Goal: Task Accomplishment & Management: Manage account settings

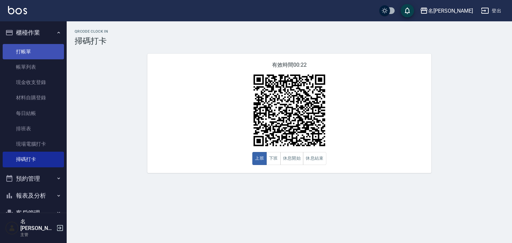
click at [23, 46] on link "打帳單" at bounding box center [33, 51] width 61 height 15
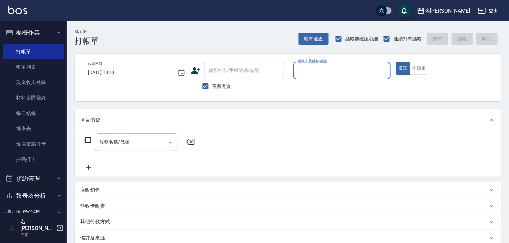
click at [329, 68] on input "服務人員姓名/編號" at bounding box center [341, 71] width 91 height 12
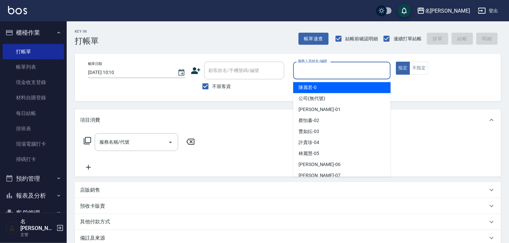
click at [311, 69] on input "服務人員姓名/編號" at bounding box center [341, 71] width 91 height 12
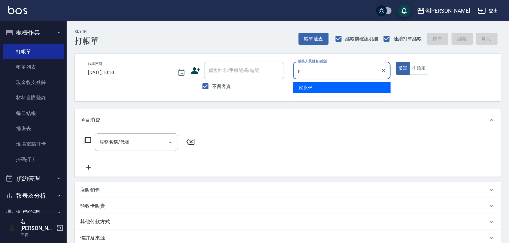
click at [320, 94] on ul "皮皮 -P" at bounding box center [341, 87] width 97 height 16
drag, startPoint x: 318, startPoint y: 87, endPoint x: 259, endPoint y: 111, distance: 63.2
click at [318, 87] on div "皮皮 -P" at bounding box center [341, 87] width 97 height 11
type input "皮皮-P"
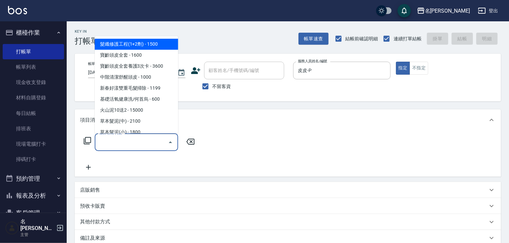
click at [140, 143] on input "服務名稱/代號" at bounding box center [131, 142] width 67 height 12
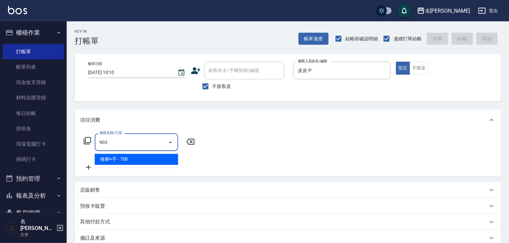
click at [149, 160] on span "修腳+手 - 700" at bounding box center [136, 159] width 83 height 11
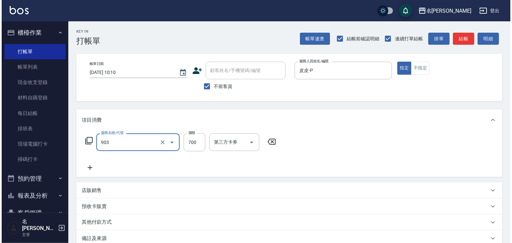
scroll to position [51, 0]
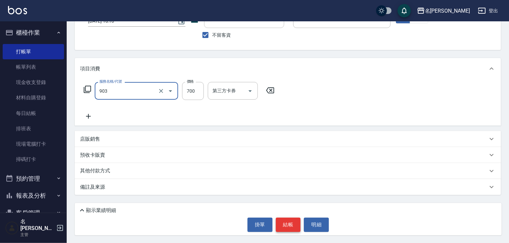
type input "修腳+手(903)"
click at [290, 222] on button "結帳" at bounding box center [288, 225] width 25 height 14
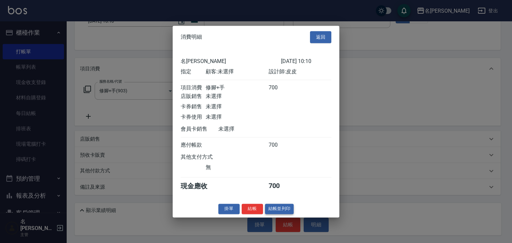
click at [285, 212] on button "結帳並列印" at bounding box center [279, 209] width 29 height 10
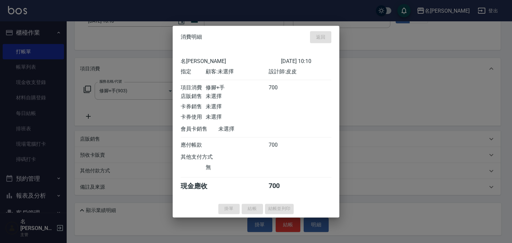
drag, startPoint x: 360, startPoint y: 44, endPoint x: 355, endPoint y: 44, distance: 5.0
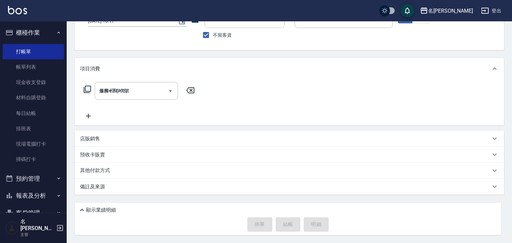
type input "2025/10/13 10:11"
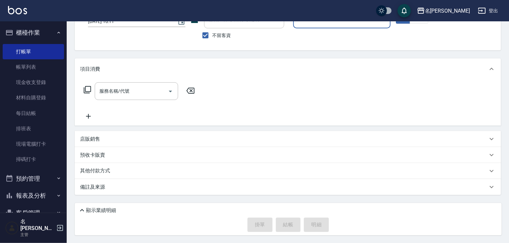
scroll to position [0, 0]
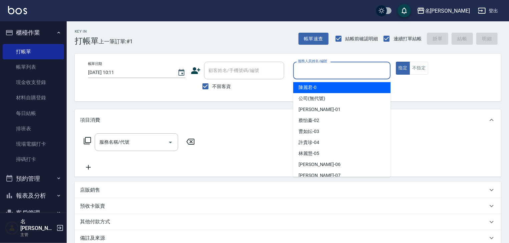
click at [332, 69] on input "服務人員姓名/編號" at bounding box center [341, 71] width 91 height 12
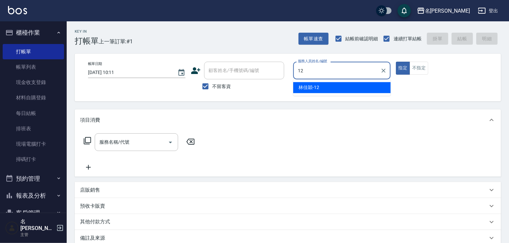
click at [324, 85] on div "林佳穎 -12" at bounding box center [341, 87] width 97 height 11
type input "林佳穎-12"
click at [136, 146] on input "服務名稱/代號" at bounding box center [131, 142] width 67 height 12
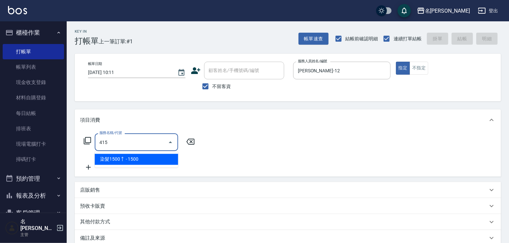
click at [153, 156] on span "染髮1500↑ - 1500" at bounding box center [136, 159] width 83 height 11
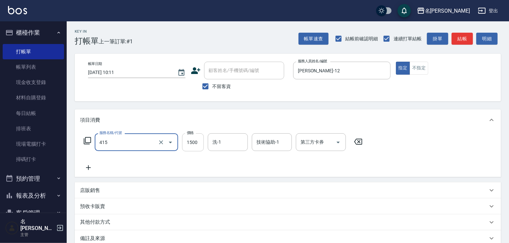
type input "染髮1500↑(415)"
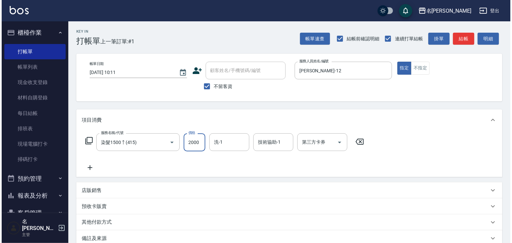
scroll to position [51, 0]
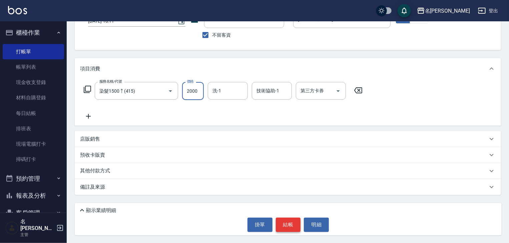
type input "2000"
click at [285, 225] on button "結帳" at bounding box center [288, 225] width 25 height 14
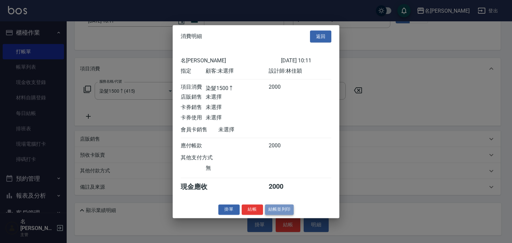
click at [288, 213] on button "結帳並列印" at bounding box center [279, 209] width 29 height 10
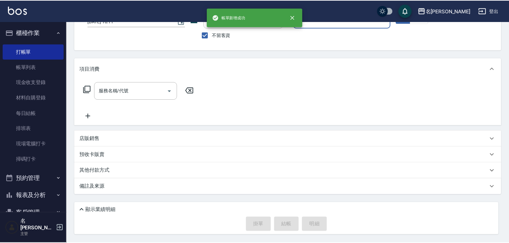
scroll to position [51, 0]
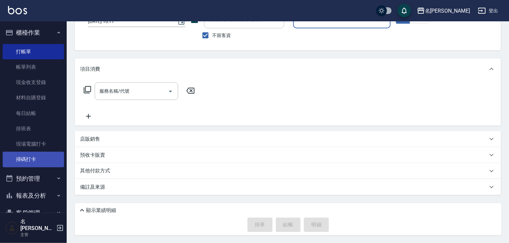
click at [40, 156] on link "掃碼打卡" at bounding box center [33, 159] width 61 height 15
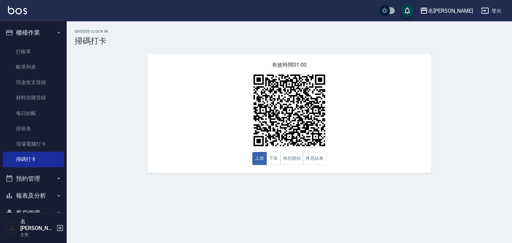
click at [13, 19] on div "名留林森 登出" at bounding box center [256, 10] width 512 height 21
click at [17, 13] on img at bounding box center [17, 10] width 19 height 8
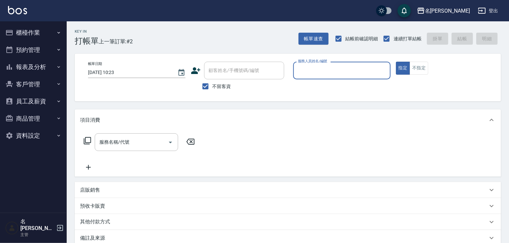
click at [338, 72] on input "服務人員姓名/編號" at bounding box center [341, 71] width 91 height 12
type input "許貴珍-04"
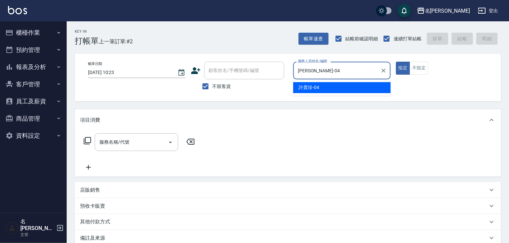
type button "true"
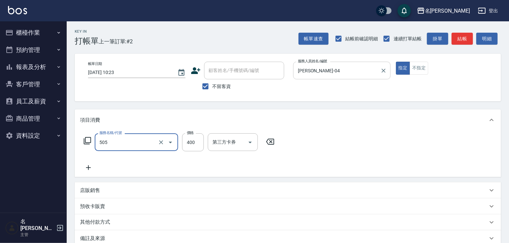
type input "洗髮(505)"
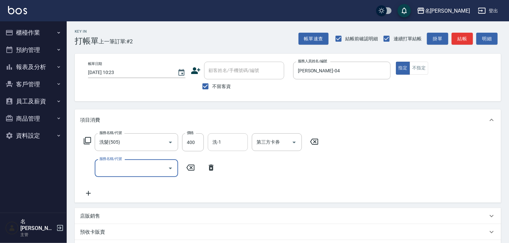
click at [227, 143] on input "洗-1" at bounding box center [228, 142] width 34 height 12
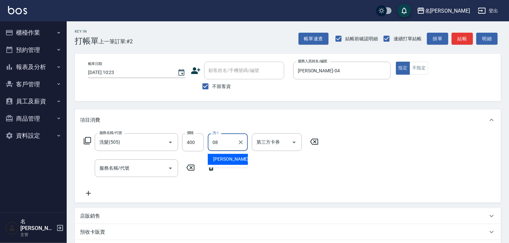
type input "蔡慈恩-08"
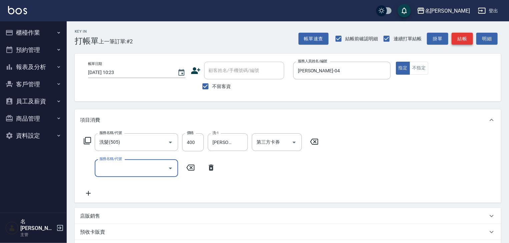
click at [465, 35] on button "結帳" at bounding box center [461, 39] width 21 height 12
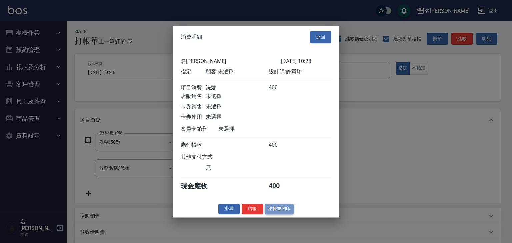
click at [281, 209] on button "結帳並列印" at bounding box center [279, 209] width 29 height 10
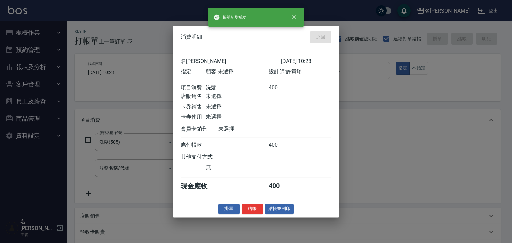
type input "2025/10/13 10:24"
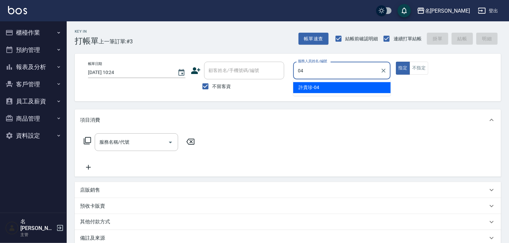
type input "許貴珍-04"
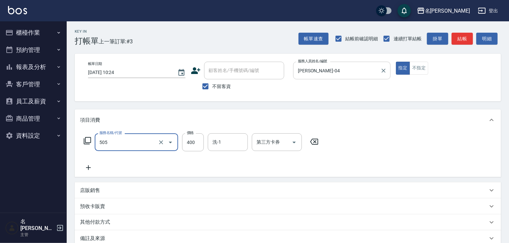
type input "洗髮(505)"
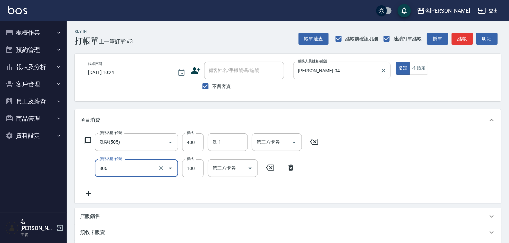
type input "電棒(806)"
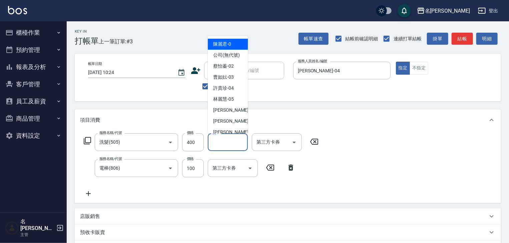
click at [231, 136] on input "洗-1" at bounding box center [228, 142] width 34 height 12
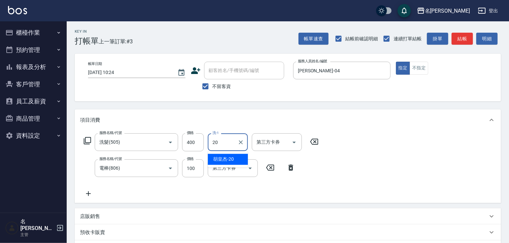
type input "胡皇杰-20"
click at [461, 34] on button "結帳" at bounding box center [461, 39] width 21 height 12
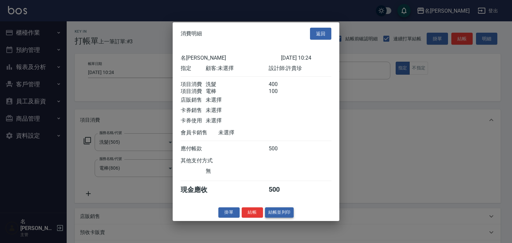
click at [279, 212] on button "結帳並列印" at bounding box center [279, 212] width 29 height 10
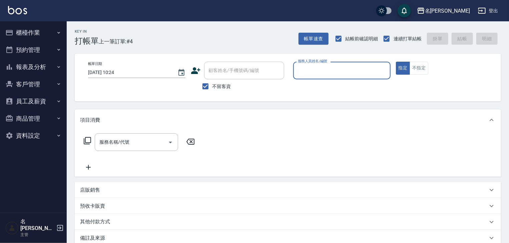
click at [58, 29] on button "櫃檯作業" at bounding box center [33, 32] width 61 height 17
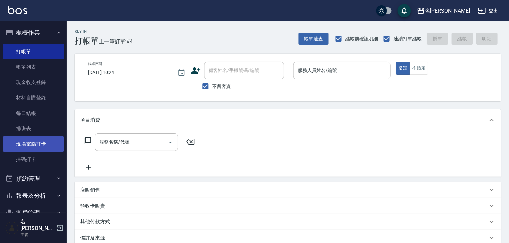
click at [45, 147] on link "現場電腦打卡" at bounding box center [33, 143] width 61 height 15
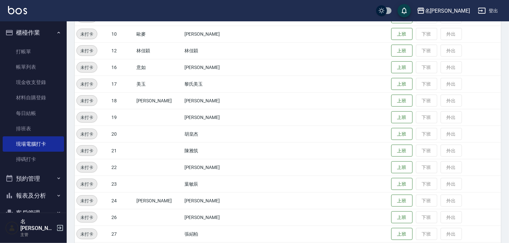
scroll to position [284, 0]
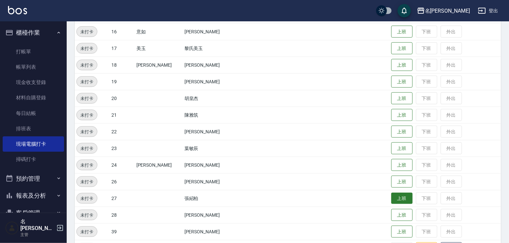
click at [391, 196] on button "上班" at bounding box center [401, 199] width 21 height 12
click at [392, 49] on button "上班" at bounding box center [401, 49] width 21 height 12
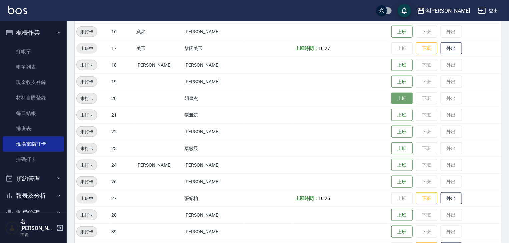
click at [394, 99] on button "上班" at bounding box center [401, 99] width 21 height 12
click at [392, 118] on button "上班" at bounding box center [401, 115] width 21 height 12
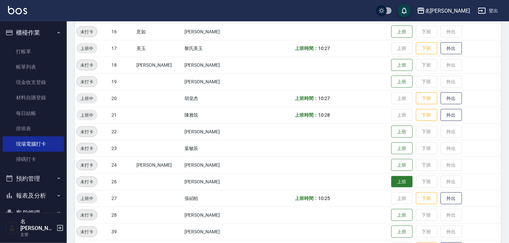
click at [392, 181] on button "上班" at bounding box center [401, 182] width 21 height 12
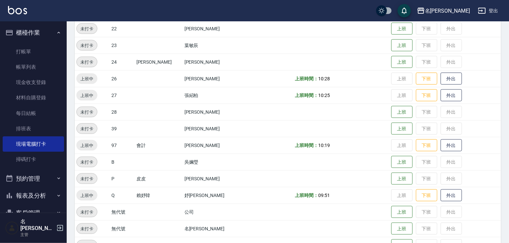
scroll to position [316, 0]
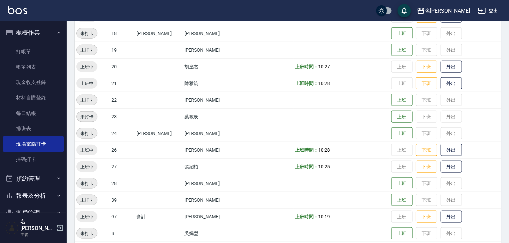
click at [19, 16] on div "名留林森 登出" at bounding box center [254, 10] width 509 height 21
click at [21, 12] on img at bounding box center [17, 10] width 19 height 8
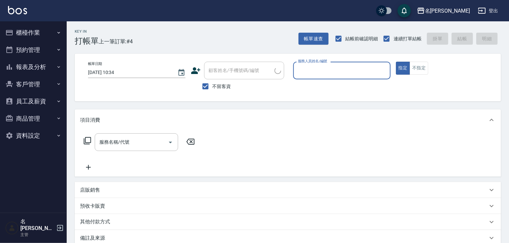
click at [338, 63] on div "服務人員姓名/編號" at bounding box center [341, 71] width 97 height 18
type input "陳麗君-0"
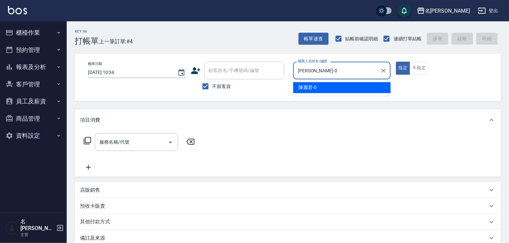
type button "true"
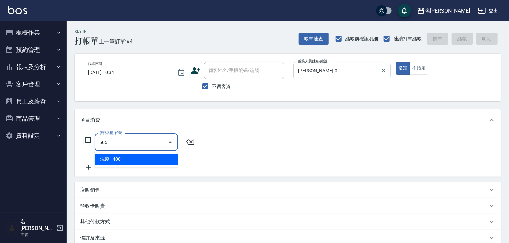
type input "洗髮(505)"
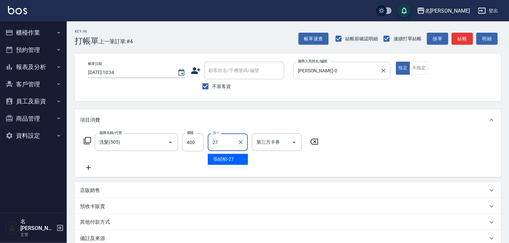
type input "[PERSON_NAME]-27"
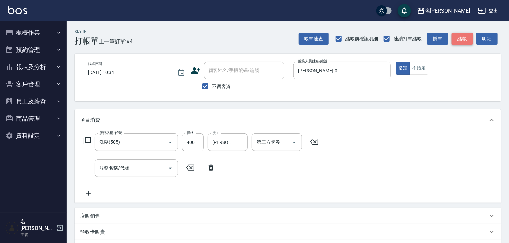
click at [467, 36] on button "結帳" at bounding box center [461, 39] width 21 height 12
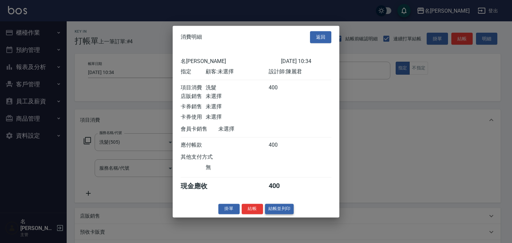
click at [289, 208] on button "結帳並列印" at bounding box center [279, 209] width 29 height 10
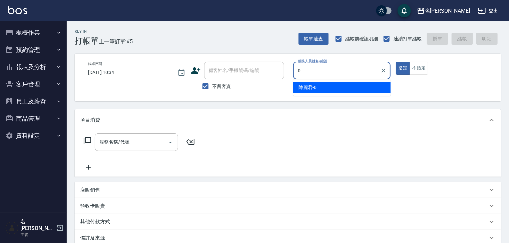
type input "陳麗君-0"
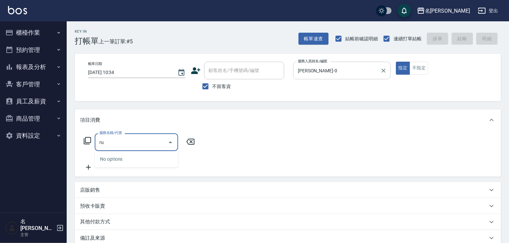
type input "r"
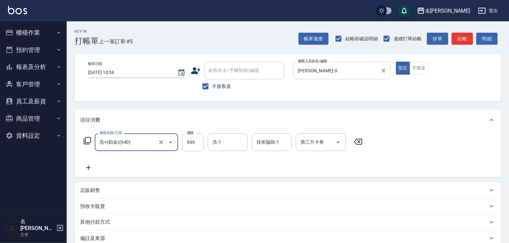
type input "洗+(鉑金)(640)"
type input "[PERSON_NAME]-27"
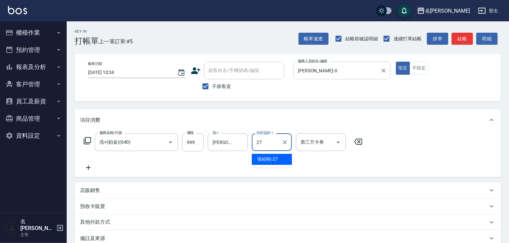
type input "[PERSON_NAME]-27"
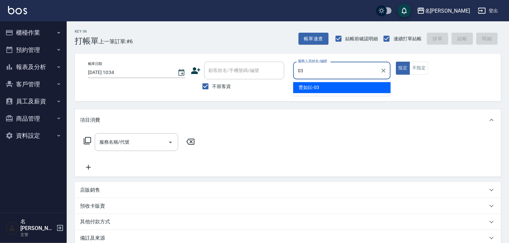
type input "曹如妘-03"
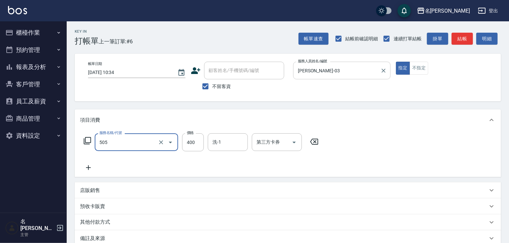
type input "洗髮(505)"
type input "400"
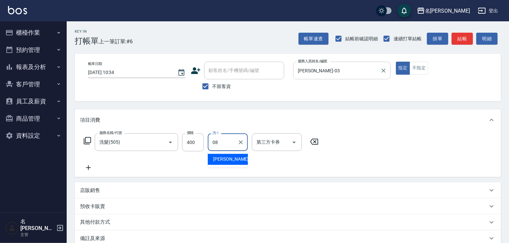
type input "蔡慈恩-08"
drag, startPoint x: 463, startPoint y: 36, endPoint x: 457, endPoint y: 41, distance: 7.6
click at [463, 36] on button "結帳" at bounding box center [461, 39] width 21 height 12
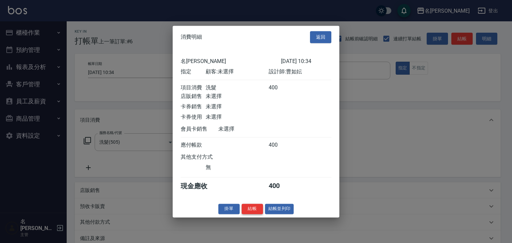
click at [250, 210] on button "結帳" at bounding box center [252, 209] width 21 height 10
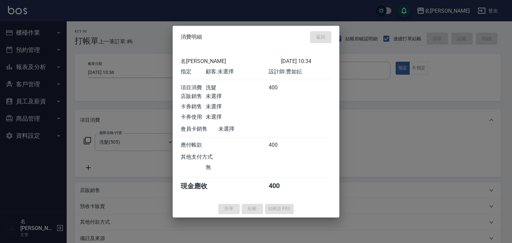
type input "2025/10/13 10:35"
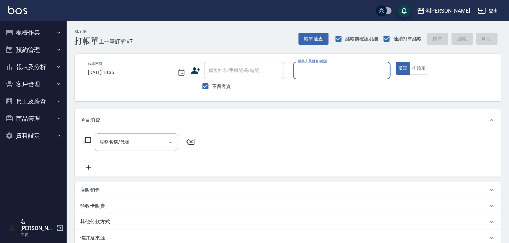
click at [47, 39] on button "櫃檯作業" at bounding box center [33, 32] width 61 height 17
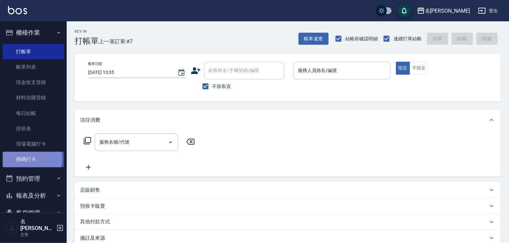
click at [29, 158] on link "掃碼打卡" at bounding box center [33, 159] width 61 height 15
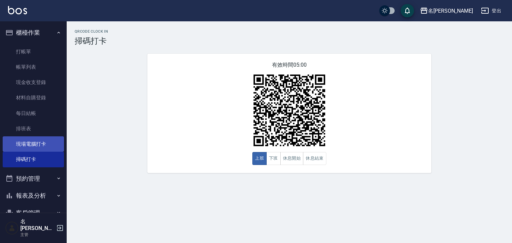
click at [39, 144] on link "現場電腦打卡" at bounding box center [33, 143] width 61 height 15
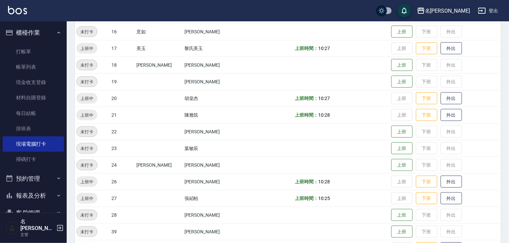
scroll to position [423, 0]
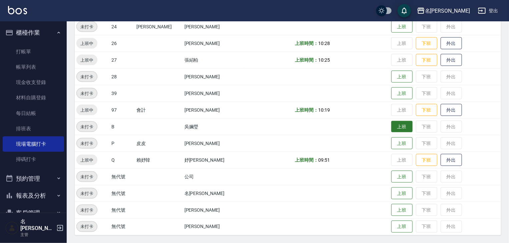
click at [391, 127] on button "上班" at bounding box center [401, 127] width 21 height 12
click at [21, 11] on img at bounding box center [17, 10] width 19 height 8
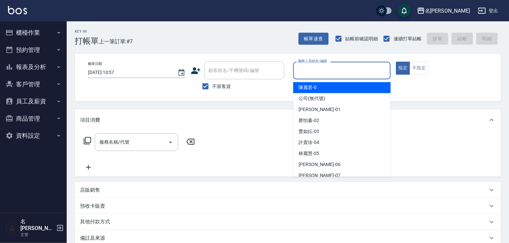
click at [376, 67] on input "服務人員姓名/編號" at bounding box center [341, 71] width 91 height 12
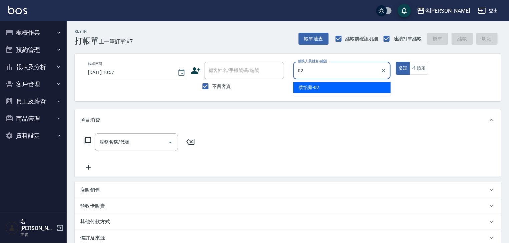
type input "蔡怡蓁-02"
type button "true"
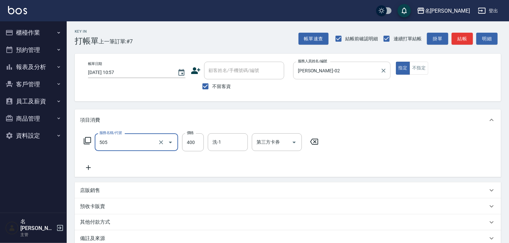
type input "洗髮(505)"
click at [467, 41] on button "結帳" at bounding box center [461, 39] width 21 height 12
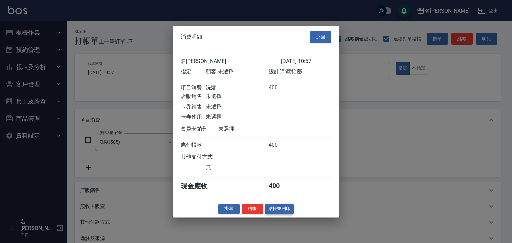
click at [283, 214] on button "結帳並列印" at bounding box center [279, 209] width 29 height 10
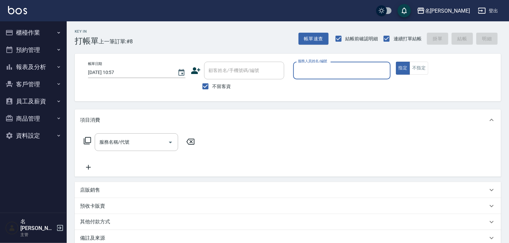
click at [42, 32] on button "櫃檯作業" at bounding box center [33, 32] width 61 height 17
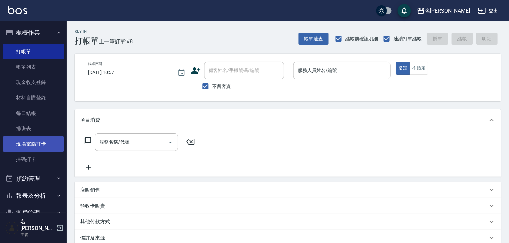
click at [34, 147] on link "現場電腦打卡" at bounding box center [33, 143] width 61 height 15
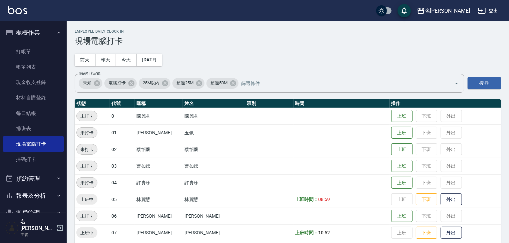
scroll to position [107, 0]
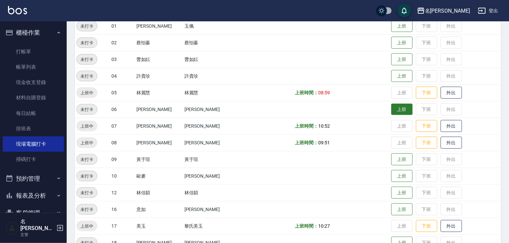
click at [391, 108] on button "上班" at bounding box center [401, 110] width 21 height 12
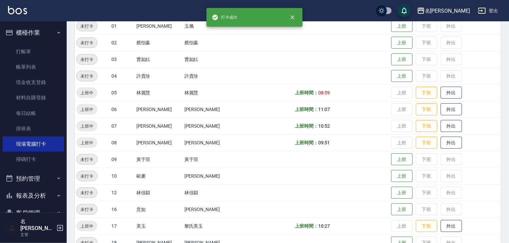
scroll to position [71, 0]
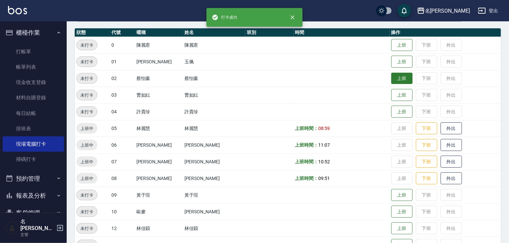
click at [392, 78] on button "上班" at bounding box center [401, 79] width 21 height 12
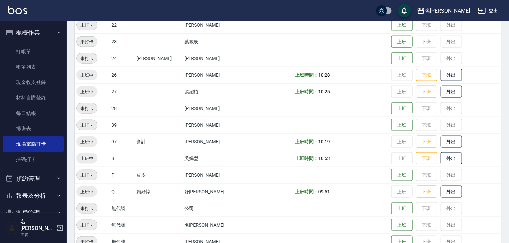
scroll to position [423, 0]
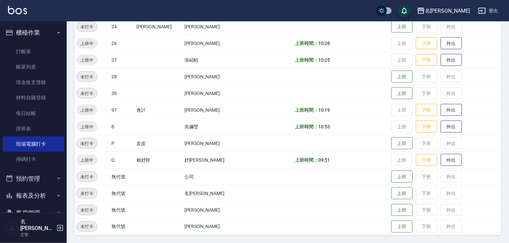
click at [25, 8] on img at bounding box center [17, 10] width 19 height 8
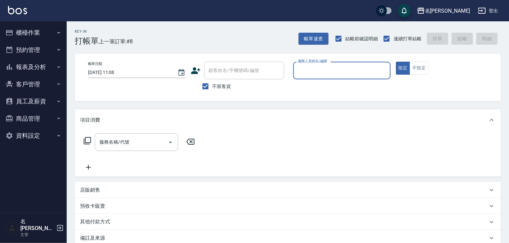
type input "ㄣ"
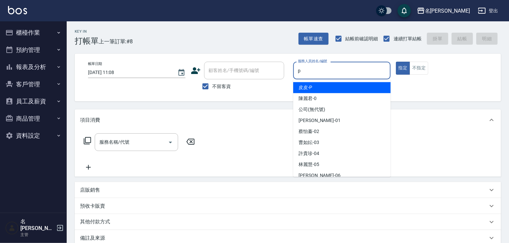
type input "皮皮-P"
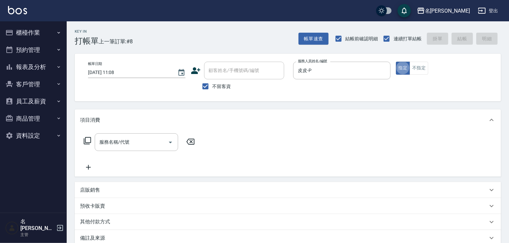
type button "true"
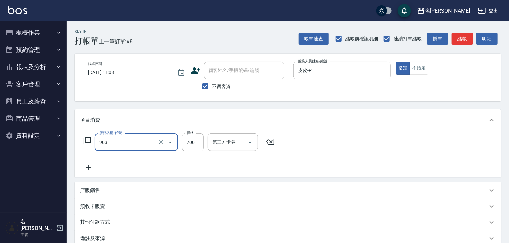
type input "修腳+手(903)"
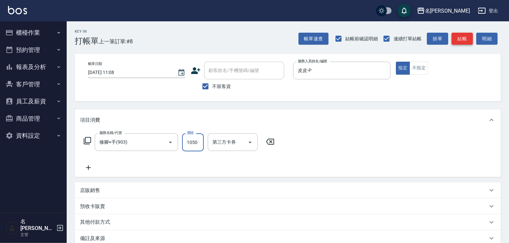
type input "1050"
click at [460, 39] on button "結帳" at bounding box center [461, 39] width 21 height 12
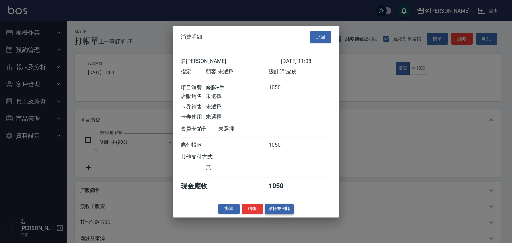
click at [282, 214] on button "結帳並列印" at bounding box center [279, 209] width 29 height 10
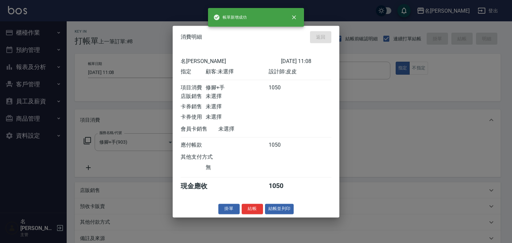
type input "2025/10/13 11:17"
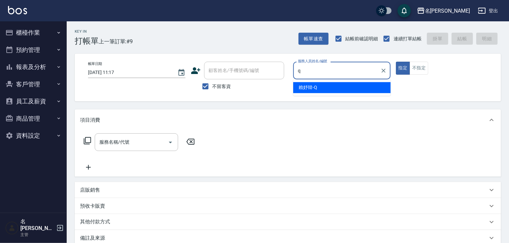
type input "賴妤韓-Q"
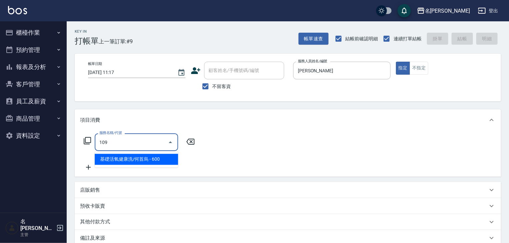
type input "基礎活氧健康洗/何首烏(109)"
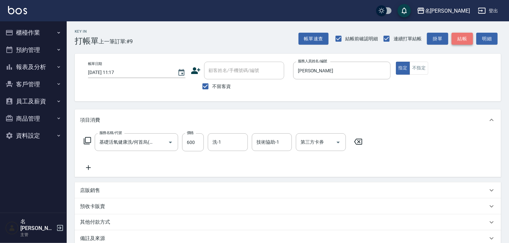
click at [459, 43] on button "結帳" at bounding box center [461, 39] width 21 height 12
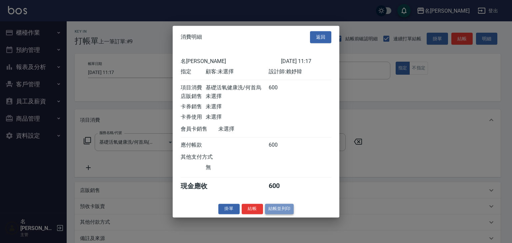
click at [276, 211] on button "結帳並列印" at bounding box center [279, 209] width 29 height 10
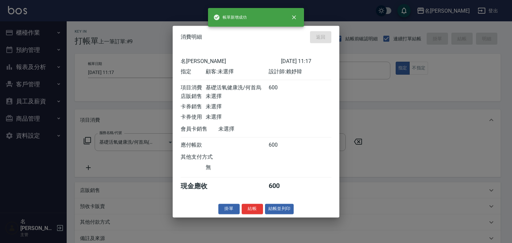
type input "2025/10/13 11:36"
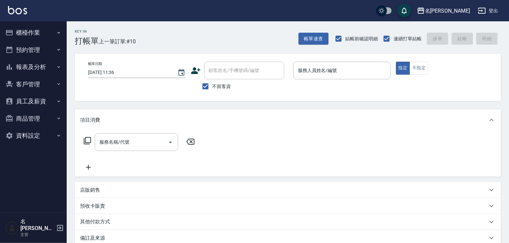
drag, startPoint x: 55, startPoint y: 4, endPoint x: 78, endPoint y: 7, distance: 23.5
click at [55, 4] on div "名留林森 登出" at bounding box center [254, 10] width 509 height 21
click at [330, 63] on div "服務人員姓名/編號" at bounding box center [341, 71] width 97 height 18
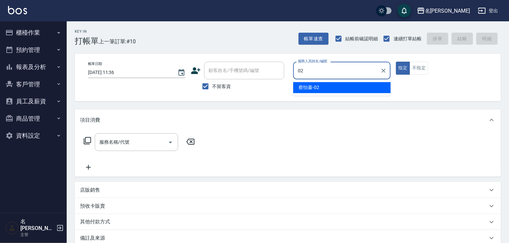
type input "蔡怡蓁-02"
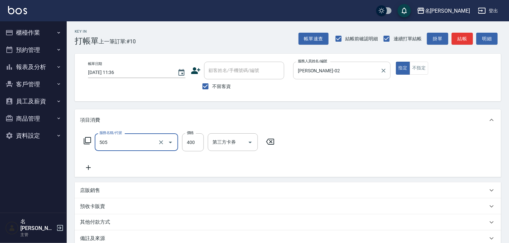
type input "洗髮(505)"
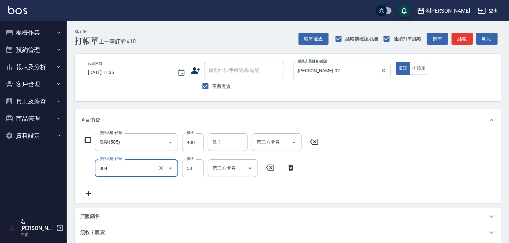
type input "吹捲(804)"
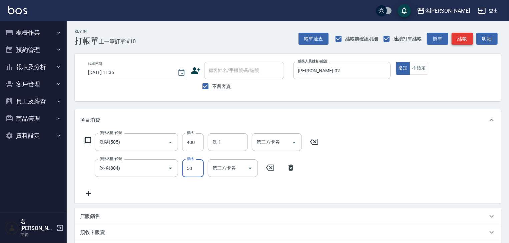
click at [471, 36] on button "結帳" at bounding box center [461, 39] width 21 height 12
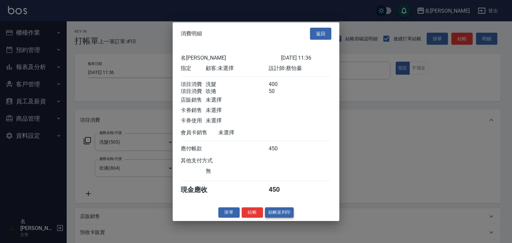
click at [276, 217] on button "結帳並列印" at bounding box center [279, 212] width 29 height 10
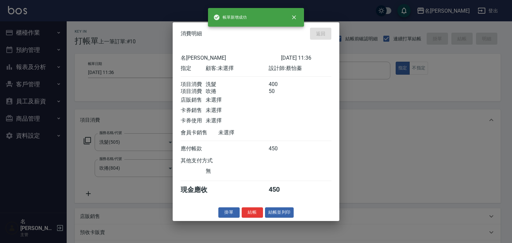
type input "2025/10/13 11:47"
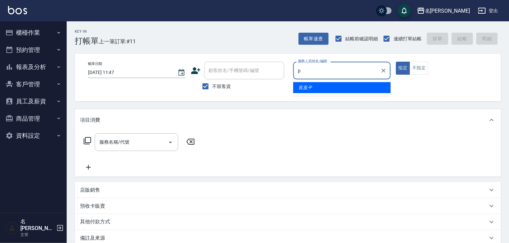
type input "皮皮-P"
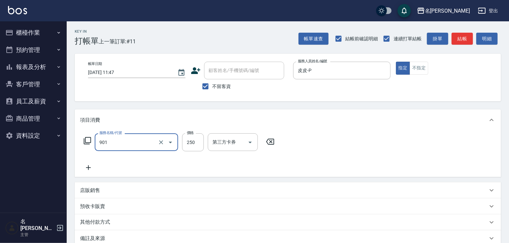
type input "修手指甲(901)"
click at [453, 47] on div "Key In 打帳單 上一筆訂單:#11 帳單速查 結帳前確認明細 連續打單結帳 掛單 結帳 明細 帳單日期 2025/10/13 11:47 顧客姓名/手機…" at bounding box center [288, 157] width 442 height 273
click at [457, 41] on button "結帳" at bounding box center [461, 39] width 21 height 12
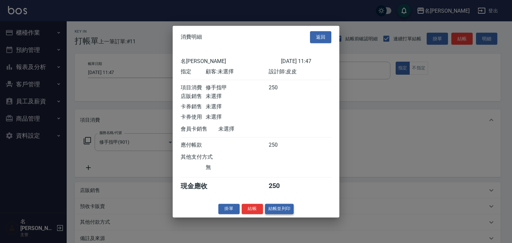
click at [293, 212] on button "結帳並列印" at bounding box center [279, 209] width 29 height 10
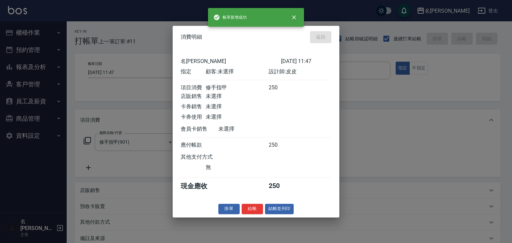
type input "2025/10/13 12:04"
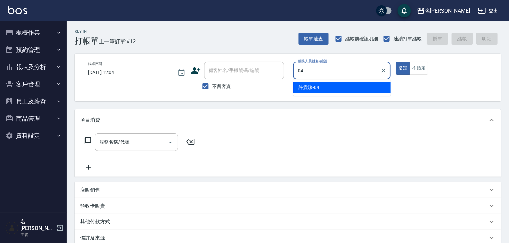
type input "許貴珍-04"
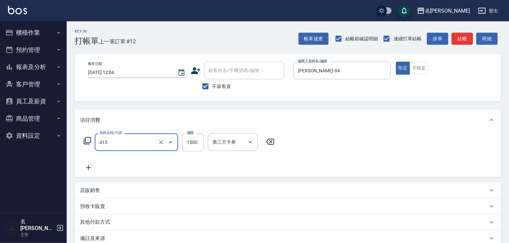
type input "染髮1500↑(415)"
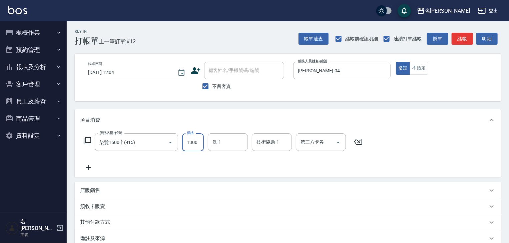
type input "1300"
click at [356, 141] on icon at bounding box center [358, 142] width 17 height 8
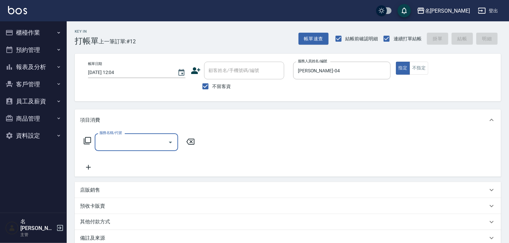
click at [130, 137] on input "服務名稱/代號" at bounding box center [131, 142] width 67 height 12
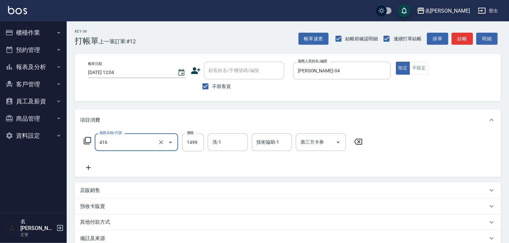
type input "染髮1499↓(416)"
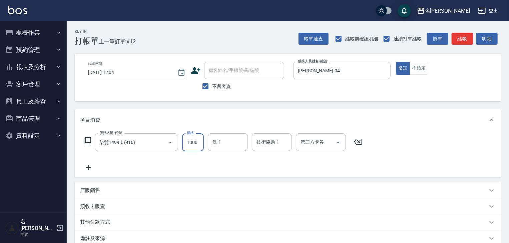
type input "1300"
type input "[PERSON_NAME]-21"
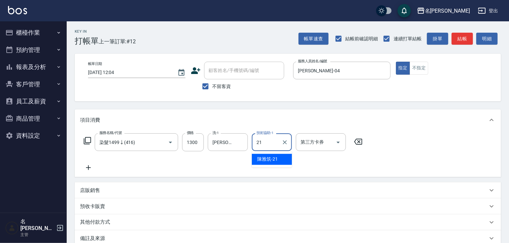
type input "[PERSON_NAME]-21"
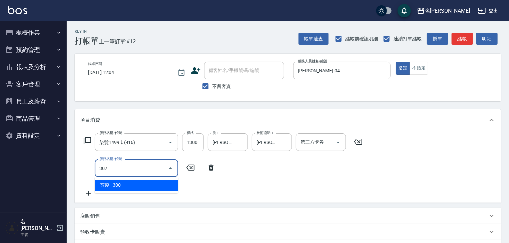
type input "剪髮(307)"
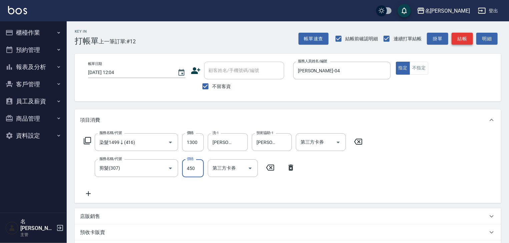
type input "450"
click at [465, 43] on button "結帳" at bounding box center [461, 39] width 21 height 12
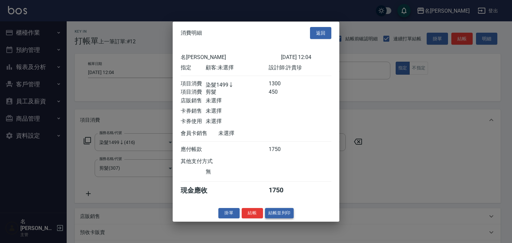
click at [287, 218] on button "結帳並列印" at bounding box center [279, 213] width 29 height 10
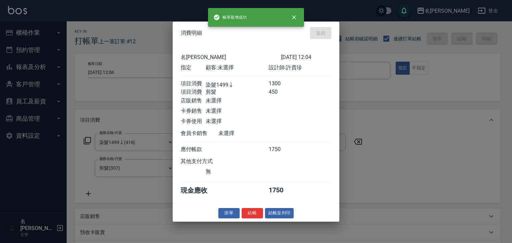
type input "2025/10/13 12:18"
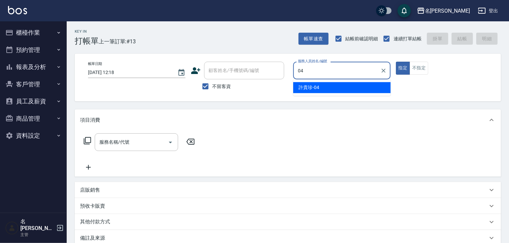
type input "許貴珍-04"
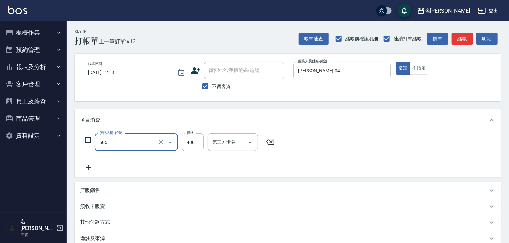
type input "洗髮(505)"
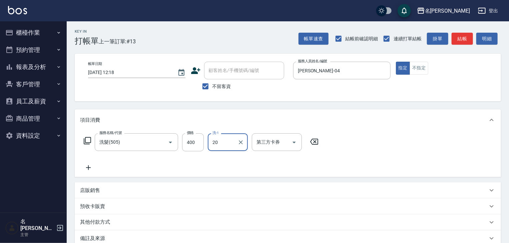
type input "胡皇杰-20"
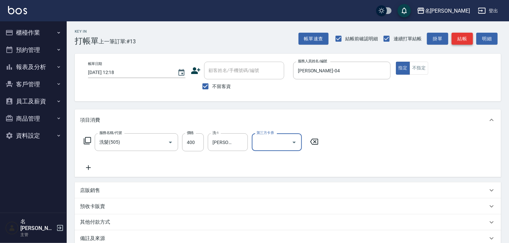
click at [465, 40] on button "結帳" at bounding box center [461, 39] width 21 height 12
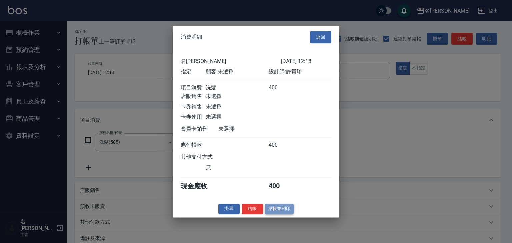
click at [286, 214] on button "結帳並列印" at bounding box center [279, 209] width 29 height 10
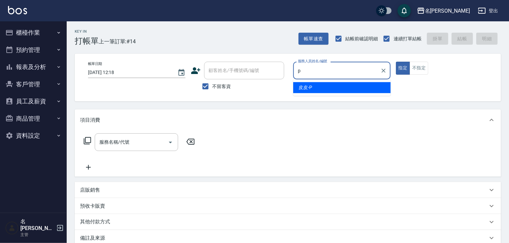
type input "皮皮-P"
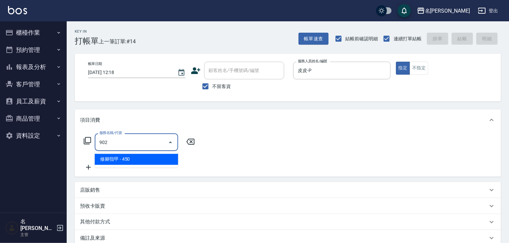
type input "修腳指甲(902)"
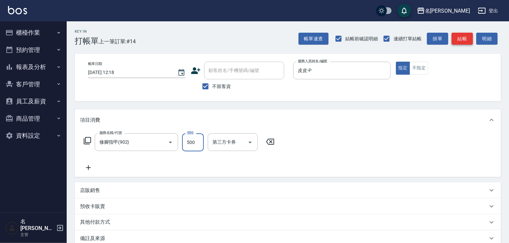
type input "500"
click at [468, 39] on button "結帳" at bounding box center [461, 39] width 21 height 12
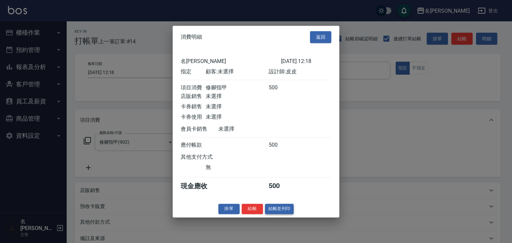
click at [286, 213] on button "結帳並列印" at bounding box center [279, 209] width 29 height 10
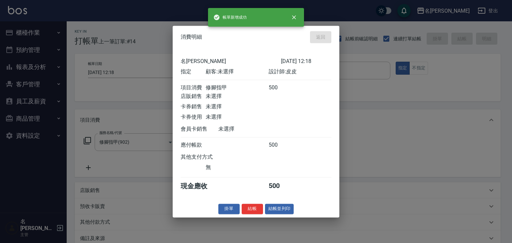
type input "2025/10/13 12:34"
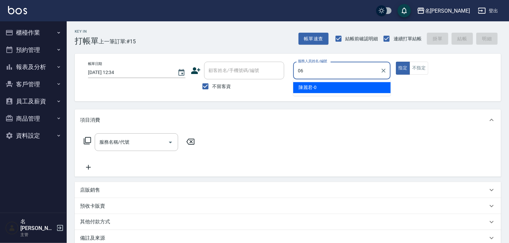
type input "阿龔-06"
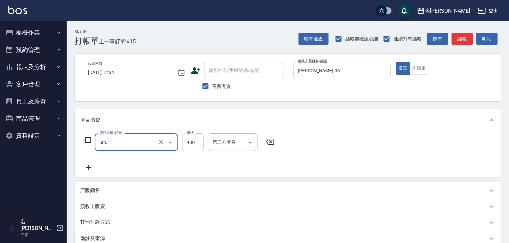
type input "洗髮(505)"
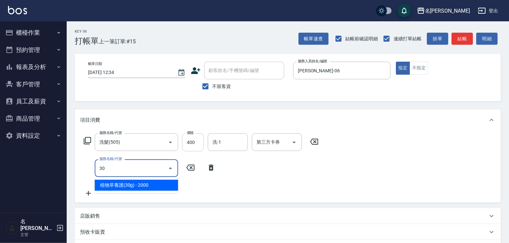
type input "30"
click at [196, 144] on input "400" at bounding box center [193, 142] width 22 height 18
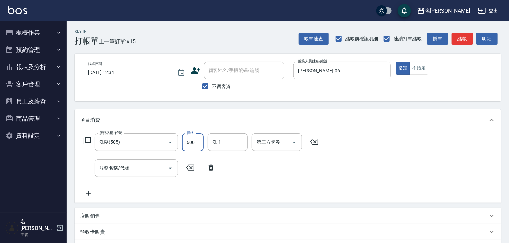
type input "600"
click at [428, 72] on div "指定 不指定" at bounding box center [444, 68] width 97 height 13
click at [423, 70] on button "不指定" at bounding box center [418, 68] width 19 height 13
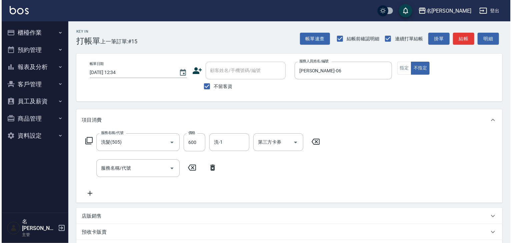
scroll to position [77, 0]
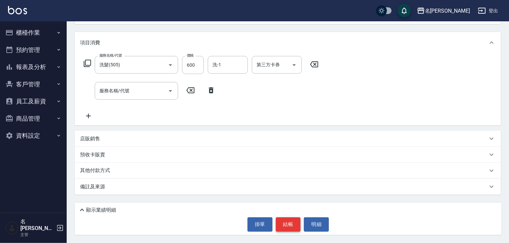
click at [291, 221] on button "結帳" at bounding box center [288, 224] width 25 height 14
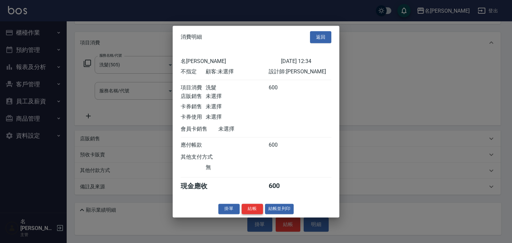
click at [254, 214] on button "結帳" at bounding box center [252, 209] width 21 height 10
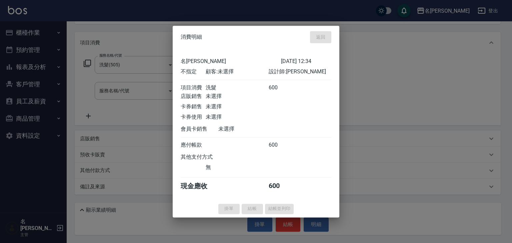
type input "2025/10/13 12:35"
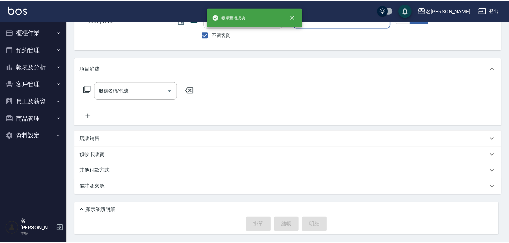
scroll to position [51, 0]
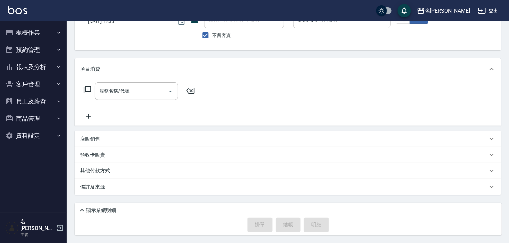
click at [437, 95] on div "服務名稱/代號 服務名稱/代號" at bounding box center [288, 103] width 426 height 46
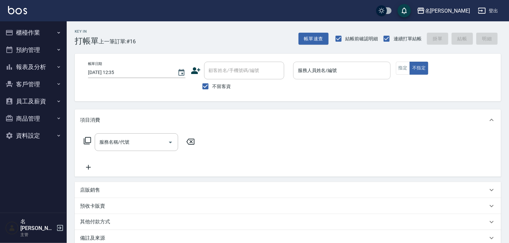
click at [330, 68] on input "服務人員姓名/編號" at bounding box center [341, 71] width 91 height 12
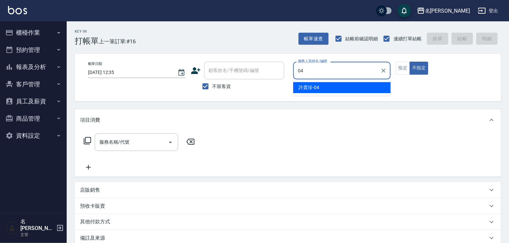
type input "許貴珍-04"
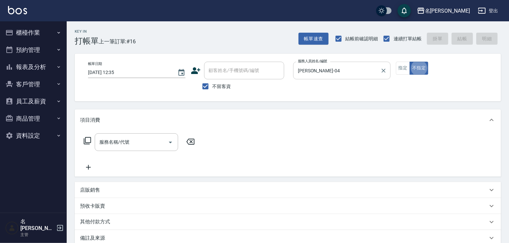
type button "false"
click at [155, 143] on input "服務名稱/代號" at bounding box center [131, 142] width 67 height 12
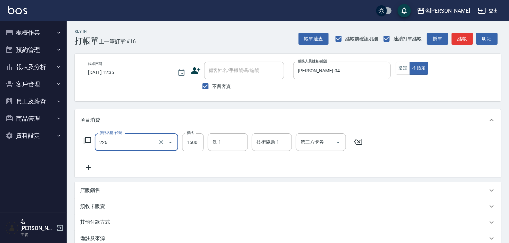
type input "冷燙自購1500↑(226)"
type input "3000"
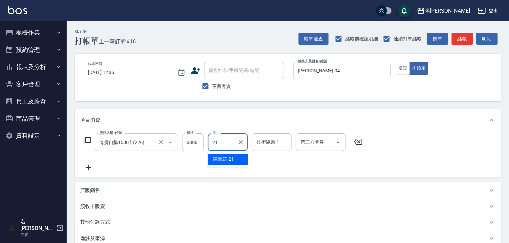
type input "[PERSON_NAME]-21"
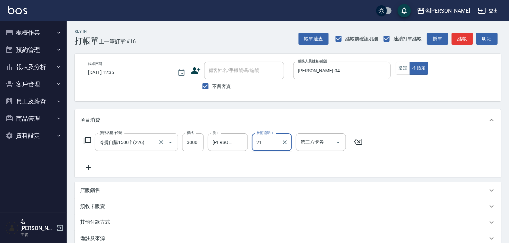
type input "[PERSON_NAME]-21"
click at [400, 68] on button "指定" at bounding box center [403, 68] width 14 height 13
click at [460, 37] on button "結帳" at bounding box center [461, 39] width 21 height 12
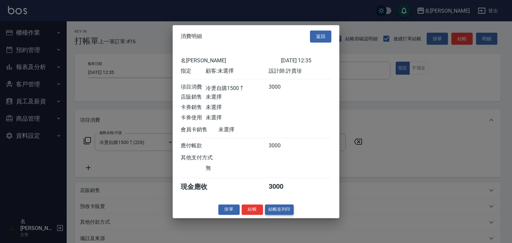
click at [292, 214] on button "結帳並列印" at bounding box center [279, 209] width 29 height 10
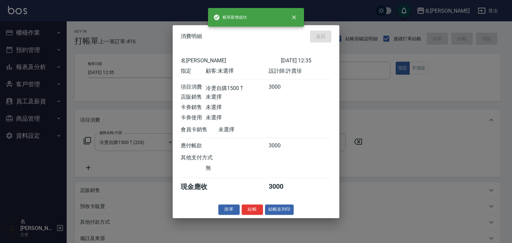
type input "2025/10/13 12:47"
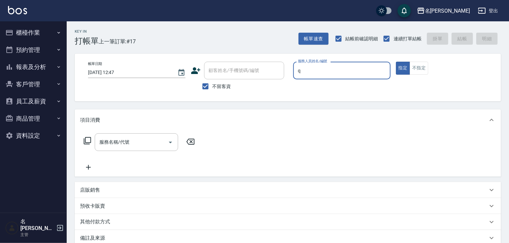
type input "賴妤韓-Q"
click at [423, 67] on button "不指定" at bounding box center [418, 68] width 19 height 13
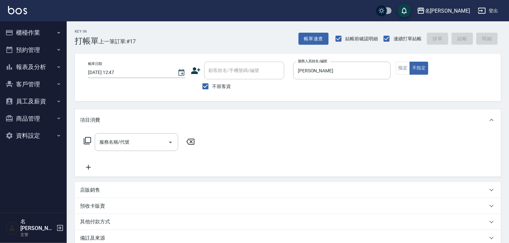
click at [88, 140] on icon at bounding box center [87, 141] width 8 height 8
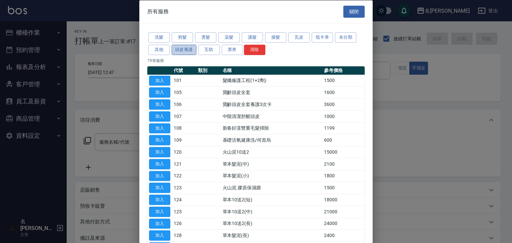
click at [190, 51] on button "頭皮養護" at bounding box center [184, 49] width 25 height 10
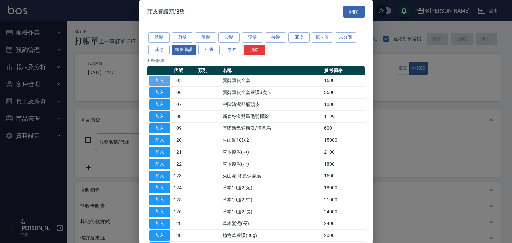
click at [166, 78] on button "加入" at bounding box center [159, 80] width 21 height 10
type input "寶齡頭皮全套(105)"
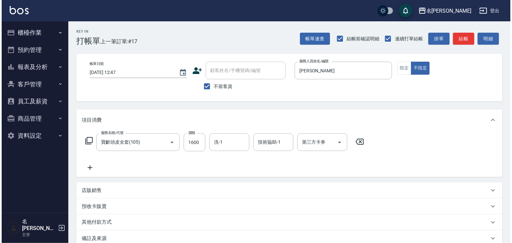
scroll to position [51, 0]
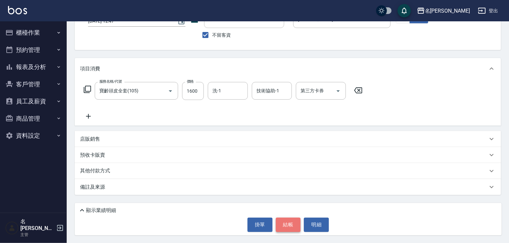
click at [293, 222] on button "結帳" at bounding box center [288, 225] width 25 height 14
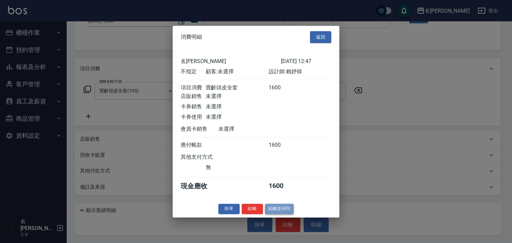
click at [286, 213] on button "結帳並列印" at bounding box center [279, 209] width 29 height 10
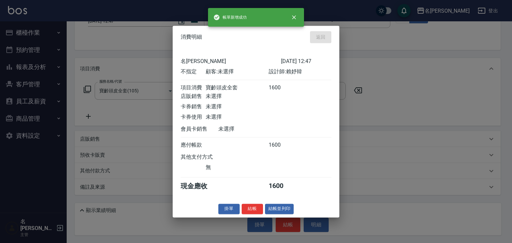
type input "2025/10/13 12:53"
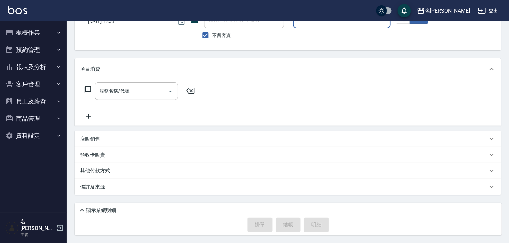
scroll to position [0, 0]
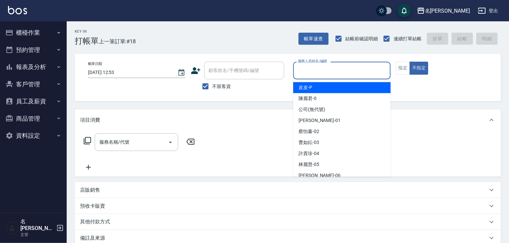
click at [352, 76] on input "服務人員姓名/編號" at bounding box center [341, 71] width 91 height 12
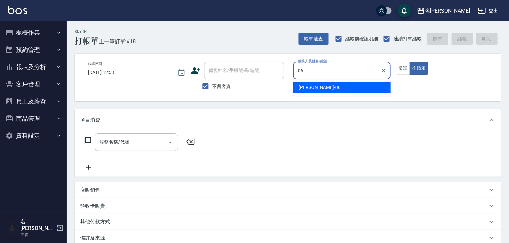
type input "阿龔-06"
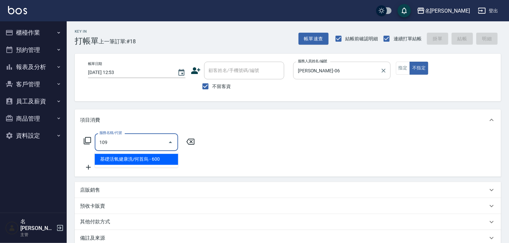
type input "基礎活氧健康洗/何首烏(109)"
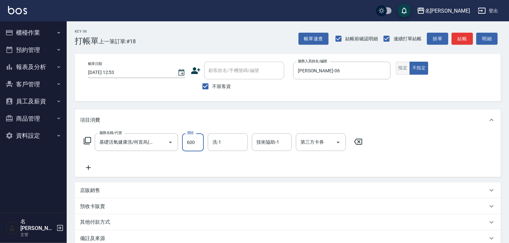
click at [401, 68] on button "指定" at bounding box center [403, 68] width 14 height 13
click at [117, 224] on div "其他付款方式" at bounding box center [283, 222] width 407 height 7
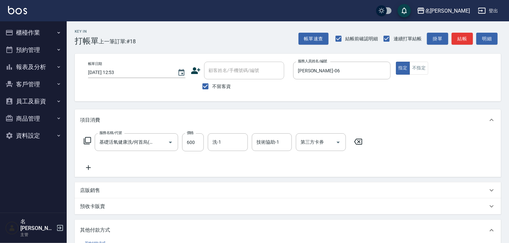
scroll to position [93, 0]
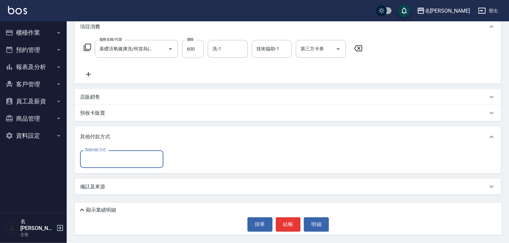
click at [107, 162] on input "其他付款方式" at bounding box center [121, 159] width 77 height 12
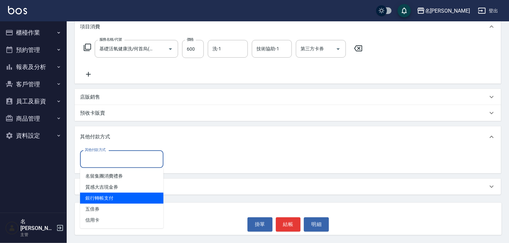
click at [112, 199] on span "銀行轉帳支付" at bounding box center [121, 198] width 83 height 11
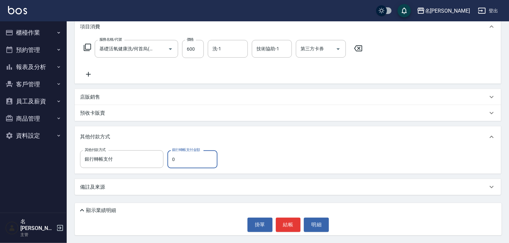
type input "銀行轉帳支付"
drag, startPoint x: 185, startPoint y: 162, endPoint x: 156, endPoint y: 157, distance: 29.7
click at [157, 157] on div "其他付款方式 銀行轉帳支付 其他付款方式 銀行轉帳支付金額 0 銀行轉帳支付金額" at bounding box center [150, 159] width 141 height 18
type input "600"
drag, startPoint x: 295, startPoint y: 213, endPoint x: 293, endPoint y: 222, distance: 8.8
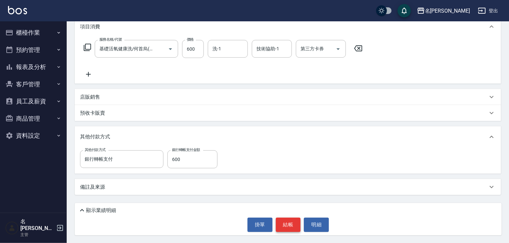
click at [295, 215] on div "顯示業績明細 掛單 結帳 明細" at bounding box center [288, 219] width 427 height 32
click at [293, 222] on button "結帳" at bounding box center [288, 225] width 25 height 14
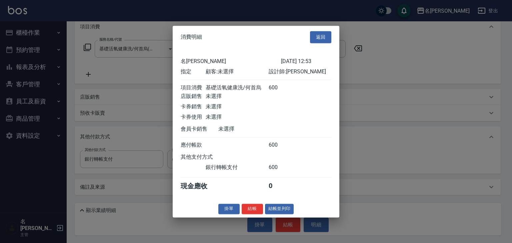
click at [258, 210] on button "結帳" at bounding box center [252, 209] width 21 height 10
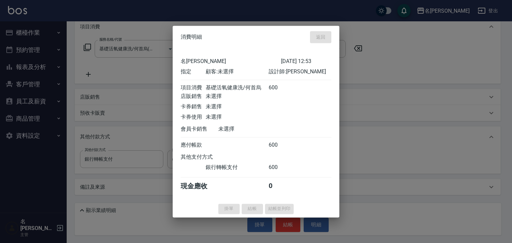
type input "2025/10/13 13:09"
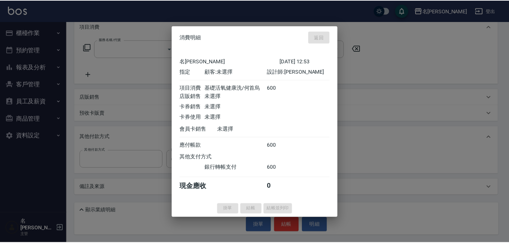
scroll to position [0, 0]
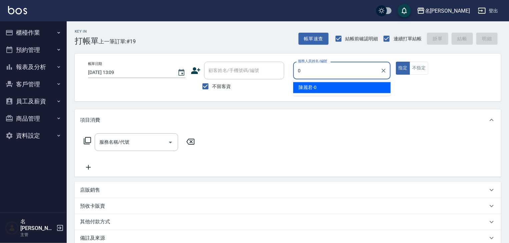
type input "陳麗君-0"
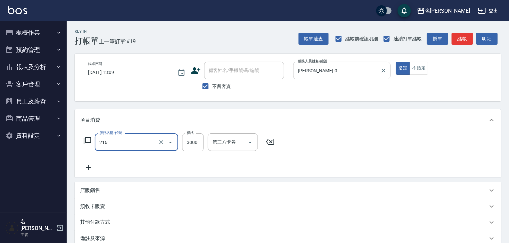
type input "陶瓷、溫朔燙(自備)(216)"
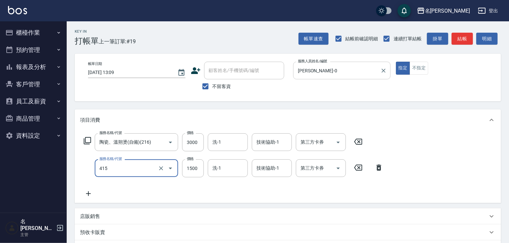
type input "染髮1500↑(415)"
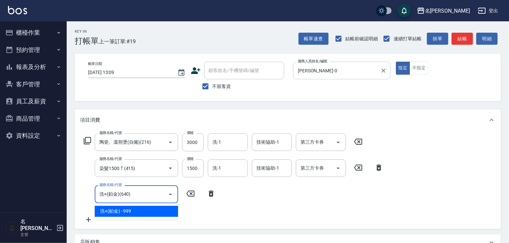
type input "洗+(鉑金)(640)"
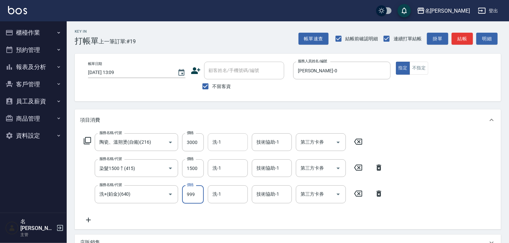
click at [234, 138] on input "洗-1" at bounding box center [228, 142] width 34 height 12
type input "[PERSON_NAME]-27"
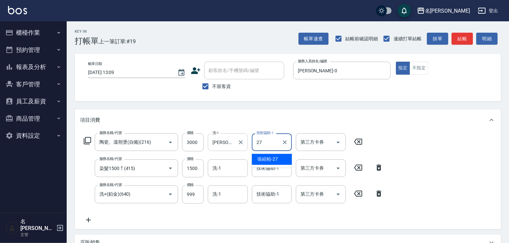
type input "[PERSON_NAME]-27"
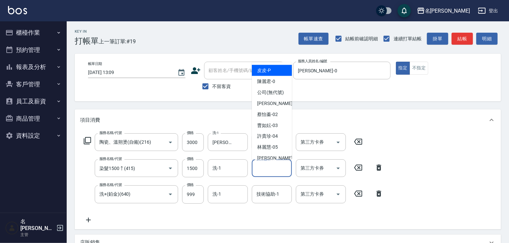
click at [269, 170] on input "技術協助-1" at bounding box center [272, 168] width 34 height 12
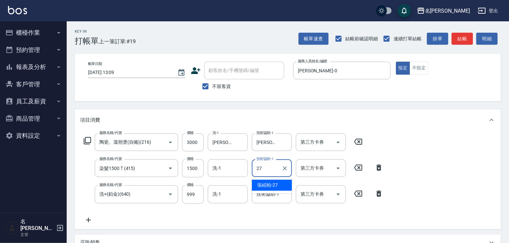
type input "[PERSON_NAME]-27"
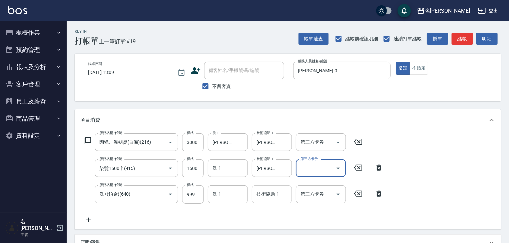
click at [270, 189] on div "技術協助-1 技術協助-1" at bounding box center [272, 194] width 40 height 18
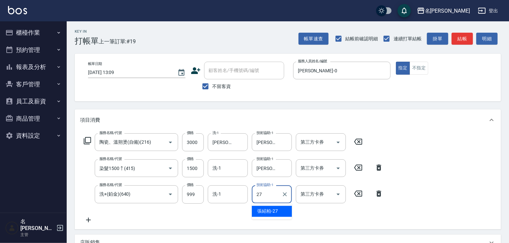
type input "[PERSON_NAME]-27"
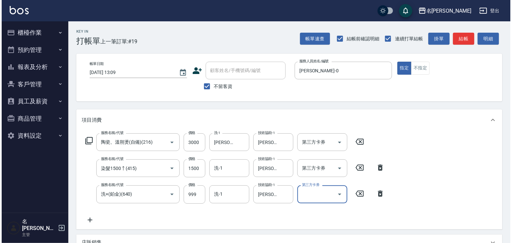
scroll to position [104, 0]
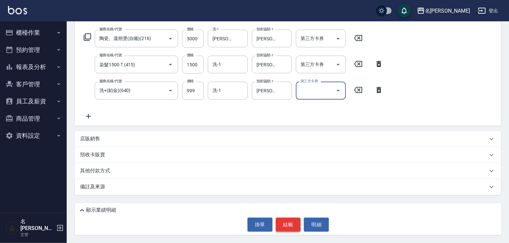
click at [292, 221] on button "結帳" at bounding box center [288, 225] width 25 height 14
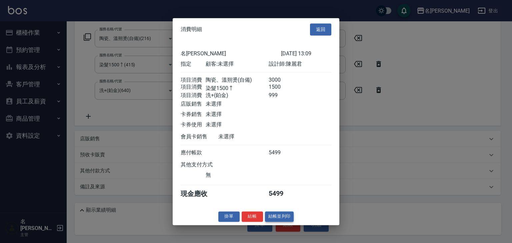
click at [291, 218] on button "結帳並列印" at bounding box center [279, 216] width 29 height 10
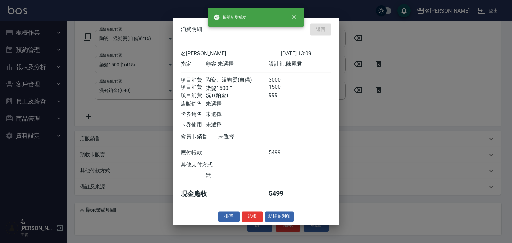
type input "2025/10/13 13:36"
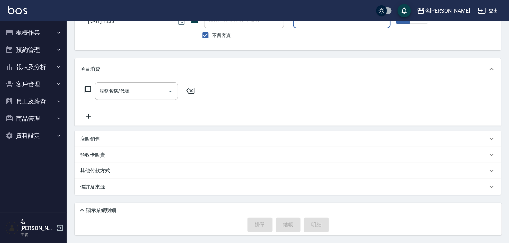
scroll to position [0, 0]
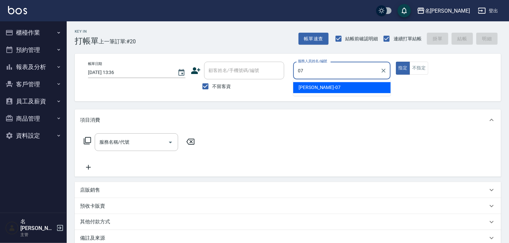
type input "[PERSON_NAME]-07"
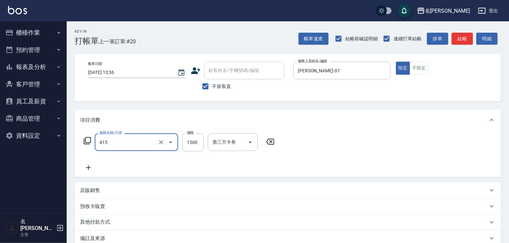
type input "染髮1500↑(415)"
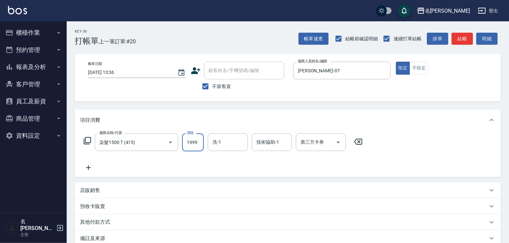
type input "1999"
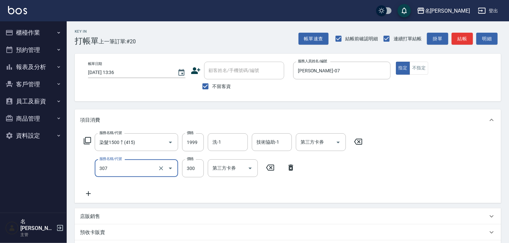
type input "剪髮(307)"
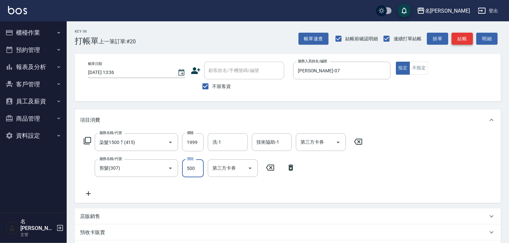
type input "500"
click at [469, 36] on button "結帳" at bounding box center [461, 39] width 21 height 12
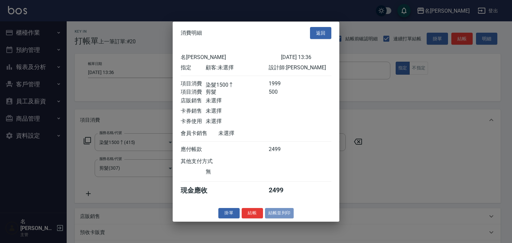
click at [286, 213] on button "結帳並列印" at bounding box center [279, 213] width 29 height 10
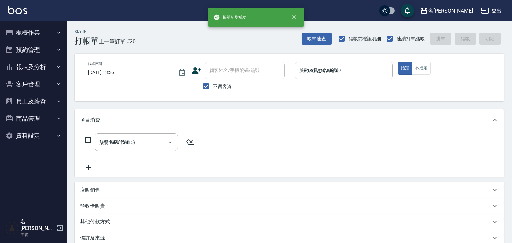
type input "2025/10/13 13:41"
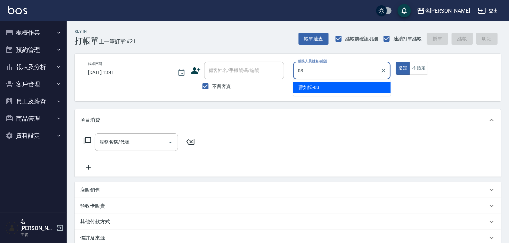
type input "曹如妘-03"
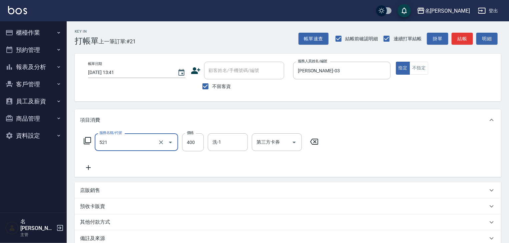
type input "健康洗髮(寶齡洗髮精)(521)"
click at [144, 169] on div "服務名稱/代號 健康洗髮(寶齡洗髮精)(521) 服務名稱/代號 價格 400 價格 洗-1 洗-1 第三方卡券 第三方卡券" at bounding box center [201, 152] width 242 height 38
click at [87, 165] on icon at bounding box center [88, 168] width 17 height 8
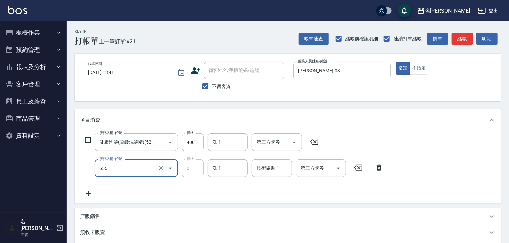
type input "頭皮、護髮免費卡(新)(655)"
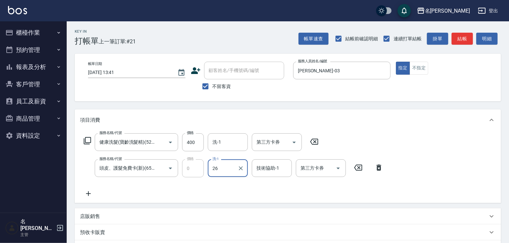
type input "方羿筑-26"
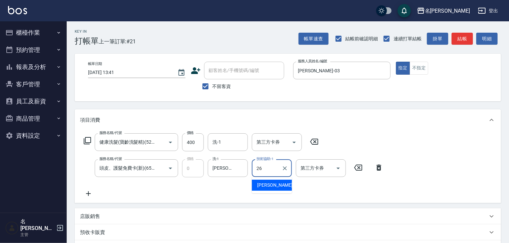
type input "方羿筑-26"
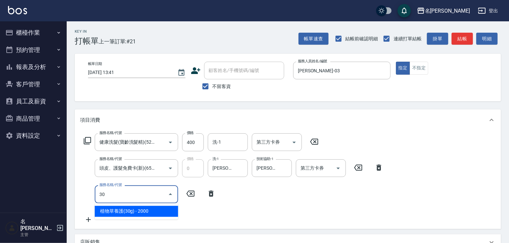
type input "3"
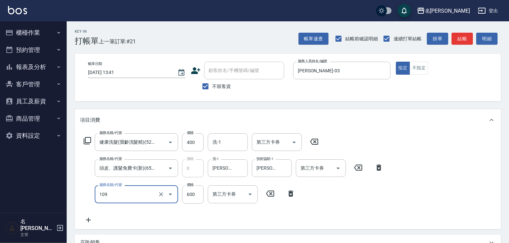
type input "基礎活氧健康洗/何首烏(109)"
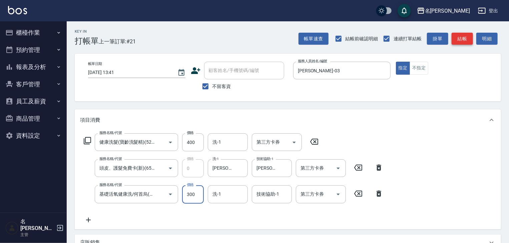
type input "300"
click at [466, 39] on button "結帳" at bounding box center [461, 39] width 21 height 12
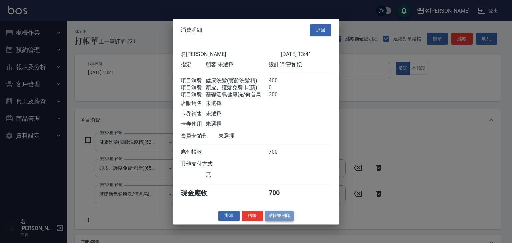
click at [281, 219] on button "結帳並列印" at bounding box center [279, 216] width 29 height 10
click at [281, 219] on div "掛單 結帳 結帳並列印" at bounding box center [256, 216] width 167 height 10
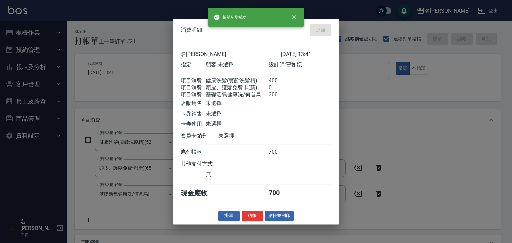
type input "2025/10/13 13:49"
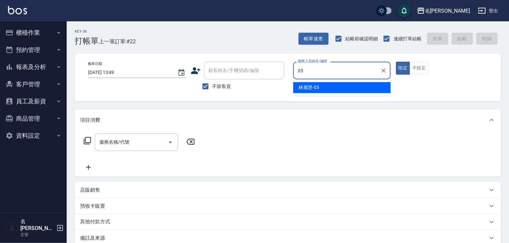
type input "林麗慧-05"
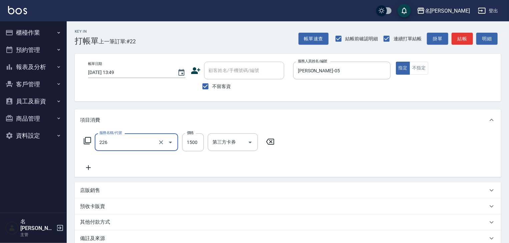
type input "冷燙自購1500↑(226)"
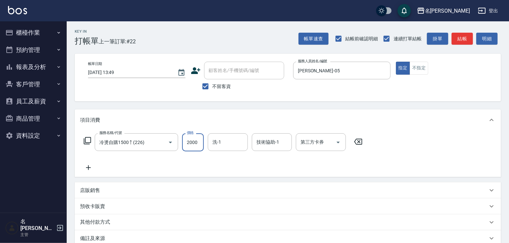
type input "2000"
type input "2"
type input "美玉-17"
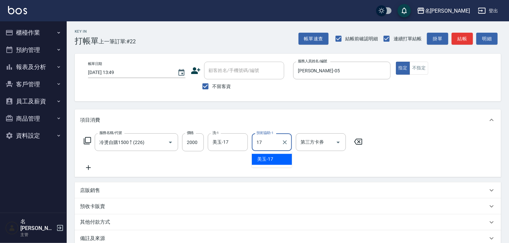
type input "美玉-17"
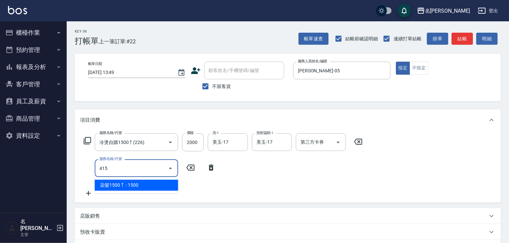
type input "染髮1500↑(415)"
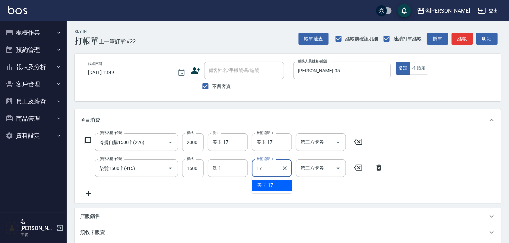
type input "美玉-17"
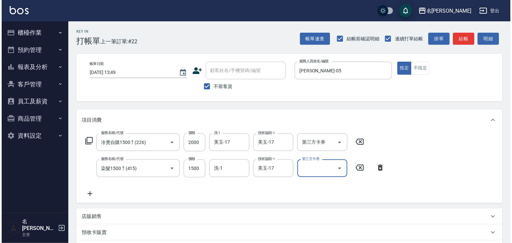
scroll to position [77, 0]
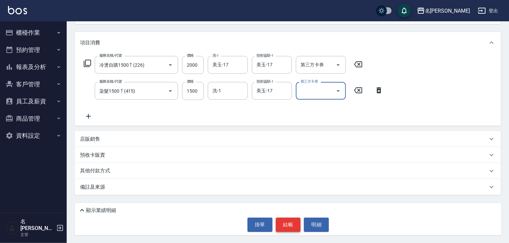
click at [289, 224] on button "結帳" at bounding box center [288, 225] width 25 height 14
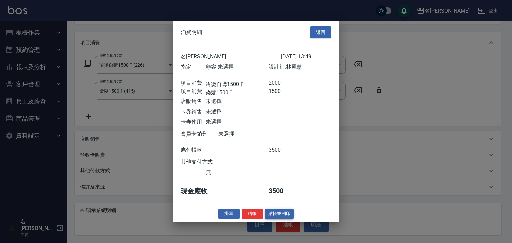
click at [285, 217] on button "結帳並列印" at bounding box center [279, 214] width 29 height 10
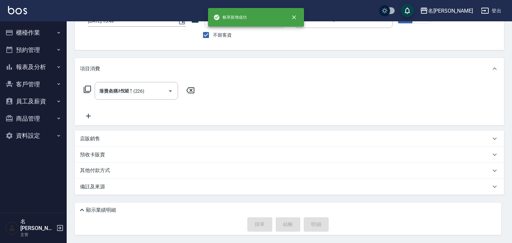
type input "2025/10/13 13:50"
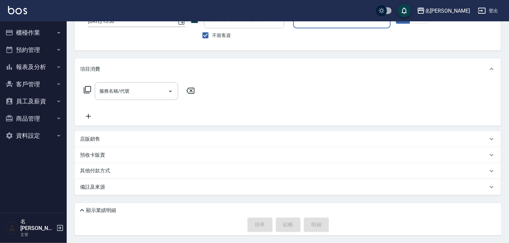
scroll to position [0, 0]
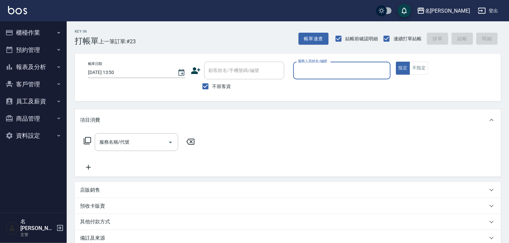
click at [358, 63] on div "服務人員姓名/編號" at bounding box center [341, 71] width 97 height 18
type input "蔡慈恩-08"
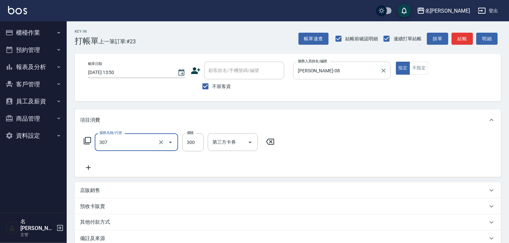
type input "剪髮(307)"
type input "5000"
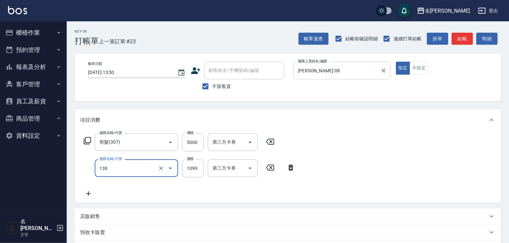
type input "蘊活頭皮(138)"
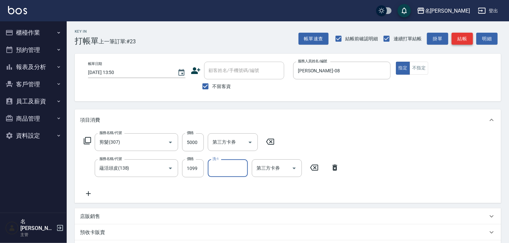
click at [464, 37] on button "結帳" at bounding box center [461, 39] width 21 height 12
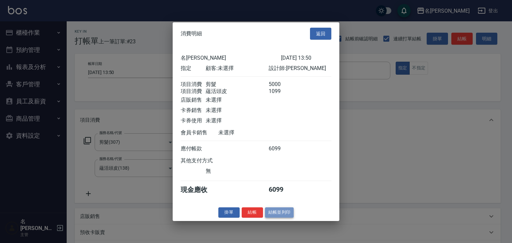
click at [281, 214] on button "結帳並列印" at bounding box center [279, 212] width 29 height 10
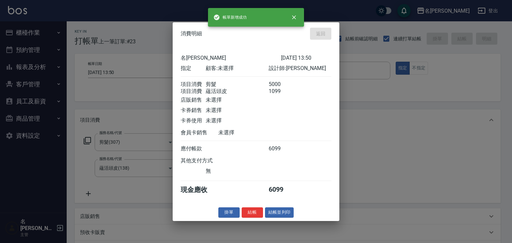
type input "2025/10/13 13:53"
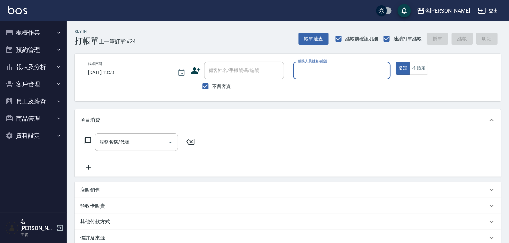
type input "ㄣ"
type input "皮皮-P"
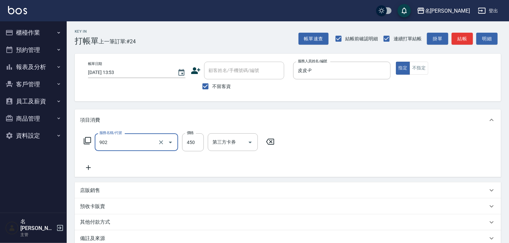
type input "修腳指甲(902)"
click at [466, 39] on button "結帳" at bounding box center [461, 39] width 21 height 12
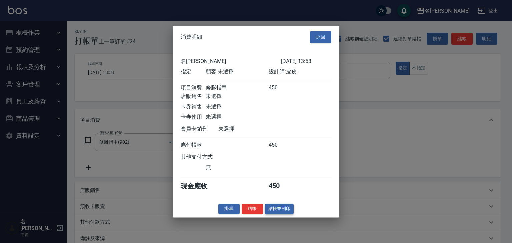
click at [284, 212] on button "結帳並列印" at bounding box center [279, 209] width 29 height 10
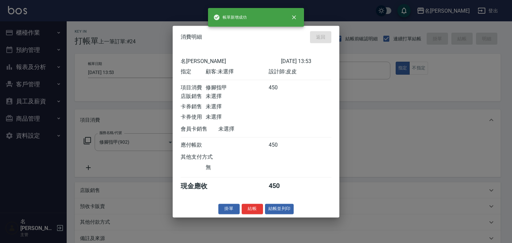
type input "2025/10/13 14:05"
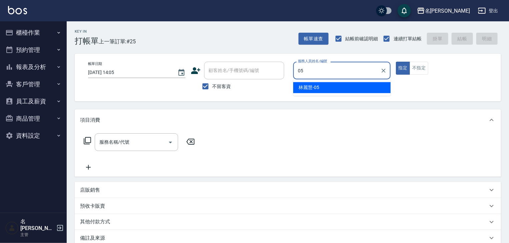
type input "林麗慧-05"
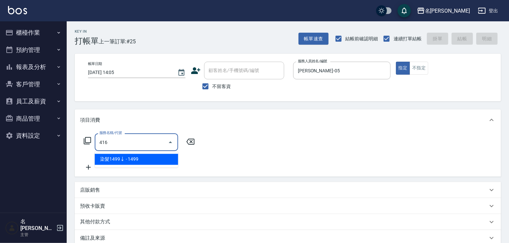
type input "染髮1499↓(416)"
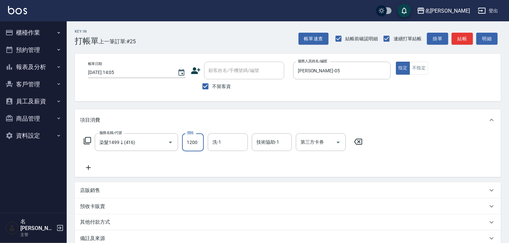
type input "1200"
type input "蔡慈恩-08"
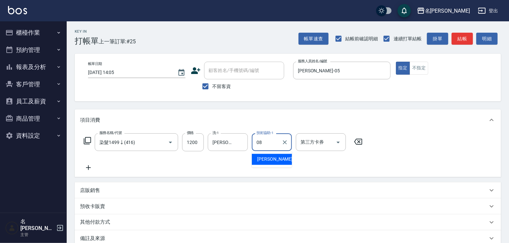
type input "蔡慈恩-08"
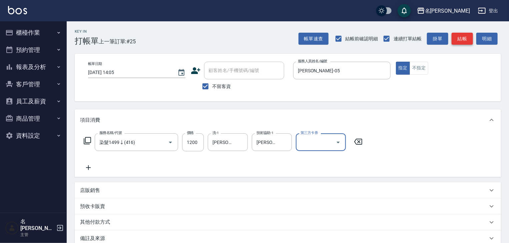
click at [467, 39] on button "結帳" at bounding box center [461, 39] width 21 height 12
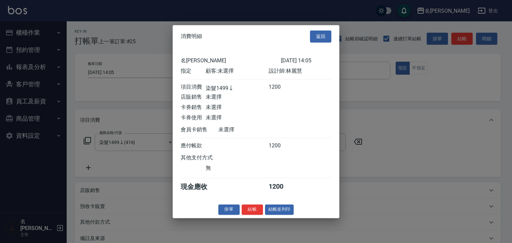
click at [287, 218] on div "消費明細 返回 名留林森 2025/10/13 14:05 指定 顧客: 未選擇 設計師: 林麗慧 項目消費 染髮1499↓ 1200 店販銷售 未選擇 卡券…" at bounding box center [256, 121] width 167 height 193
click at [289, 208] on button "結帳並列印" at bounding box center [279, 209] width 29 height 10
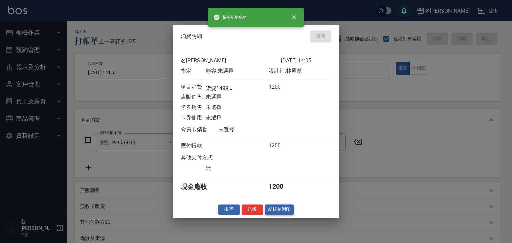
type input "2025/10/13 14:06"
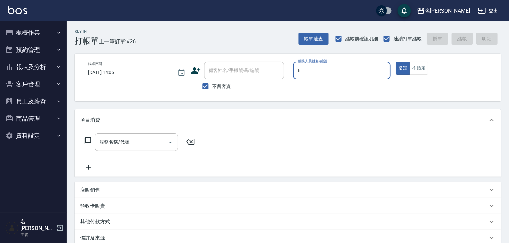
type input "[PERSON_NAME]"
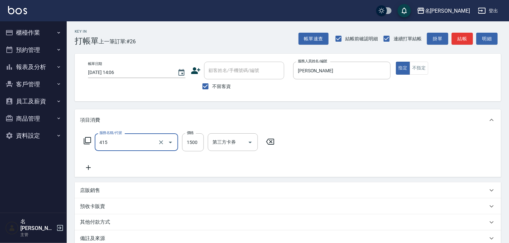
type input "染髮1500↑(415)"
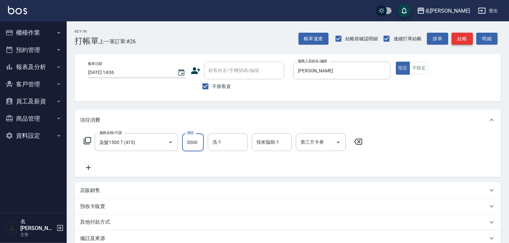
type input "3000"
click at [472, 33] on button "結帳" at bounding box center [461, 39] width 21 height 12
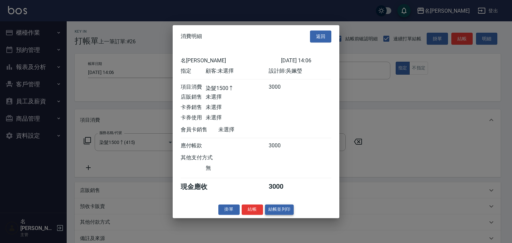
click at [289, 211] on button "結帳並列印" at bounding box center [279, 209] width 29 height 10
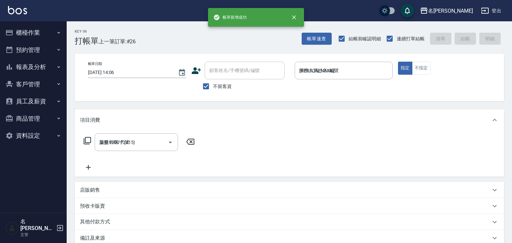
type input "2025/10/13 14:07"
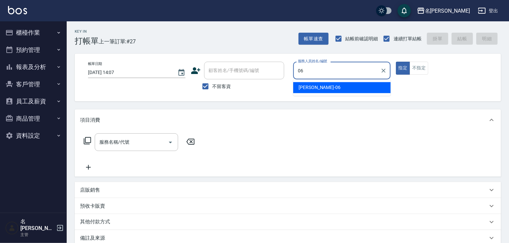
type input "阿龔-06"
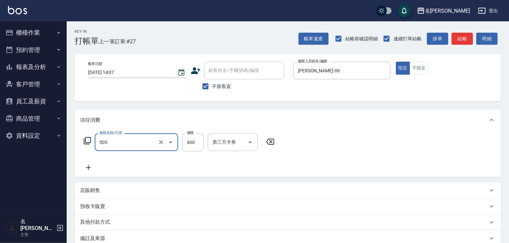
type input "洗髮(505)"
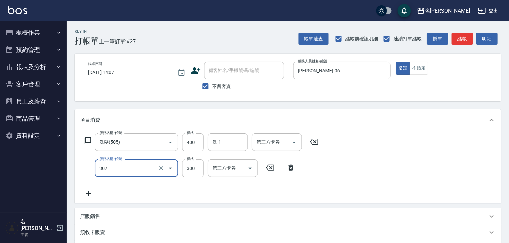
type input "剪髮(307)"
type input "400"
click at [227, 147] on input "洗-1" at bounding box center [228, 142] width 34 height 12
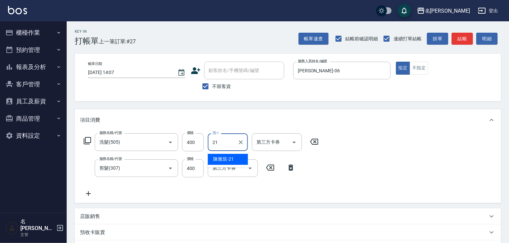
type input "[PERSON_NAME]-21"
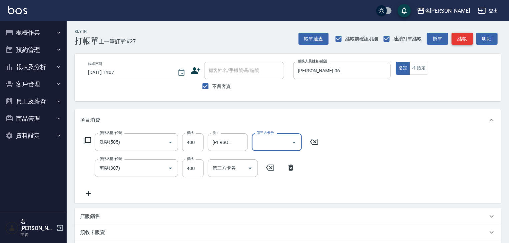
click at [470, 38] on button "結帳" at bounding box center [461, 39] width 21 height 12
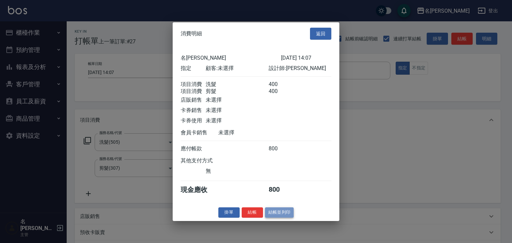
click at [282, 218] on button "結帳並列印" at bounding box center [279, 212] width 29 height 10
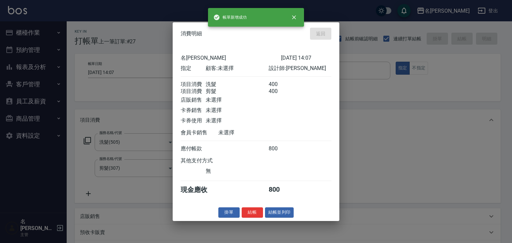
type input "2025/10/13 14:16"
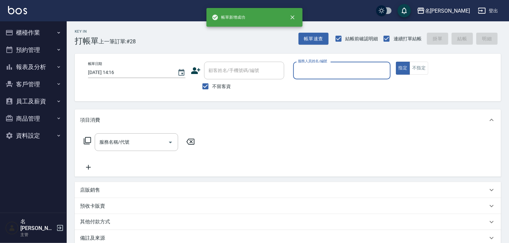
click at [339, 66] on input "服務人員姓名/編號" at bounding box center [341, 71] width 91 height 12
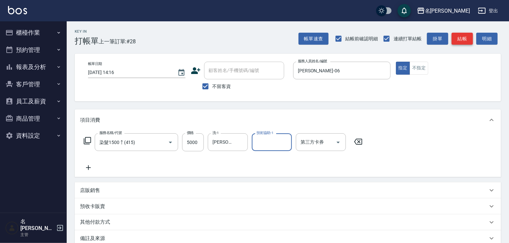
click at [470, 41] on button "結帳" at bounding box center [461, 39] width 21 height 12
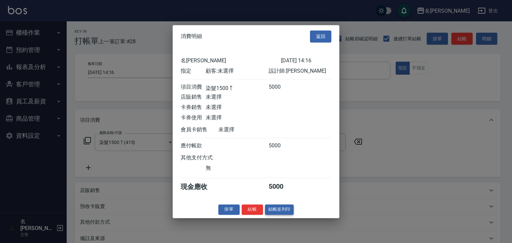
click at [289, 212] on button "結帳並列印" at bounding box center [279, 209] width 29 height 10
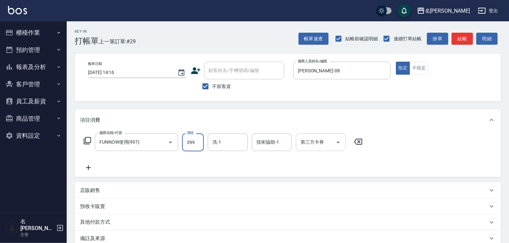
click at [310, 141] on input "第三方卡券" at bounding box center [316, 142] width 34 height 12
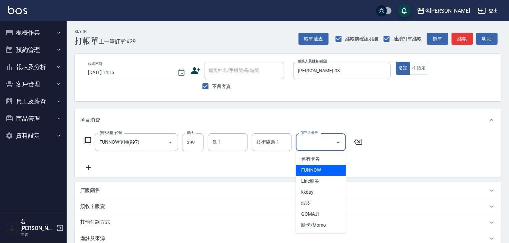
click at [321, 172] on span "FUNNOW" at bounding box center [321, 170] width 50 height 11
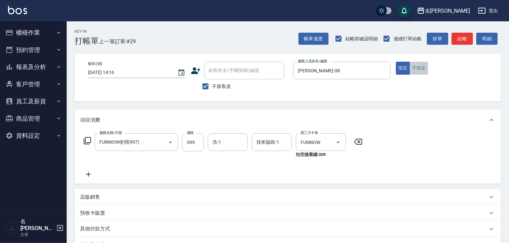
click at [416, 71] on button "不指定" at bounding box center [418, 68] width 19 height 13
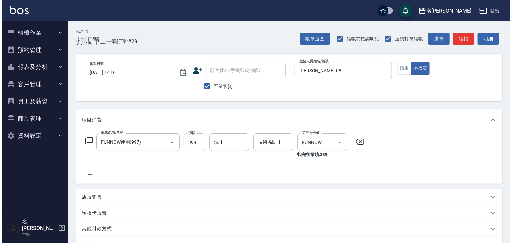
scroll to position [58, 0]
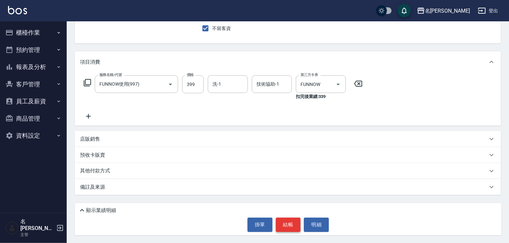
click at [285, 218] on button "結帳" at bounding box center [288, 225] width 25 height 14
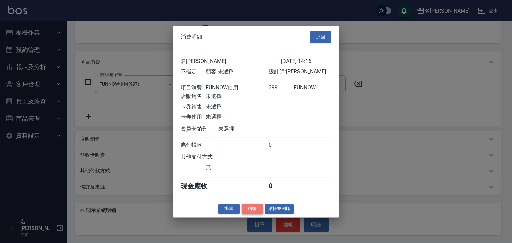
click at [256, 208] on button "結帳" at bounding box center [252, 209] width 21 height 10
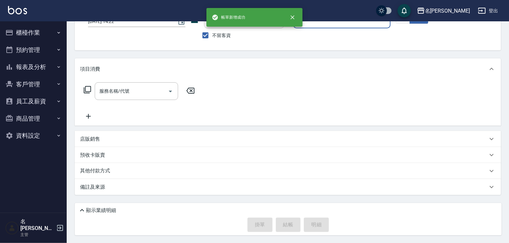
scroll to position [0, 0]
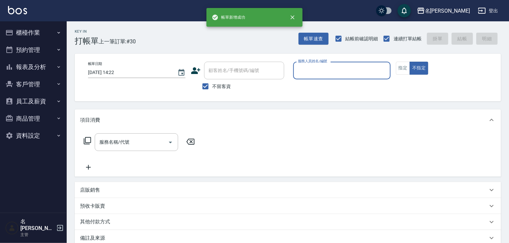
click at [325, 76] on input "服務人員姓名/編號" at bounding box center [341, 71] width 91 height 12
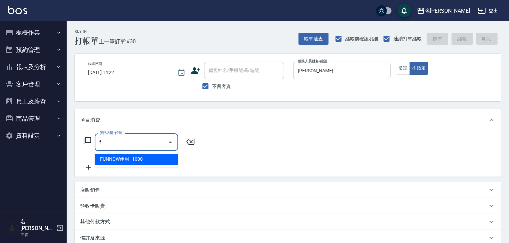
click at [147, 157] on span "FUNNOW使用 - 1000" at bounding box center [136, 159] width 83 height 11
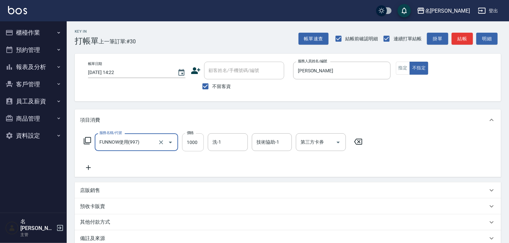
click at [184, 147] on input "1000" at bounding box center [193, 142] width 22 height 18
click at [320, 138] on div "第三方卡券 第三方卡券" at bounding box center [321, 142] width 50 height 18
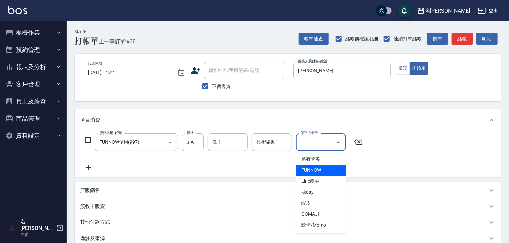
click at [316, 165] on span "FUNNOW" at bounding box center [321, 170] width 50 height 11
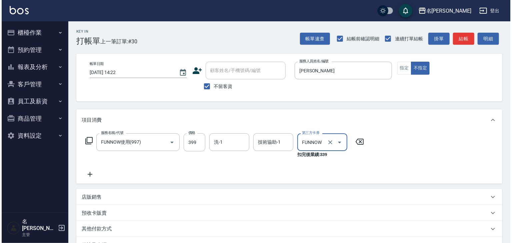
scroll to position [58, 0]
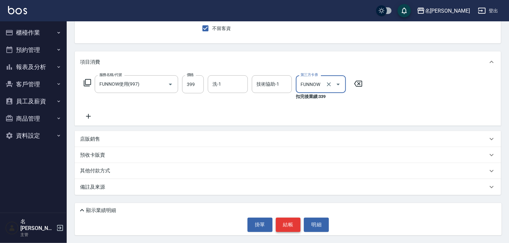
click at [296, 226] on button "結帳" at bounding box center [288, 225] width 25 height 14
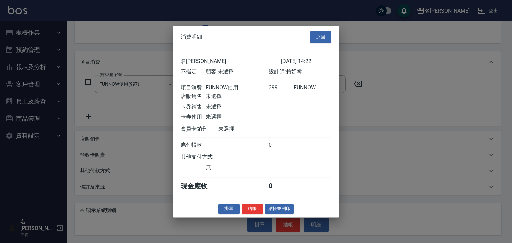
click at [252, 210] on button "結帳" at bounding box center [252, 209] width 21 height 10
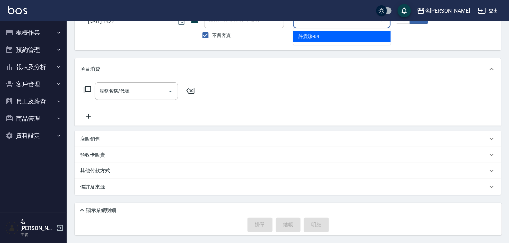
scroll to position [0, 0]
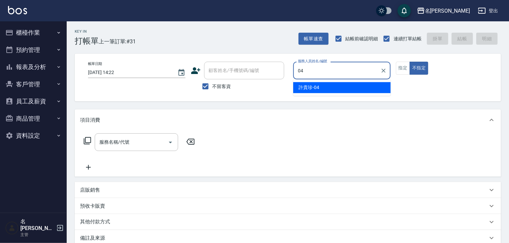
click at [310, 90] on span "許貴珍 -04" at bounding box center [308, 87] width 21 height 7
click at [405, 68] on button "指定" at bounding box center [403, 68] width 14 height 13
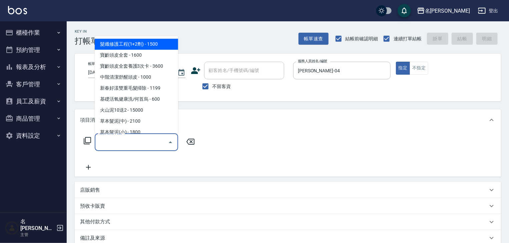
click at [139, 142] on input "服務名稱/代號" at bounding box center [131, 142] width 67 height 12
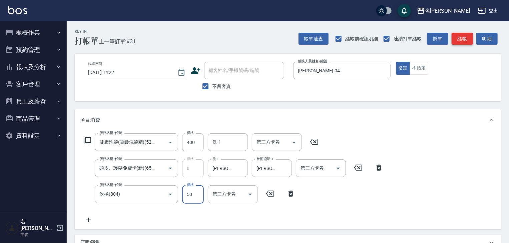
click at [459, 39] on button "結帳" at bounding box center [461, 39] width 21 height 12
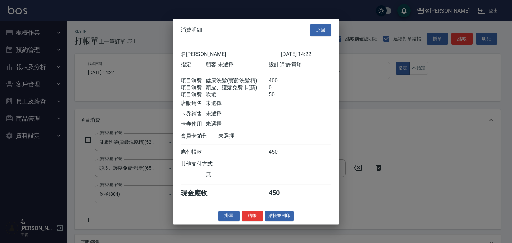
click at [280, 213] on div "消費明細 返回 名留林森 2025/10/13 14:22 指定 顧客: 未選擇 設計師: 許貴珍 項目消費 健康洗髮(寶齡洗髮精) 400 項目消費 頭皮、…" at bounding box center [256, 122] width 167 height 206
click at [280, 221] on button "結帳並列印" at bounding box center [279, 216] width 29 height 10
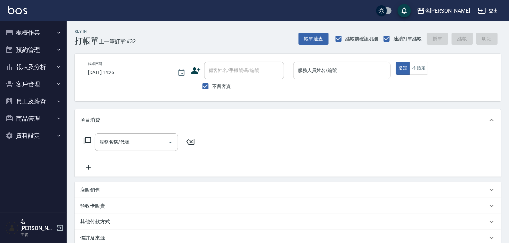
click at [346, 73] on input "服務人員姓名/編號" at bounding box center [341, 71] width 91 height 12
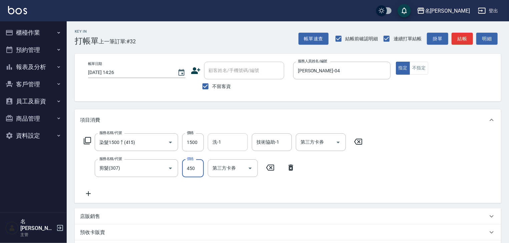
click at [227, 145] on input "洗-1" at bounding box center [228, 142] width 34 height 12
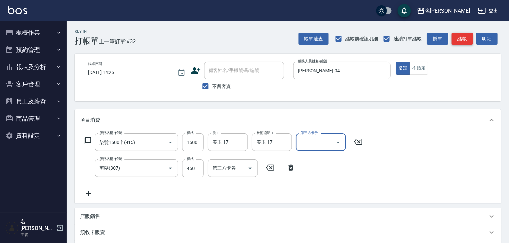
click at [467, 42] on button "結帳" at bounding box center [461, 39] width 21 height 12
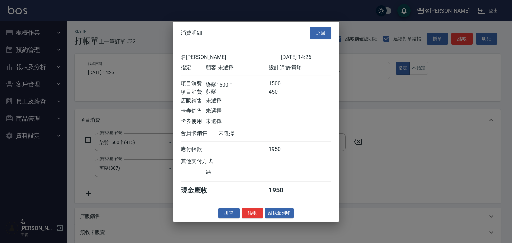
click at [280, 211] on div "消費明細 返回 名留林森 2025/10/13 14:26 指定 顧客: 未選擇 設計師: 許貴珍 項目消費 染髮1500↑ 1500 項目消費 剪髮 450…" at bounding box center [256, 121] width 167 height 200
click at [280, 213] on button "結帳並列印" at bounding box center [279, 213] width 29 height 10
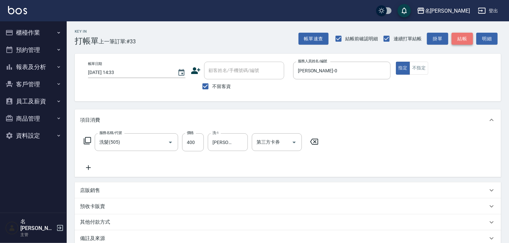
click at [464, 38] on button "結帳" at bounding box center [461, 39] width 21 height 12
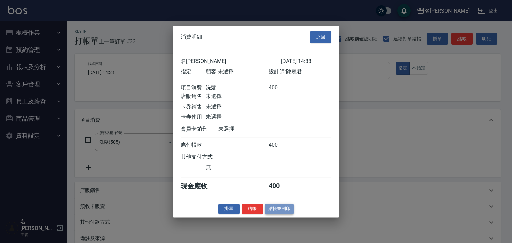
click at [290, 214] on button "結帳並列印" at bounding box center [279, 209] width 29 height 10
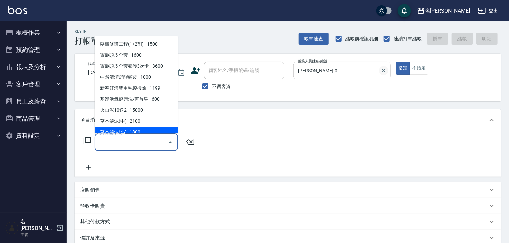
click at [382, 70] on icon "Clear" at bounding box center [383, 70] width 7 height 7
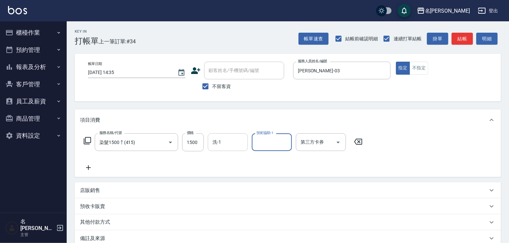
click at [231, 142] on input "洗-1" at bounding box center [228, 142] width 34 height 12
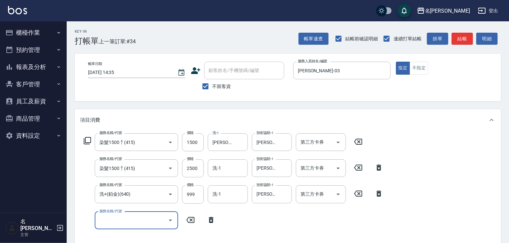
scroll to position [107, 0]
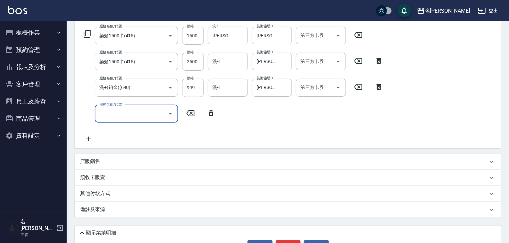
click at [155, 163] on div "店販銷售" at bounding box center [283, 161] width 407 height 7
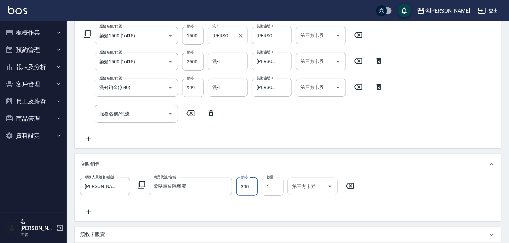
scroll to position [35, 0]
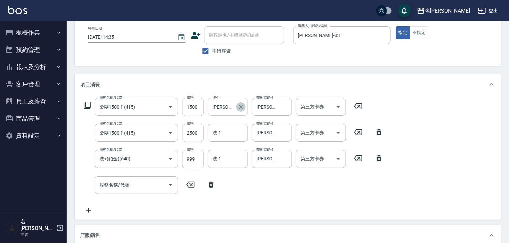
click at [240, 105] on icon "Clear" at bounding box center [240, 107] width 7 height 7
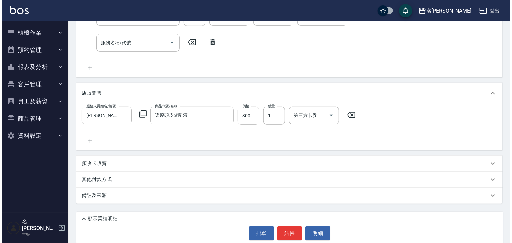
scroll to position [186, 0]
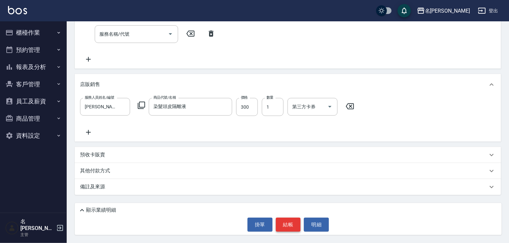
click at [292, 226] on button "結帳" at bounding box center [288, 225] width 25 height 14
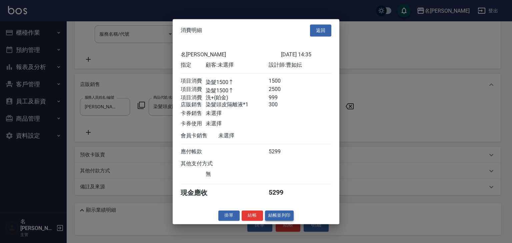
click at [281, 217] on button "結帳並列印" at bounding box center [279, 215] width 29 height 10
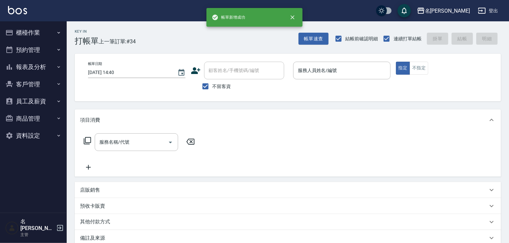
scroll to position [0, 0]
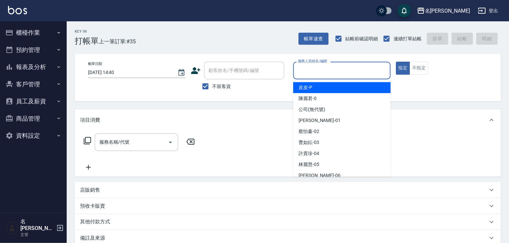
click at [318, 68] on input "服務人員姓名/編號" at bounding box center [341, 71] width 91 height 12
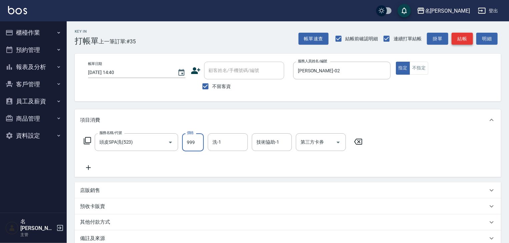
click at [460, 43] on button "結帳" at bounding box center [461, 39] width 21 height 12
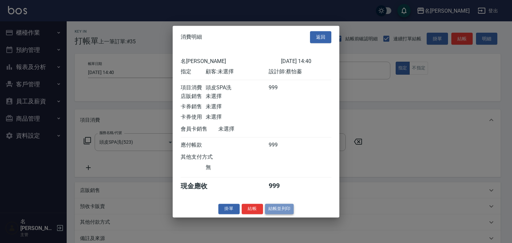
click at [273, 213] on button "結帳並列印" at bounding box center [279, 209] width 29 height 10
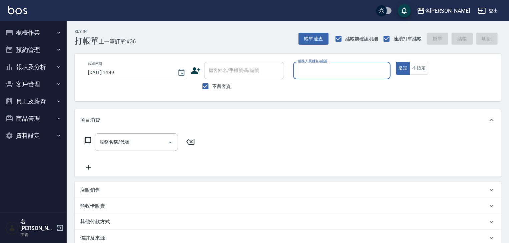
click at [28, 29] on button "櫃檯作業" at bounding box center [33, 32] width 61 height 17
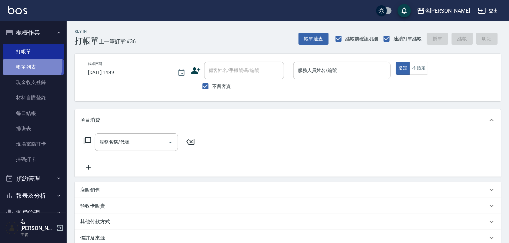
click at [21, 65] on link "帳單列表" at bounding box center [33, 66] width 61 height 15
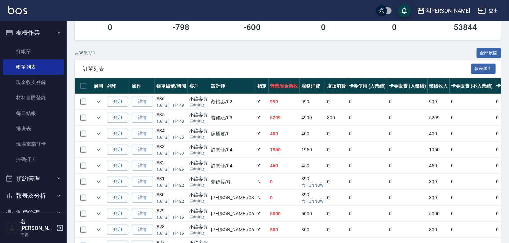
scroll to position [142, 0]
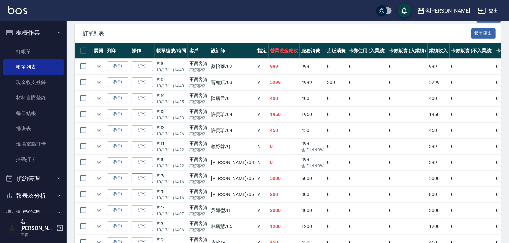
click at [142, 184] on link "詳情" at bounding box center [142, 178] width 21 height 10
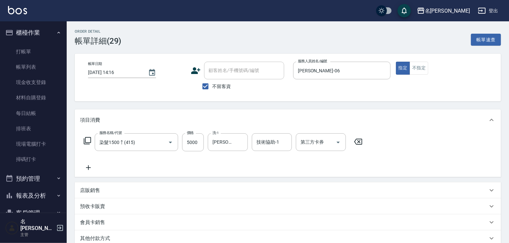
click at [88, 168] on icon at bounding box center [88, 167] width 5 height 5
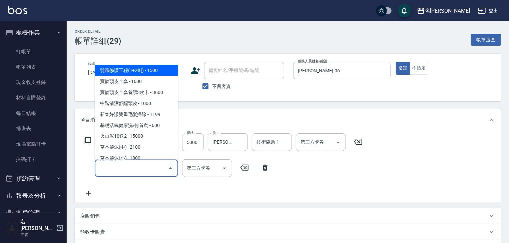
click at [120, 164] on input "服務名稱/代號" at bounding box center [131, 168] width 67 height 12
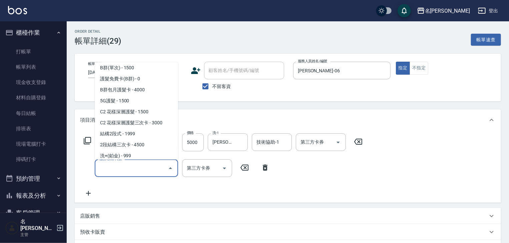
scroll to position [533, 0]
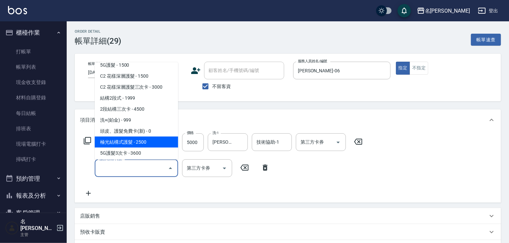
click at [121, 141] on span "極光結構式護髮 - 2500" at bounding box center [136, 142] width 83 height 11
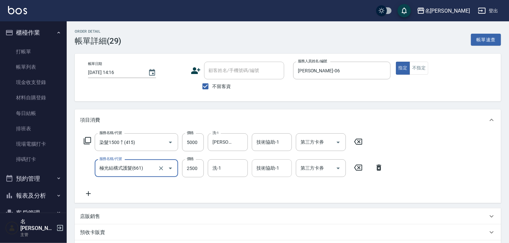
click at [258, 166] on input "技術協助-1" at bounding box center [272, 168] width 34 height 12
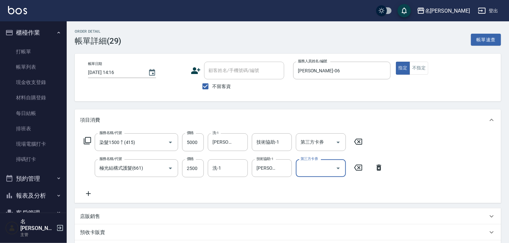
scroll to position [107, 0]
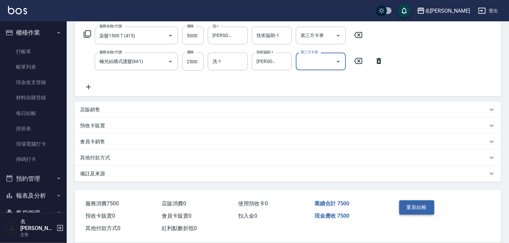
click at [415, 207] on button "重新結帳" at bounding box center [416, 207] width 35 height 14
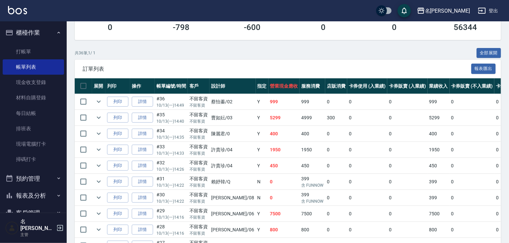
scroll to position [142, 0]
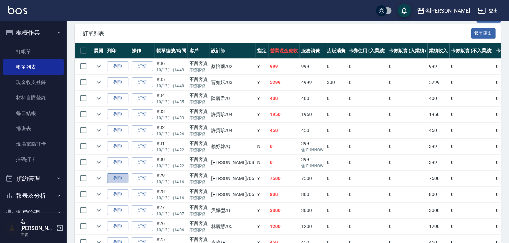
click at [111, 184] on button "列印" at bounding box center [117, 178] width 21 height 10
click at [46, 54] on link "打帳單" at bounding box center [33, 51] width 61 height 15
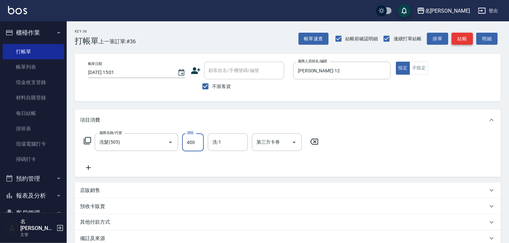
click at [467, 38] on button "結帳" at bounding box center [461, 39] width 21 height 12
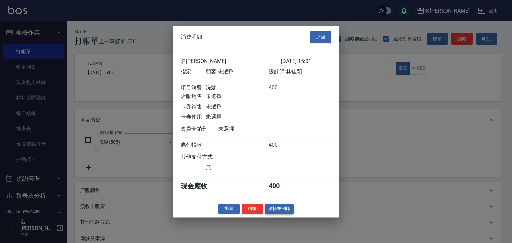
click at [279, 213] on button "結帳並列印" at bounding box center [279, 209] width 29 height 10
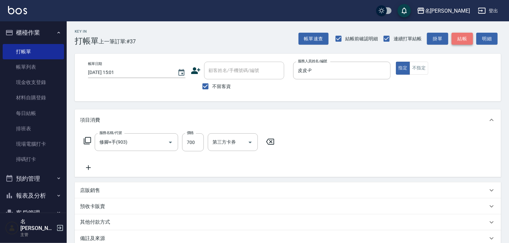
click at [467, 43] on button "結帳" at bounding box center [461, 39] width 21 height 12
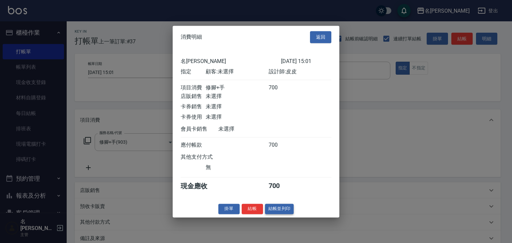
click at [276, 213] on button "結帳並列印" at bounding box center [279, 209] width 29 height 10
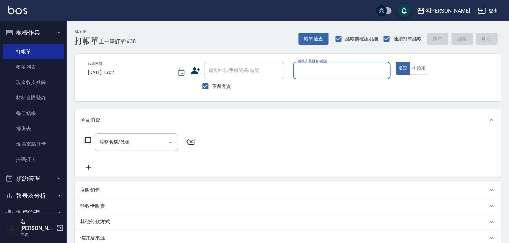
drag, startPoint x: 24, startPoint y: 68, endPoint x: 339, endPoint y: 185, distance: 336.2
click at [24, 68] on link "帳單列表" at bounding box center [33, 66] width 61 height 15
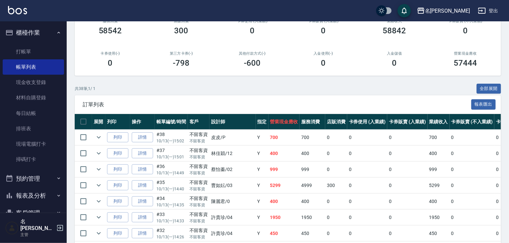
scroll to position [142, 0]
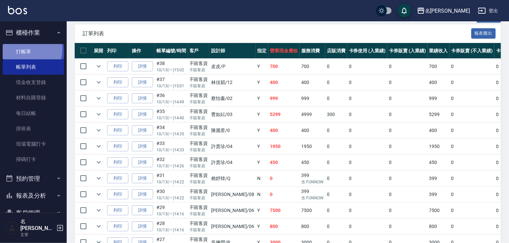
click at [26, 49] on link "打帳單" at bounding box center [33, 51] width 61 height 15
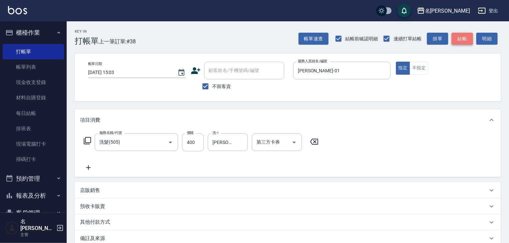
click at [460, 37] on button "結帳" at bounding box center [461, 39] width 21 height 12
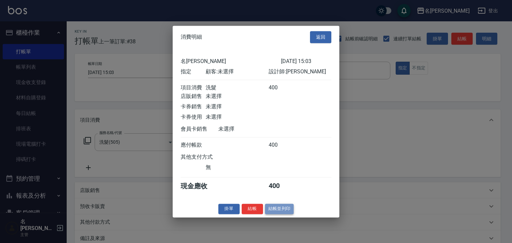
click at [275, 211] on button "結帳並列印" at bounding box center [279, 209] width 29 height 10
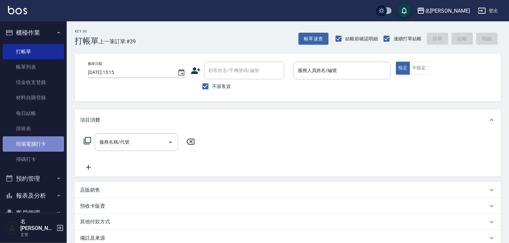
click at [43, 146] on link "現場電腦打卡" at bounding box center [33, 143] width 61 height 15
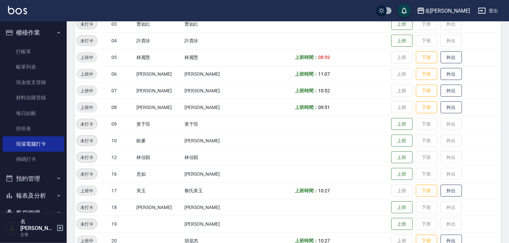
scroll to position [284, 0]
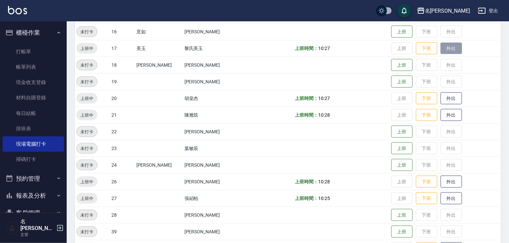
click at [440, 52] on button "外出" at bounding box center [450, 49] width 21 height 12
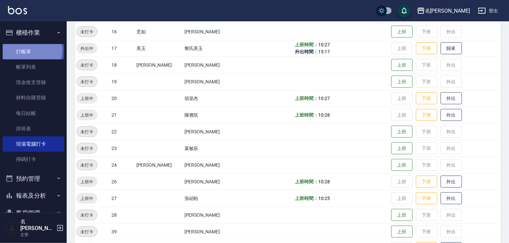
drag, startPoint x: 434, startPoint y: 53, endPoint x: 31, endPoint y: 50, distance: 403.4
click at [31, 50] on link "打帳單" at bounding box center [33, 51] width 61 height 15
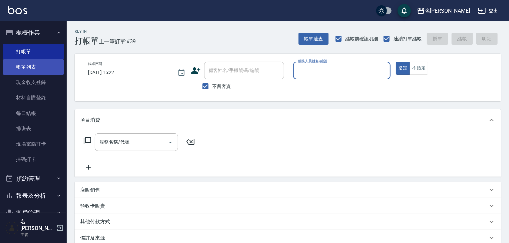
click at [51, 68] on link "帳單列表" at bounding box center [33, 66] width 61 height 15
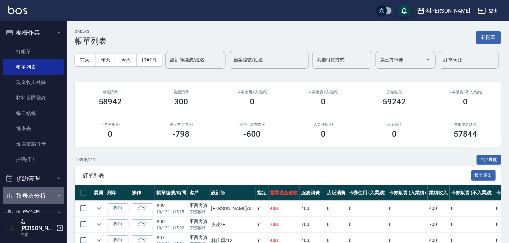
click at [44, 196] on button "報表及分析" at bounding box center [33, 195] width 61 height 17
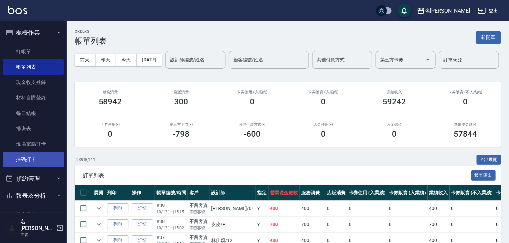
scroll to position [142, 0]
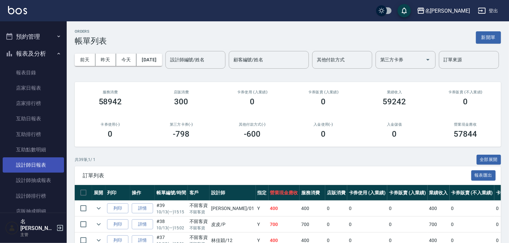
click at [57, 162] on link "設計師日報表" at bounding box center [33, 164] width 61 height 15
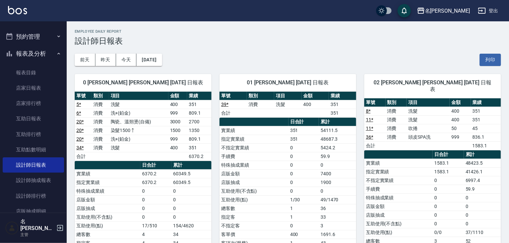
drag, startPoint x: 444, startPoint y: 123, endPoint x: 468, endPoint y: 142, distance: 30.5
drag, startPoint x: 468, startPoint y: 142, endPoint x: 340, endPoint y: 177, distance: 132.7
click at [340, 178] on td "1900" at bounding box center [337, 182] width 37 height 9
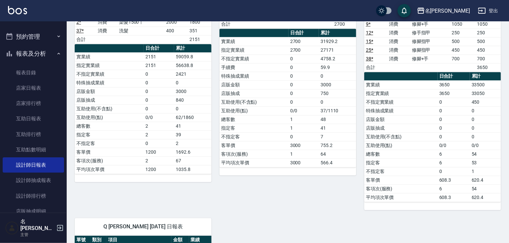
scroll to position [889, 0]
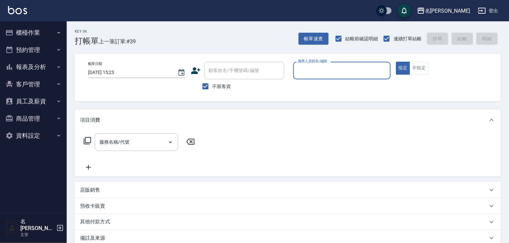
click at [345, 68] on input "服務人員姓名/編號" at bounding box center [341, 71] width 91 height 12
click at [329, 84] on div "意如 -16" at bounding box center [341, 87] width 97 height 11
type input "意如-16"
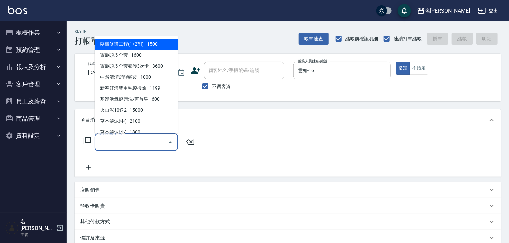
click at [135, 144] on input "服務名稱/代號" at bounding box center [131, 142] width 67 height 12
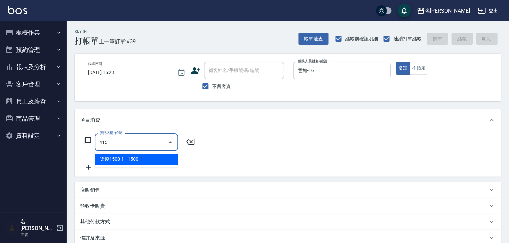
click at [141, 162] on span "染髮1500↑ - 1500" at bounding box center [136, 159] width 83 height 11
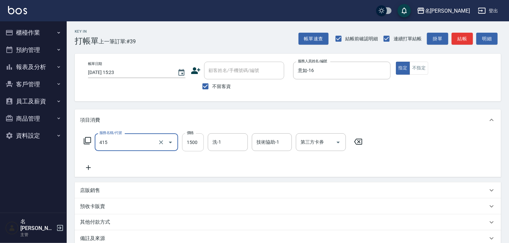
type input "染髮1500↑(415)"
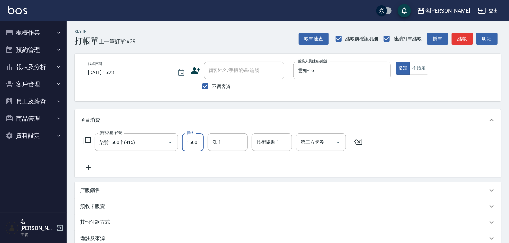
click at [187, 141] on input "1500" at bounding box center [193, 142] width 22 height 18
type input "2100"
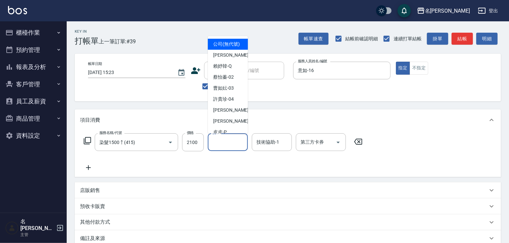
click at [227, 138] on input "洗-1" at bounding box center [228, 142] width 34 height 12
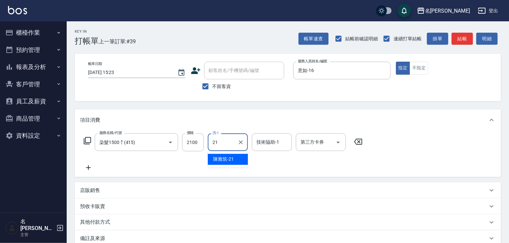
click at [234, 154] on div "[PERSON_NAME]-21" at bounding box center [228, 159] width 40 height 11
type input "[PERSON_NAME]-21"
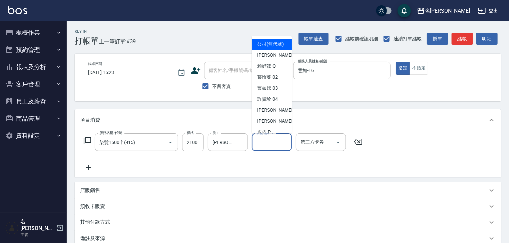
click at [265, 143] on input "技術協助-1" at bounding box center [272, 142] width 34 height 12
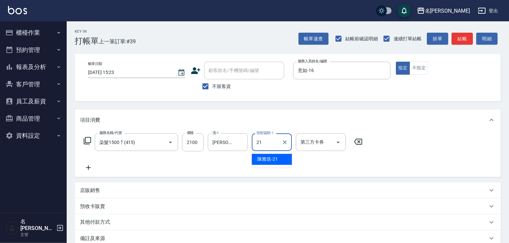
click at [269, 159] on span "[PERSON_NAME]-21" at bounding box center [267, 159] width 21 height 7
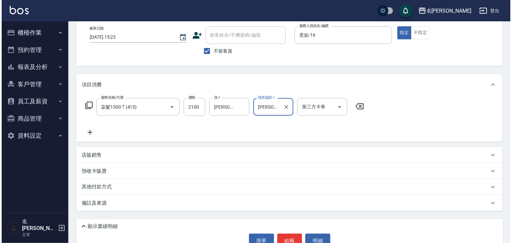
scroll to position [51, 0]
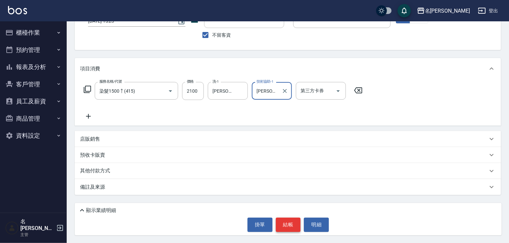
type input "[PERSON_NAME]-21"
click at [295, 224] on button "結帳" at bounding box center [288, 225] width 25 height 14
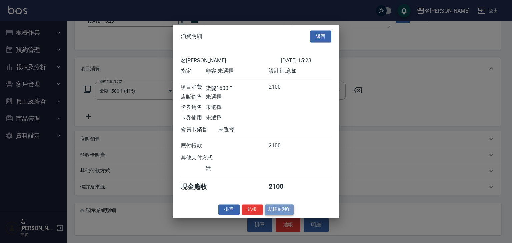
click at [282, 215] on button "結帳並列印" at bounding box center [279, 209] width 29 height 10
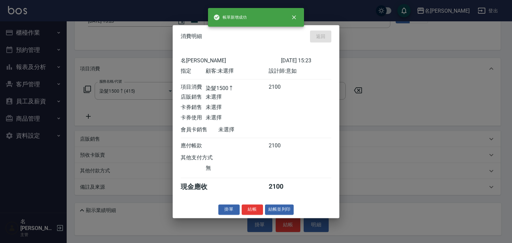
type input "2025/10/13 15:24"
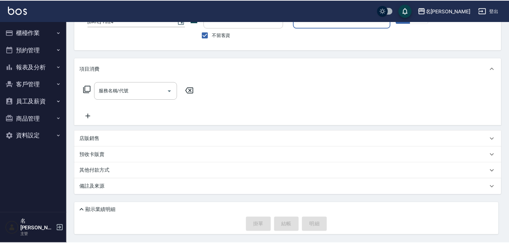
scroll to position [51, 0]
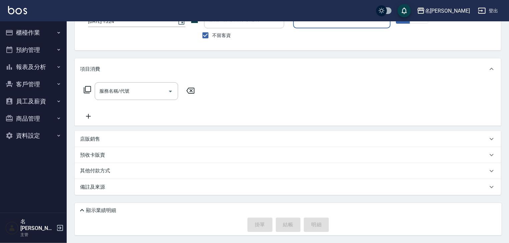
click at [41, 33] on button "櫃檯作業" at bounding box center [33, 32] width 61 height 17
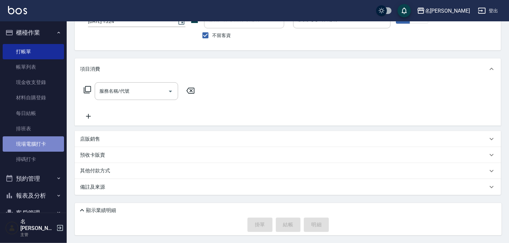
click at [49, 147] on link "現場電腦打卡" at bounding box center [33, 143] width 61 height 15
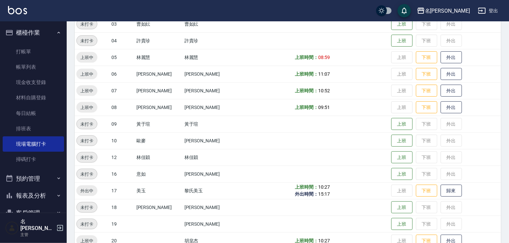
scroll to position [213, 0]
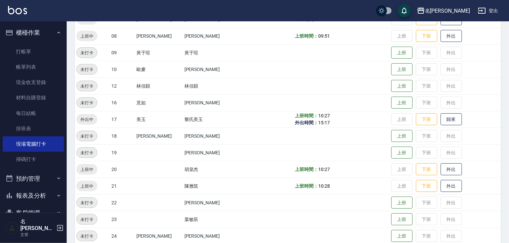
click at [451, 169] on td "上班 下班 外出" at bounding box center [444, 169] width 111 height 17
click at [444, 169] on button "外出" at bounding box center [450, 170] width 21 height 12
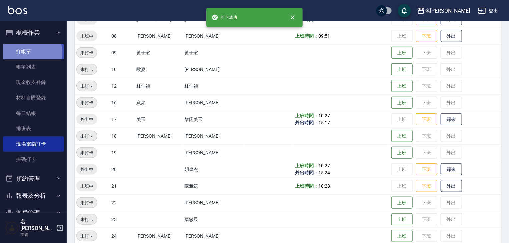
click at [28, 52] on link "打帳單" at bounding box center [33, 51] width 61 height 15
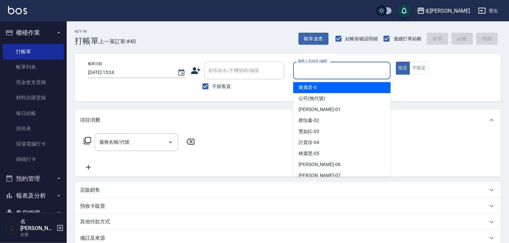
click at [332, 69] on input "服務人員姓名/編號" at bounding box center [341, 71] width 91 height 12
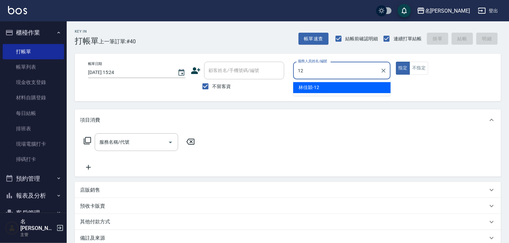
click at [325, 83] on div "林佳穎 -12" at bounding box center [341, 87] width 97 height 11
type input "林佳穎-12"
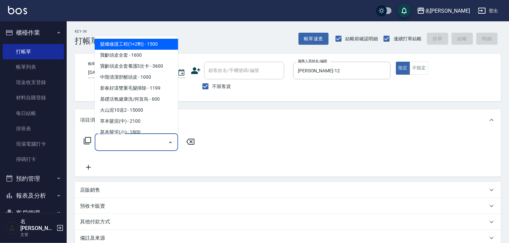
click at [148, 142] on input "服務名稱/代號" at bounding box center [131, 142] width 67 height 12
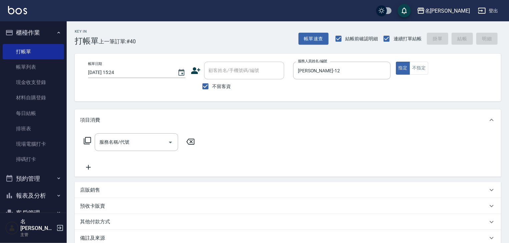
click at [86, 141] on icon at bounding box center [87, 141] width 8 height 8
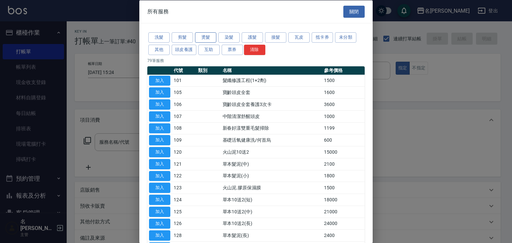
click at [203, 38] on button "燙髮" at bounding box center [205, 37] width 21 height 10
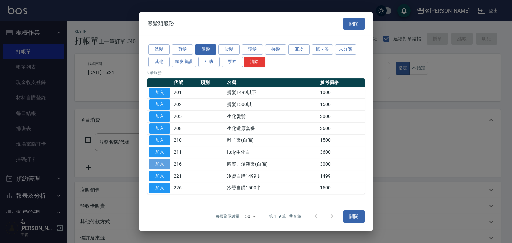
click at [163, 165] on button "加入" at bounding box center [159, 164] width 21 height 10
type input "陶瓷、溫朔燙(自備)(216)"
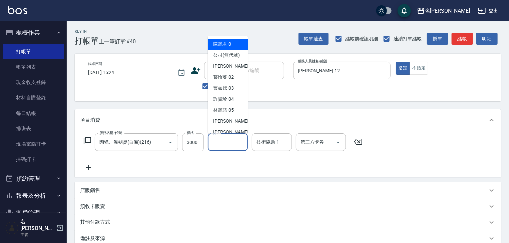
click at [217, 139] on input "洗-1" at bounding box center [228, 142] width 34 height 12
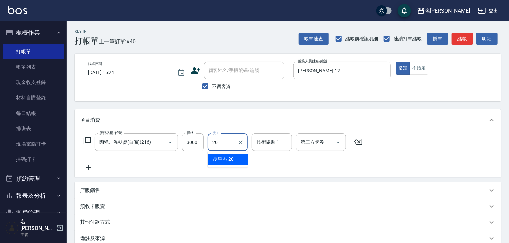
click at [232, 163] on div "胡皇杰 -20" at bounding box center [228, 159] width 40 height 11
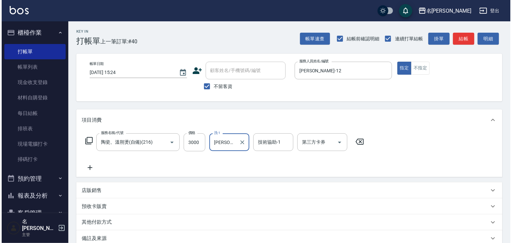
scroll to position [51, 0]
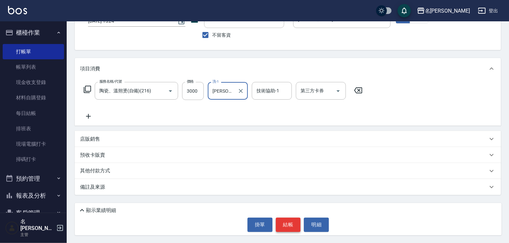
type input "胡皇杰-20"
click at [287, 227] on button "結帳" at bounding box center [288, 225] width 25 height 14
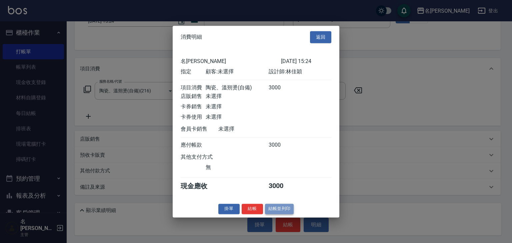
click at [279, 213] on button "結帳並列印" at bounding box center [279, 209] width 29 height 10
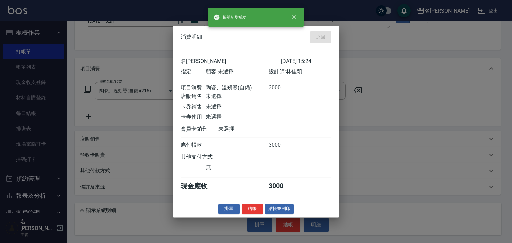
type input "2025/10/13 15:29"
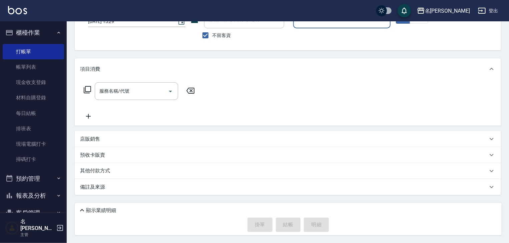
scroll to position [0, 0]
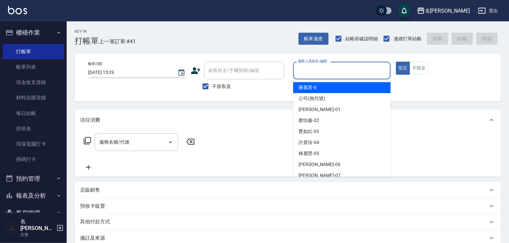
click at [324, 71] on input "服務人員姓名/編號" at bounding box center [341, 71] width 91 height 12
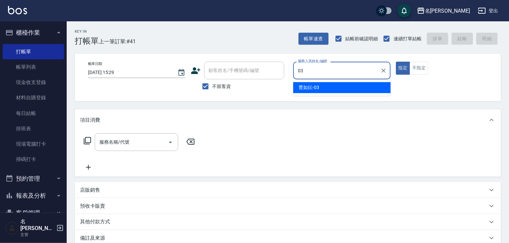
click at [315, 90] on span "曹如妘 -03" at bounding box center [308, 87] width 21 height 7
type input "曹如妘-03"
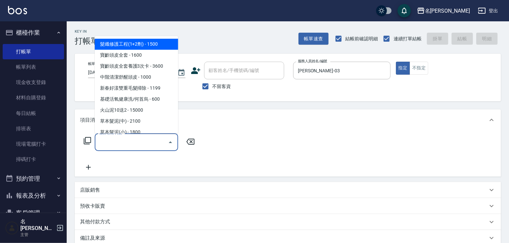
click at [129, 140] on input "服務名稱/代號" at bounding box center [131, 142] width 67 height 12
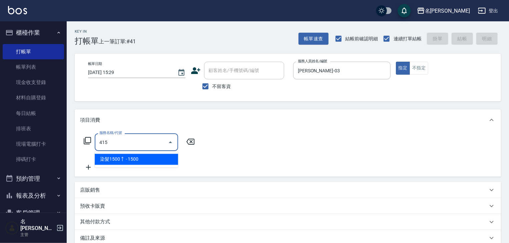
click at [160, 157] on span "染髮1500↑ - 1500" at bounding box center [136, 159] width 83 height 11
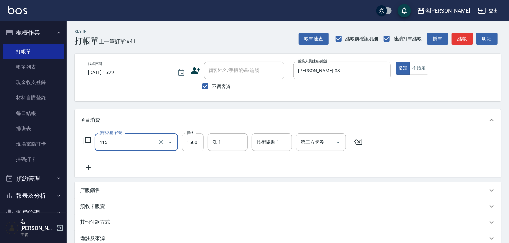
type input "染髮1500↑(415)"
click at [192, 145] on input "1500" at bounding box center [193, 142] width 22 height 18
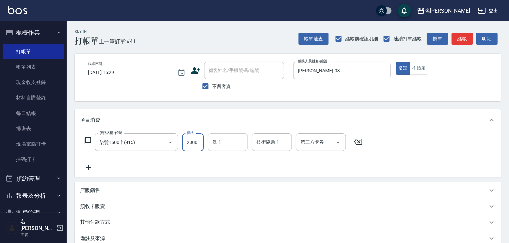
type input "2000"
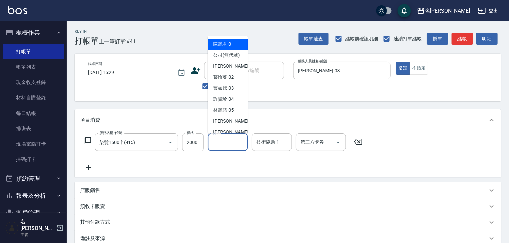
click at [224, 143] on input "洗-1" at bounding box center [228, 142] width 34 height 12
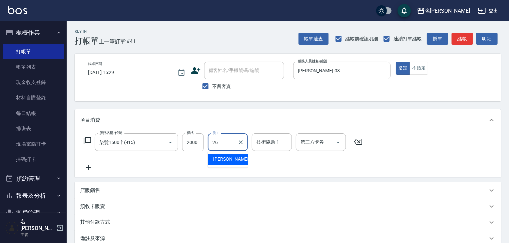
click at [238, 160] on div "方羿筑 -26" at bounding box center [228, 159] width 40 height 11
type input "方羿筑-26"
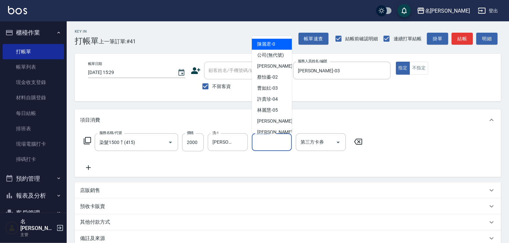
click at [267, 144] on input "技術協助-1" at bounding box center [272, 142] width 34 height 12
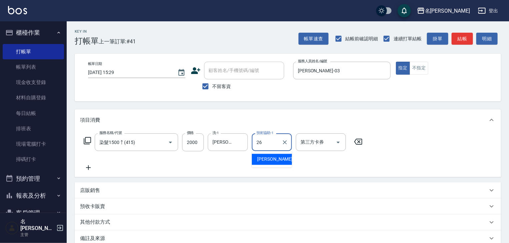
click at [272, 157] on span "方羿筑 -26" at bounding box center [278, 159] width 42 height 7
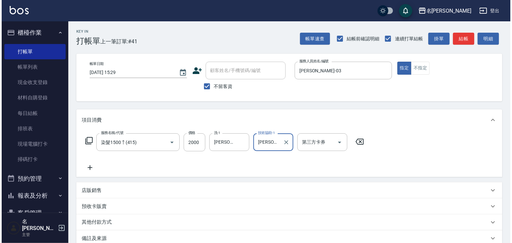
scroll to position [51, 0]
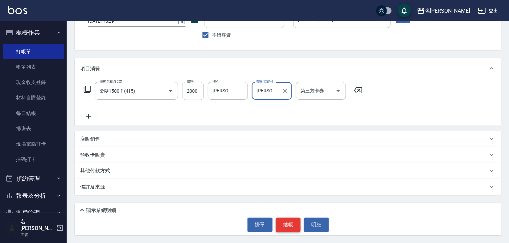
type input "方羿筑-26"
click at [283, 227] on button "結帳" at bounding box center [288, 225] width 25 height 14
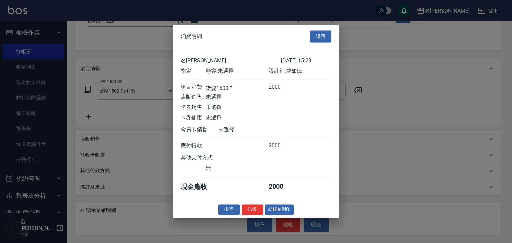
click at [287, 213] on button "結帳並列印" at bounding box center [279, 209] width 29 height 10
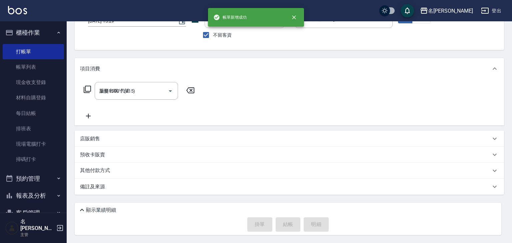
type input "2025/10/13 15:39"
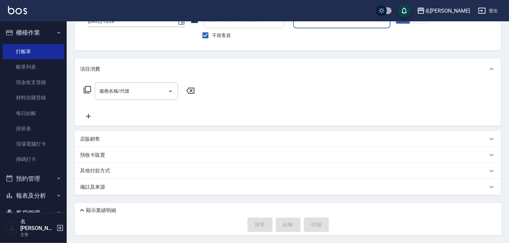
scroll to position [0, 0]
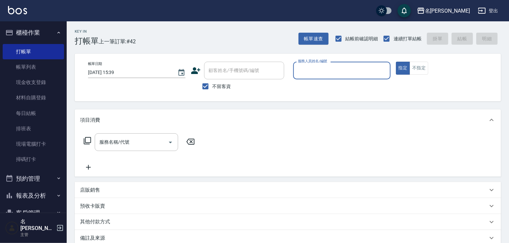
click at [291, 81] on div "帳單日期 2025/10/13 15:39 顧客姓名/手機號碼/編號 顧客姓名/手機號碼/編號 不留客資 服務人員姓名/編號 服務人員姓名/編號 指定 不指定" at bounding box center [288, 78] width 410 height 32
click at [340, 68] on input "服務人員姓名/編號" at bounding box center [341, 71] width 91 height 12
click at [331, 91] on div "[PERSON_NAME]" at bounding box center [341, 87] width 97 height 11
type input "[PERSON_NAME]"
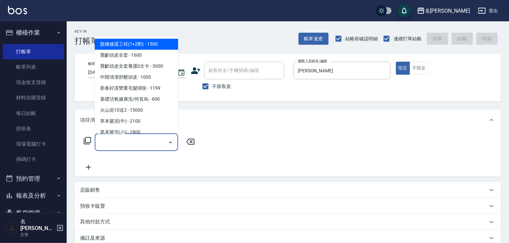
click at [139, 148] on input "服務名稱/代號" at bounding box center [131, 142] width 67 height 12
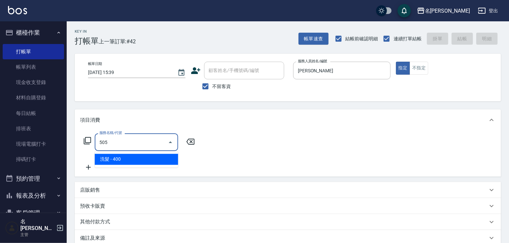
click at [155, 157] on span "洗髮 - 400" at bounding box center [136, 159] width 83 height 11
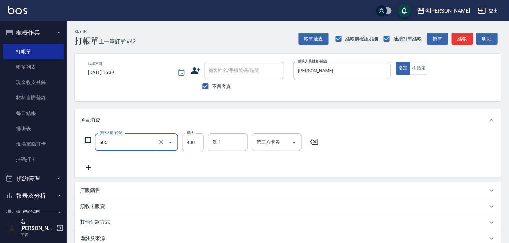
type input "洗髮(505)"
click at [89, 169] on icon at bounding box center [88, 168] width 17 height 8
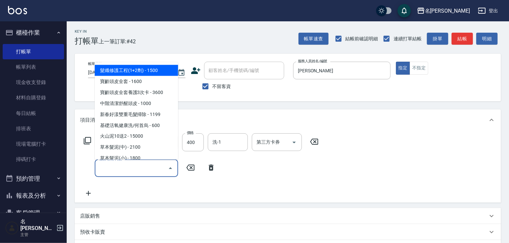
click at [112, 171] on input "服務名稱/代號" at bounding box center [131, 168] width 67 height 12
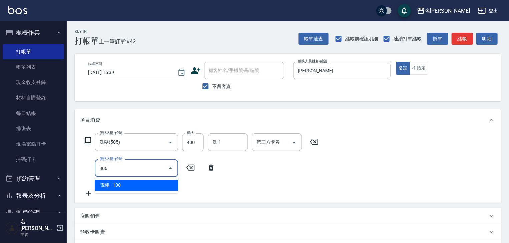
drag, startPoint x: 133, startPoint y: 181, endPoint x: 138, endPoint y: 179, distance: 5.4
click at [134, 181] on span "電棒 - 100" at bounding box center [136, 185] width 83 height 11
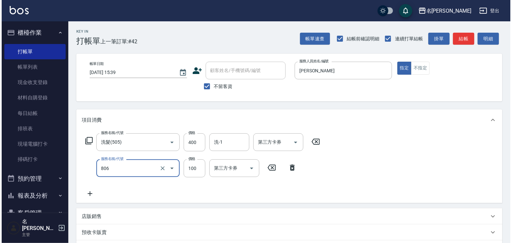
scroll to position [77, 0]
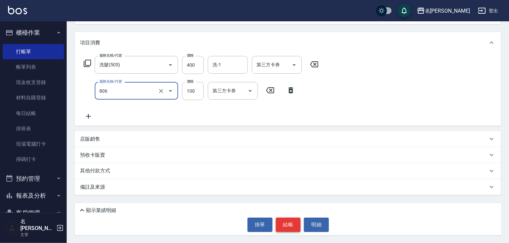
type input "電棒(806)"
click at [292, 220] on button "結帳" at bounding box center [288, 225] width 25 height 14
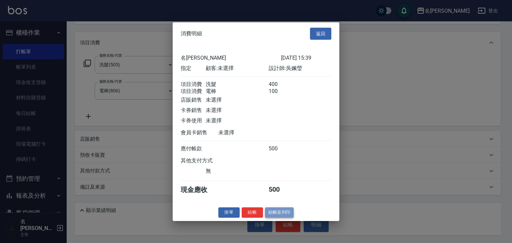
click at [287, 218] on button "結帳並列印" at bounding box center [279, 212] width 29 height 10
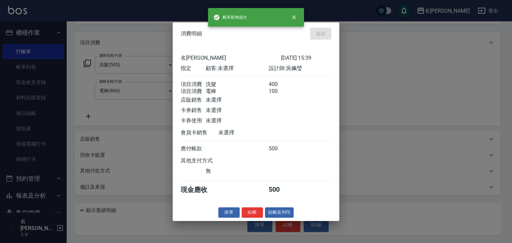
type input "2025/10/13 15:40"
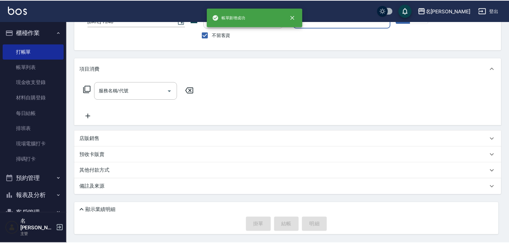
scroll to position [51, 0]
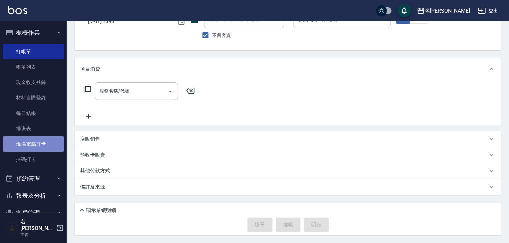
click at [54, 143] on link "現場電腦打卡" at bounding box center [33, 143] width 61 height 15
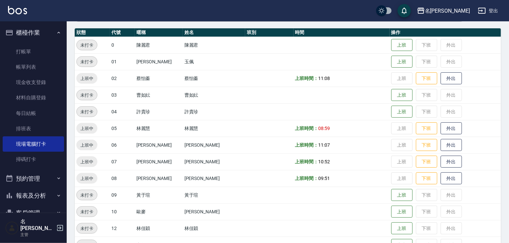
scroll to position [178, 0]
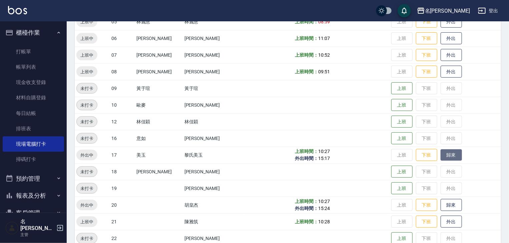
click at [447, 155] on button "歸來" at bounding box center [450, 155] width 21 height 12
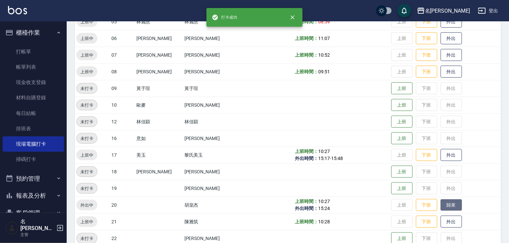
click at [445, 205] on button "歸來" at bounding box center [450, 205] width 21 height 12
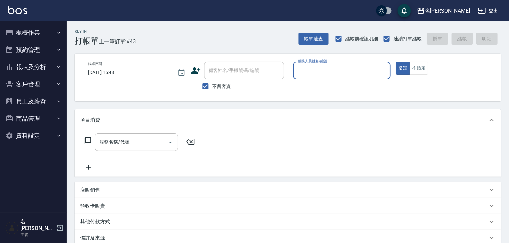
click at [320, 74] on input "服務人員姓名/編號" at bounding box center [341, 71] width 91 height 12
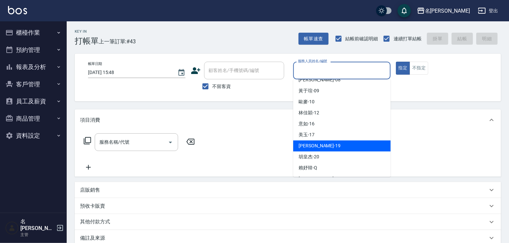
scroll to position [213, 0]
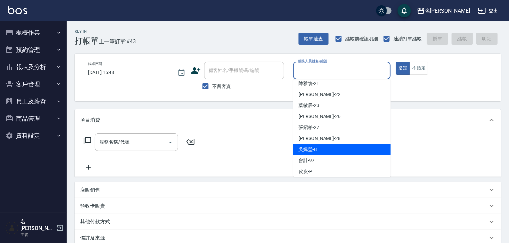
click at [317, 149] on span "[PERSON_NAME]" at bounding box center [307, 149] width 18 height 7
type input "[PERSON_NAME]"
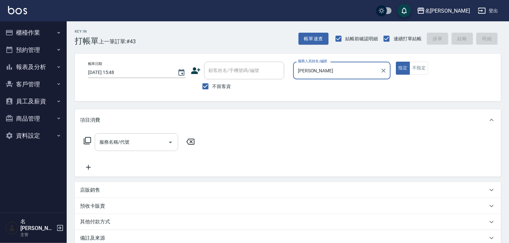
click at [113, 149] on div "服務名稱/代號" at bounding box center [136, 142] width 83 height 18
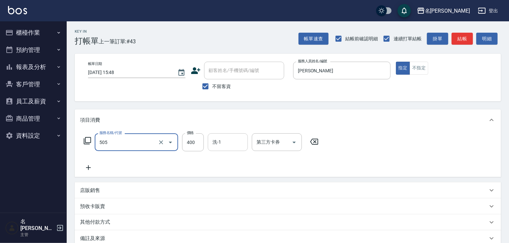
type input "洗髮(505)"
click at [217, 140] on input "洗-1" at bounding box center [228, 142] width 34 height 12
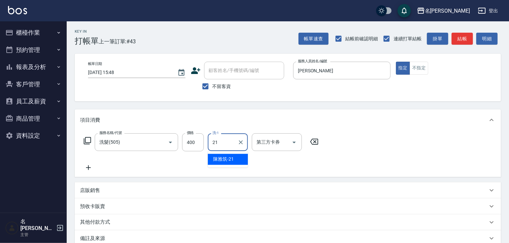
click at [228, 160] on span "[PERSON_NAME]-21" at bounding box center [223, 159] width 21 height 7
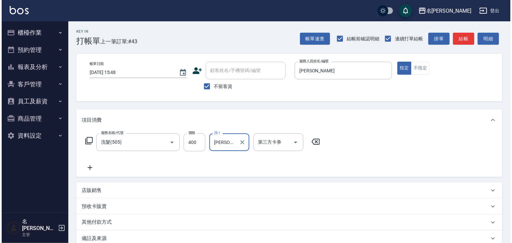
scroll to position [51, 0]
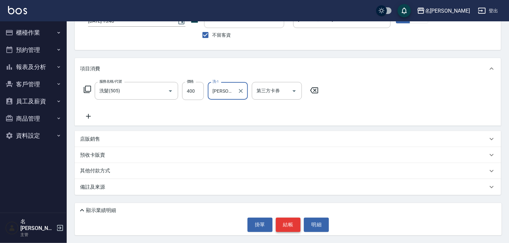
type input "[PERSON_NAME]-21"
click at [284, 223] on button "結帳" at bounding box center [288, 225] width 25 height 14
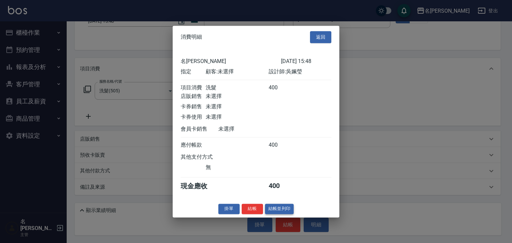
click at [285, 214] on button "結帳並列印" at bounding box center [279, 209] width 29 height 10
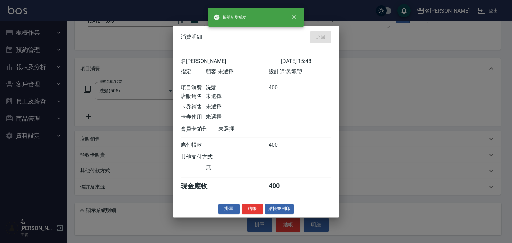
type input "[DATE] 16:00"
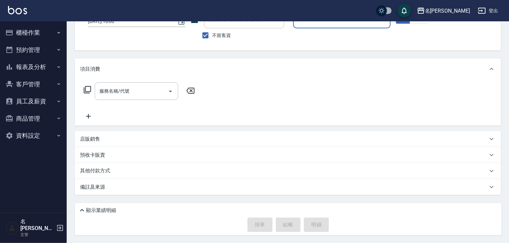
scroll to position [0, 0]
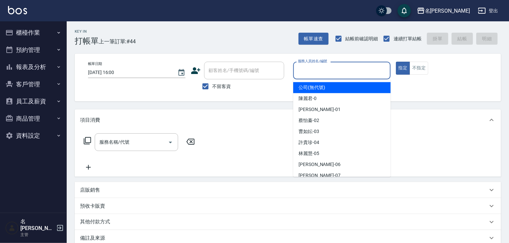
click at [328, 75] on input "服務人員姓名/編號" at bounding box center [341, 71] width 91 height 12
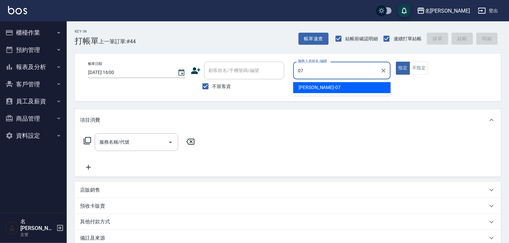
click at [308, 85] on span "[PERSON_NAME] -07" at bounding box center [319, 87] width 42 height 7
type input "[PERSON_NAME]-07"
click at [121, 142] on input "服務名稱/代號" at bounding box center [131, 142] width 67 height 12
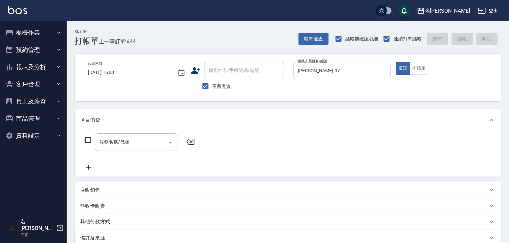
click at [86, 141] on icon at bounding box center [87, 141] width 8 height 8
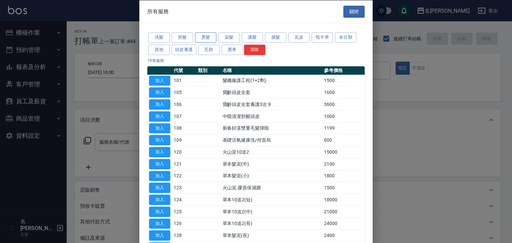
click at [207, 35] on button "燙髮" at bounding box center [205, 37] width 21 height 10
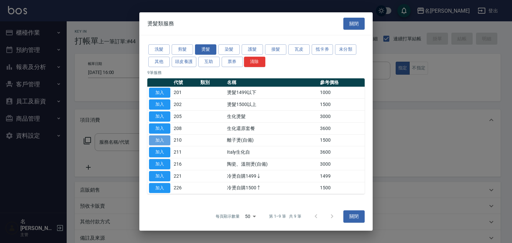
drag, startPoint x: 160, startPoint y: 140, endPoint x: 154, endPoint y: 144, distance: 7.3
click at [160, 140] on button "加入" at bounding box center [159, 140] width 21 height 10
type input "離子燙(自備)(210)"
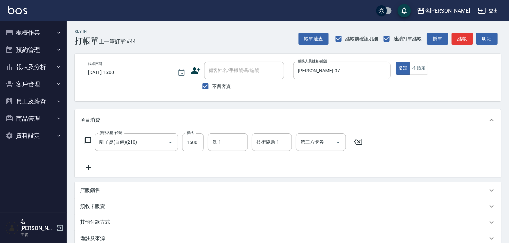
click at [97, 193] on p "店販銷售" at bounding box center [90, 190] width 20 height 7
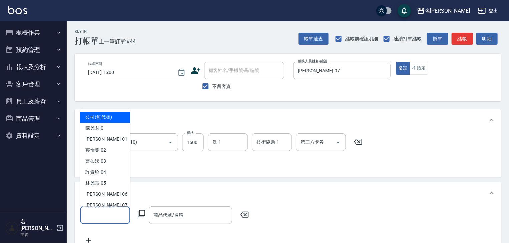
click at [107, 215] on input "服務人員姓名/編號" at bounding box center [105, 215] width 44 height 12
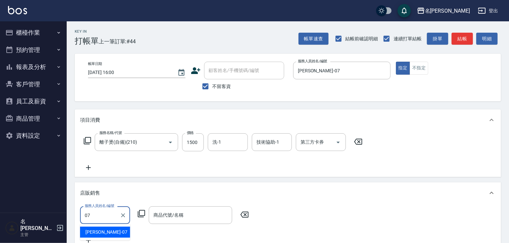
click at [116, 234] on div "[PERSON_NAME] -07" at bounding box center [105, 232] width 50 height 11
type input "[PERSON_NAME]-07"
click at [141, 216] on icon at bounding box center [141, 213] width 7 height 7
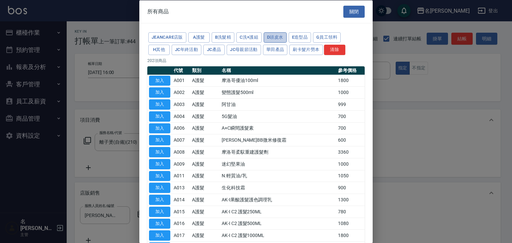
click at [275, 36] on button "D頭皮水" at bounding box center [275, 37] width 23 height 10
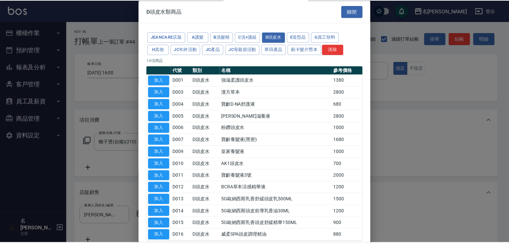
scroll to position [34, 0]
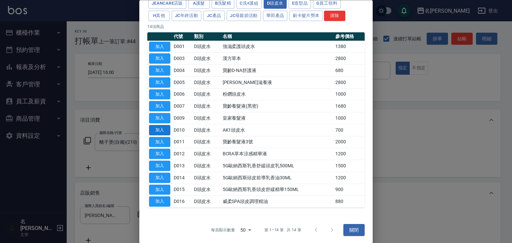
click at [165, 127] on button "加入" at bounding box center [159, 130] width 21 height 10
type input "AK1頭皮水"
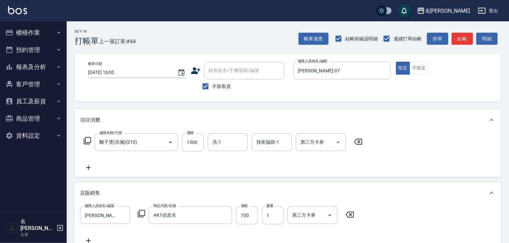
scroll to position [107, 0]
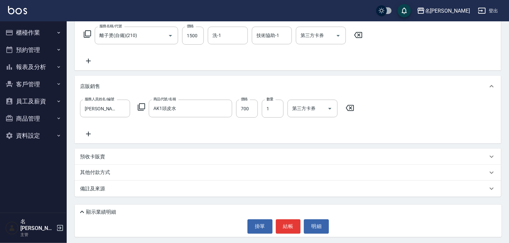
click at [87, 135] on icon at bounding box center [88, 134] width 17 height 8
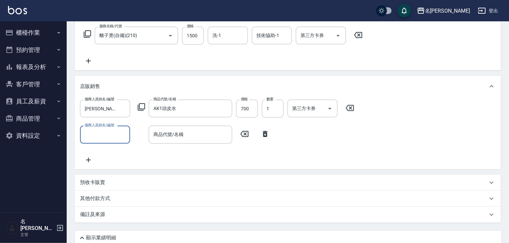
click at [99, 139] on input "服務人員姓名/編號" at bounding box center [105, 135] width 44 height 12
click at [117, 149] on div "[PERSON_NAME] -07" at bounding box center [105, 151] width 50 height 11
type input "[PERSON_NAME]-07"
click at [143, 109] on icon at bounding box center [141, 106] width 7 height 7
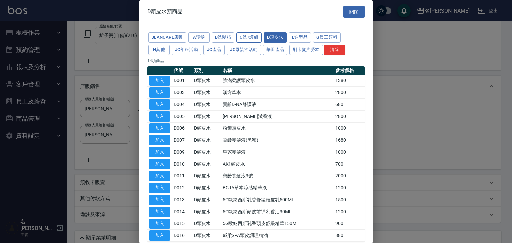
click at [253, 35] on button "C洗+護組" at bounding box center [248, 37] width 25 height 10
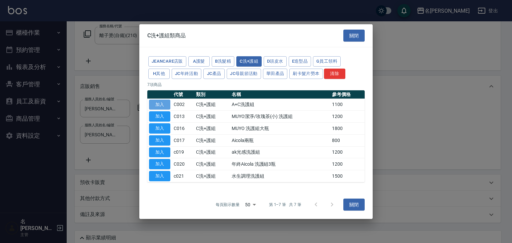
click at [158, 104] on button "加入" at bounding box center [159, 104] width 21 height 10
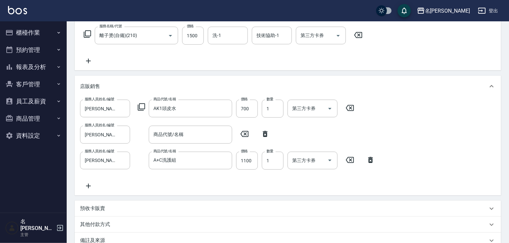
click at [266, 137] on icon at bounding box center [265, 134] width 17 height 8
type input "A+C洗護組"
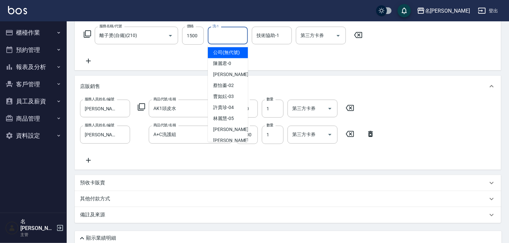
click at [230, 40] on input "洗-1" at bounding box center [228, 36] width 34 height 12
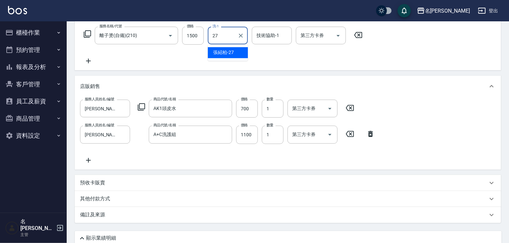
click at [231, 54] on span "[PERSON_NAME]-27" at bounding box center [223, 52] width 21 height 7
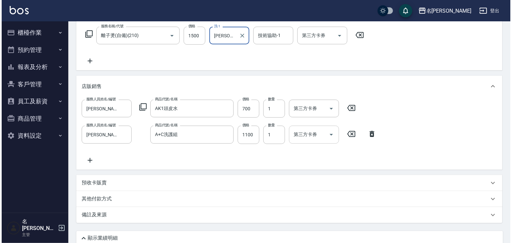
scroll to position [135, 0]
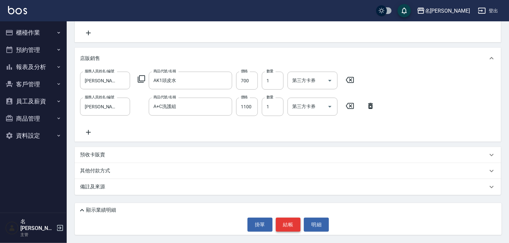
type input "[PERSON_NAME]-27"
click at [287, 226] on button "結帳" at bounding box center [288, 225] width 25 height 14
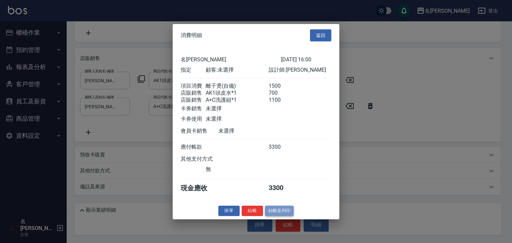
click at [289, 216] on button "結帳並列印" at bounding box center [279, 211] width 29 height 10
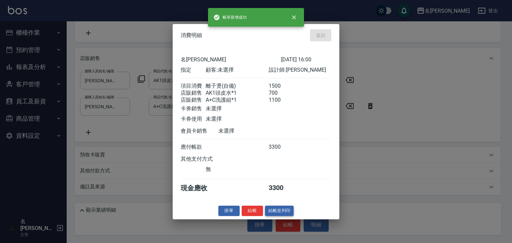
type input "[DATE] 16:01"
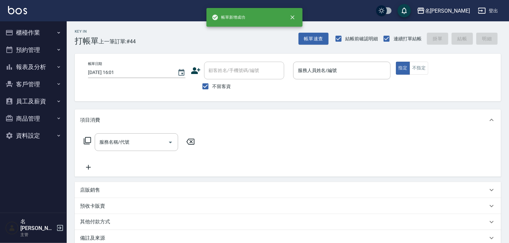
scroll to position [0, 0]
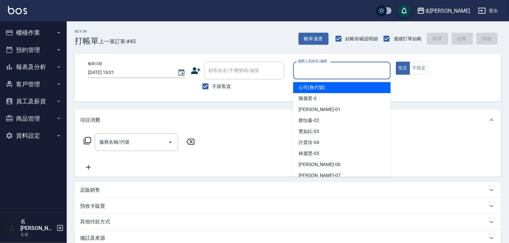
click at [323, 74] on input "服務人員姓名/編號" at bounding box center [341, 71] width 91 height 12
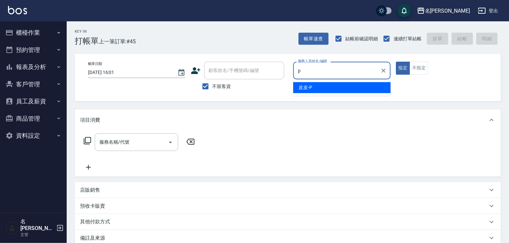
click at [309, 87] on span "皮皮 -P" at bounding box center [305, 87] width 14 height 7
type input "皮皮-P"
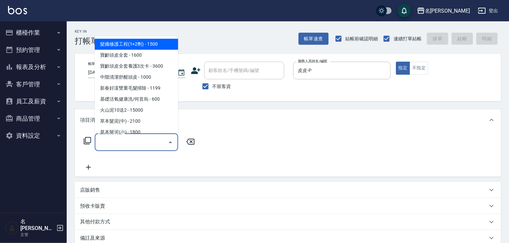
click at [129, 146] on input "服務名稱/代號" at bounding box center [131, 142] width 67 height 12
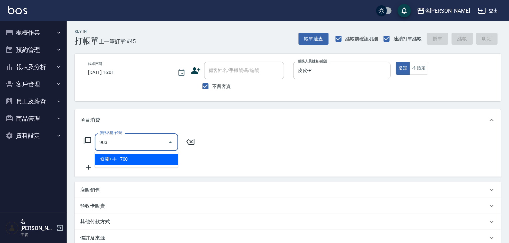
type input "903"
click at [190, 140] on icon at bounding box center [190, 142] width 8 height 6
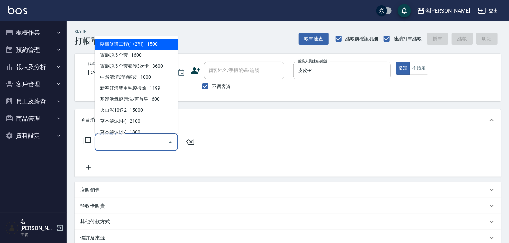
click at [140, 144] on input "服務名稱/代號" at bounding box center [131, 142] width 67 height 12
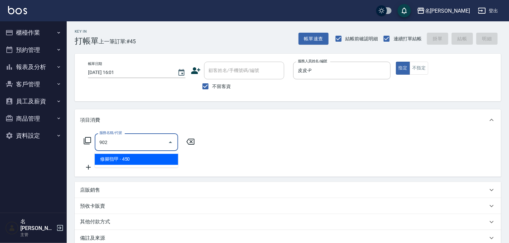
click at [152, 157] on span "修腳指甲 - 450" at bounding box center [136, 159] width 83 height 11
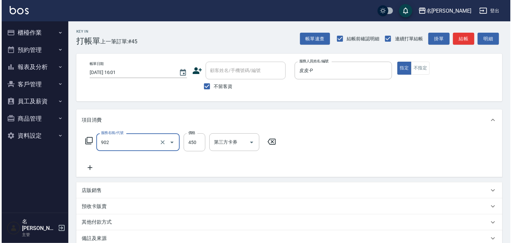
scroll to position [51, 0]
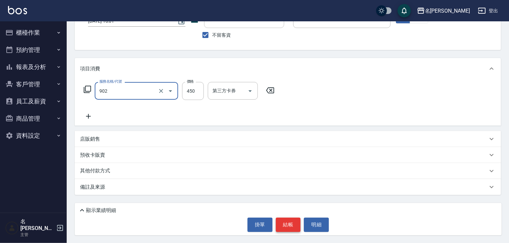
type input "修腳指甲(902)"
click at [289, 227] on button "結帳" at bounding box center [288, 225] width 25 height 14
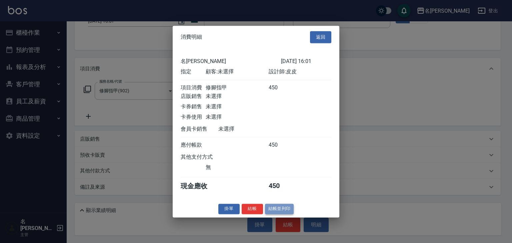
click at [280, 212] on button "結帳並列印" at bounding box center [279, 209] width 29 height 10
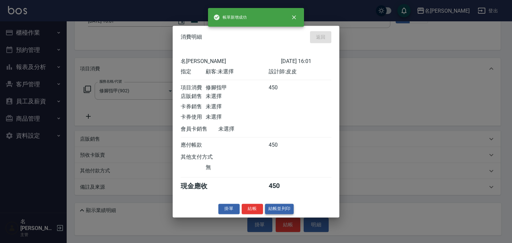
type input "[DATE] 16:03"
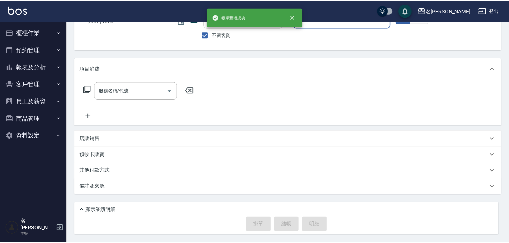
scroll to position [51, 0]
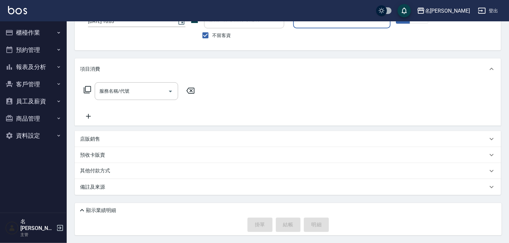
click at [49, 63] on button "報表及分析" at bounding box center [33, 66] width 61 height 17
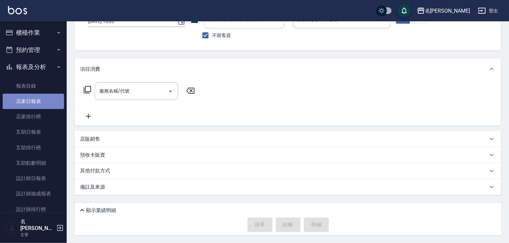
click at [37, 102] on link "店家日報表" at bounding box center [33, 101] width 61 height 15
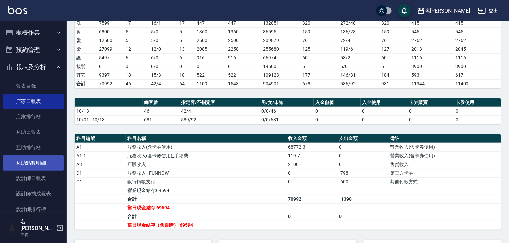
scroll to position [35, 0]
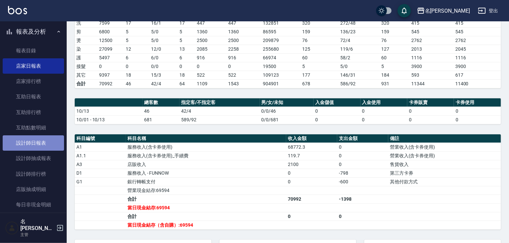
click at [50, 146] on link "設計師日報表" at bounding box center [33, 142] width 61 height 15
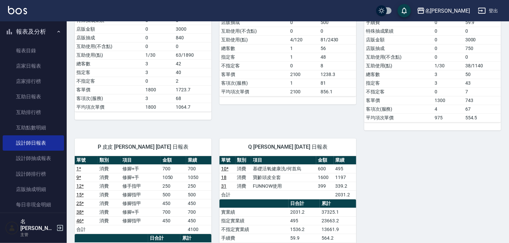
scroll to position [960, 0]
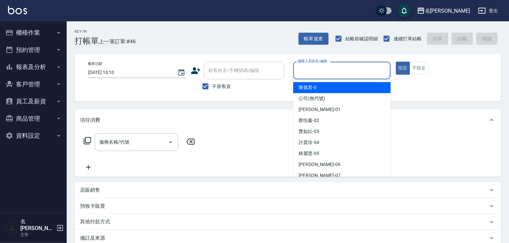
click at [352, 71] on input "服務人員姓名/編號" at bounding box center [341, 71] width 91 height 12
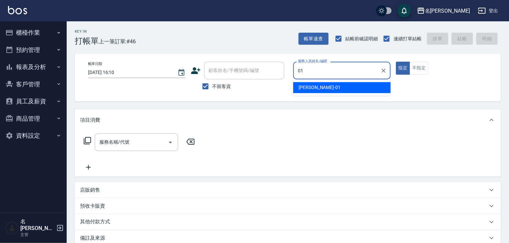
click at [345, 85] on div "Joyce -01" at bounding box center [341, 87] width 97 height 11
type input "Joyce-01"
click at [140, 137] on input "服務名稱/代號" at bounding box center [131, 142] width 67 height 12
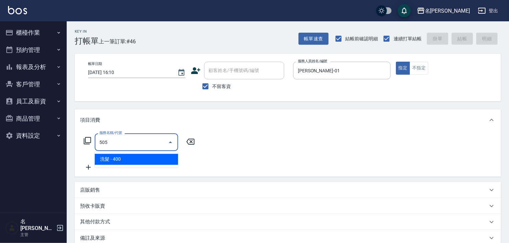
click at [146, 156] on span "洗髮 - 400" at bounding box center [136, 159] width 83 height 11
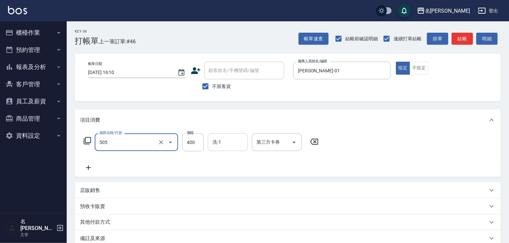
type input "洗髮(505)"
click at [217, 146] on input "洗-1" at bounding box center [228, 142] width 34 height 12
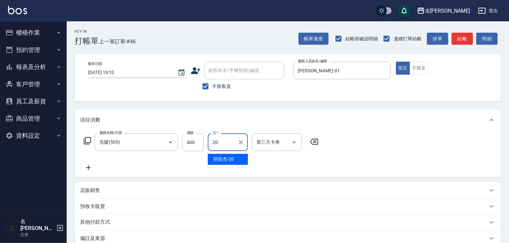
click at [224, 163] on div "胡皇杰 -20" at bounding box center [228, 159] width 40 height 11
type input "胡皇杰-20"
click at [92, 167] on icon at bounding box center [88, 168] width 17 height 8
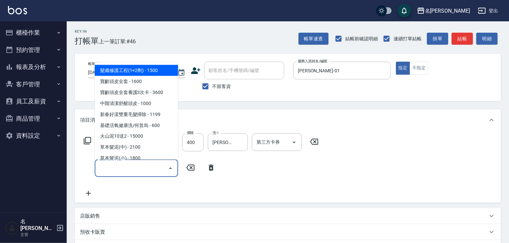
click at [108, 168] on input "服務名稱/代號" at bounding box center [131, 168] width 67 height 12
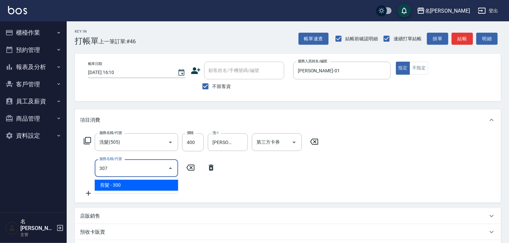
click at [148, 184] on span "剪髮 - 300" at bounding box center [136, 185] width 83 height 11
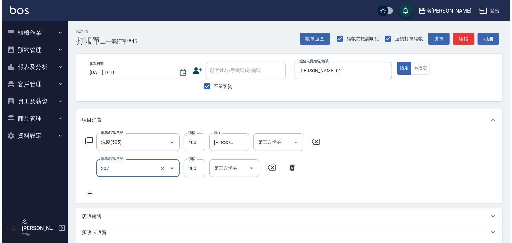
scroll to position [77, 0]
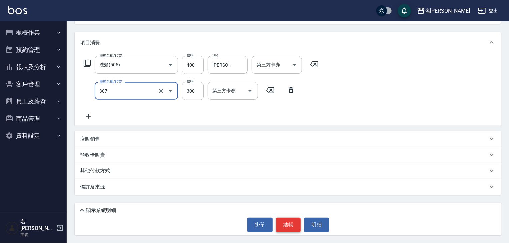
type input "剪髮(307)"
click at [287, 228] on button "結帳" at bounding box center [288, 225] width 25 height 14
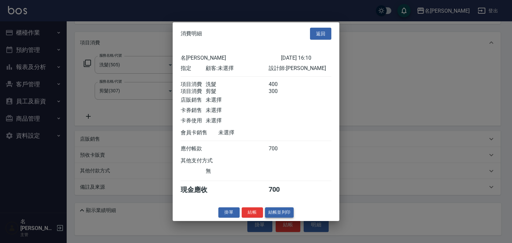
click at [276, 218] on button "結帳並列印" at bounding box center [279, 212] width 29 height 10
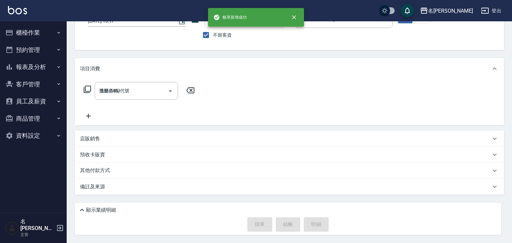
type input "2025/10/13 16:17"
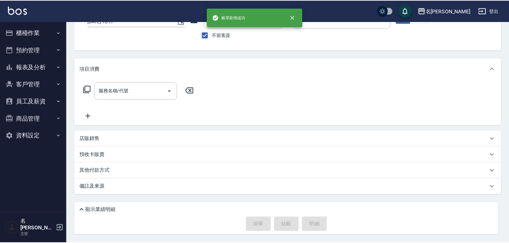
scroll to position [51, 0]
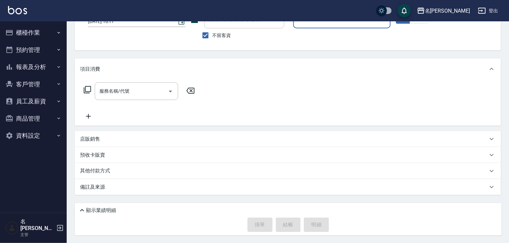
drag, startPoint x: 443, startPoint y: 73, endPoint x: 503, endPoint y: 116, distance: 74.0
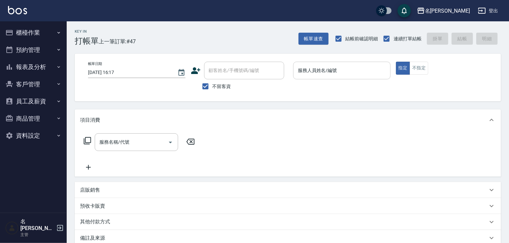
click at [324, 69] on input "服務人員姓名/編號" at bounding box center [341, 71] width 91 height 12
drag, startPoint x: 417, startPoint y: 86, endPoint x: 391, endPoint y: 80, distance: 27.1
drag, startPoint x: 391, startPoint y: 80, endPoint x: 417, endPoint y: 71, distance: 27.8
click at [417, 71] on button "不指定" at bounding box center [418, 68] width 19 height 13
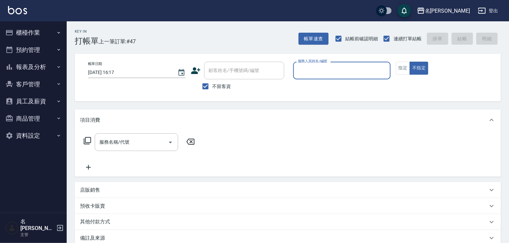
click at [310, 74] on input "服務人員姓名/編號" at bounding box center [341, 71] width 91 height 12
click at [307, 84] on span "蔡怡蓁 -02" at bounding box center [308, 87] width 21 height 7
type input "蔡怡蓁-02"
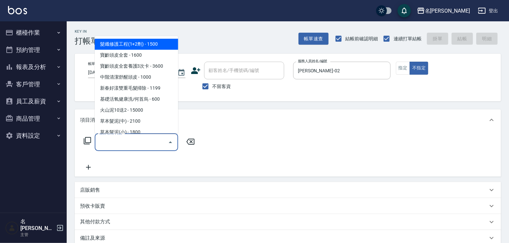
click at [155, 142] on input "服務名稱/代號" at bounding box center [131, 142] width 67 height 12
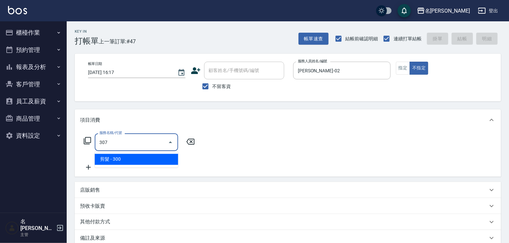
click at [160, 158] on span "剪髮 - 300" at bounding box center [136, 159] width 83 height 11
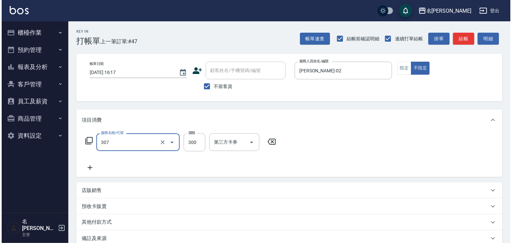
scroll to position [51, 0]
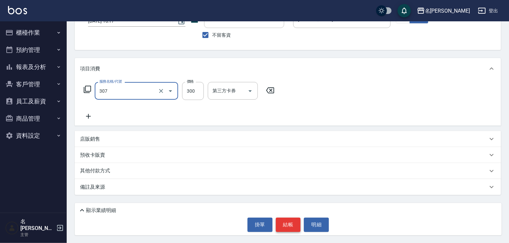
type input "剪髮(307)"
click at [278, 224] on button "結帳" at bounding box center [288, 225] width 25 height 14
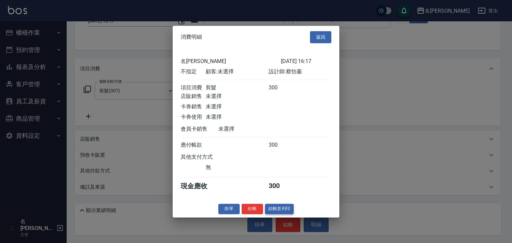
click at [284, 214] on button "結帳並列印" at bounding box center [279, 209] width 29 height 10
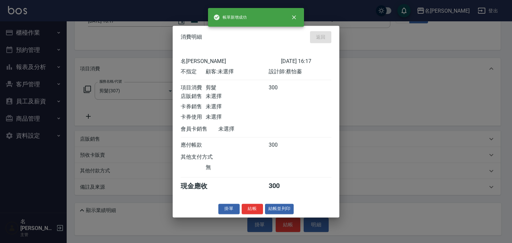
type input "2025/10/13 16:30"
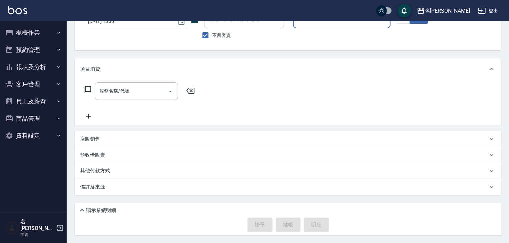
scroll to position [0, 0]
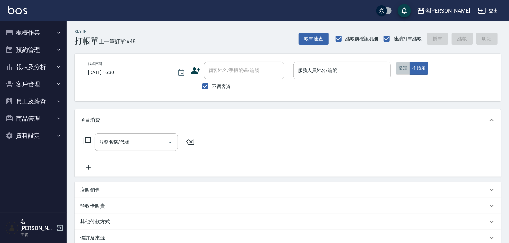
click at [396, 69] on button "指定" at bounding box center [403, 68] width 14 height 13
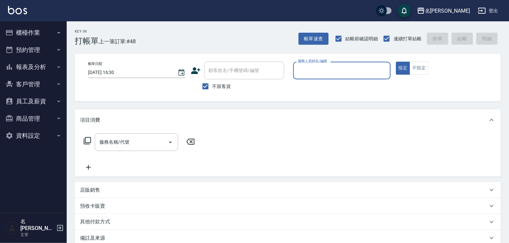
click at [347, 73] on input "服務人員姓名/編號" at bounding box center [341, 71] width 91 height 12
click at [324, 85] on div "阿龔 -06" at bounding box center [341, 87] width 97 height 11
type input "阿龔-06"
click at [128, 143] on input "服務名稱/代號" at bounding box center [131, 142] width 67 height 12
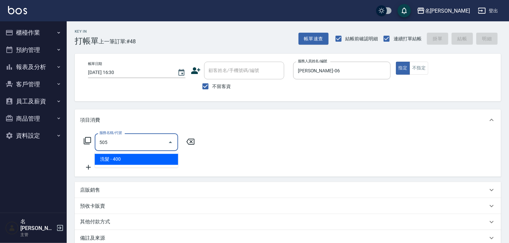
click at [138, 157] on span "洗髮 - 400" at bounding box center [136, 159] width 83 height 11
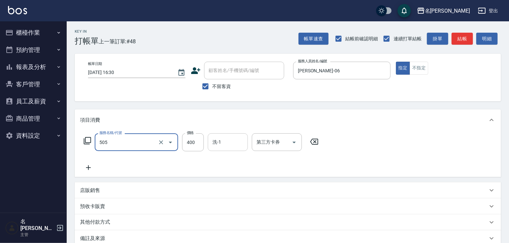
type input "洗髮(505)"
click at [220, 143] on input "洗-1" at bounding box center [228, 142] width 34 height 12
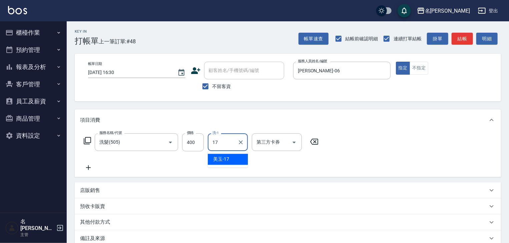
click at [240, 163] on div "美玉 -17" at bounding box center [228, 159] width 40 height 11
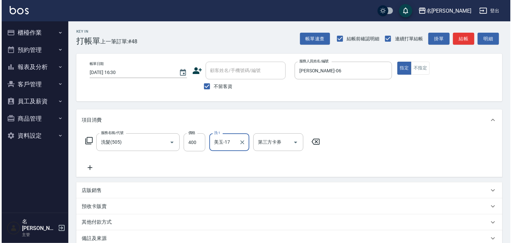
scroll to position [51, 0]
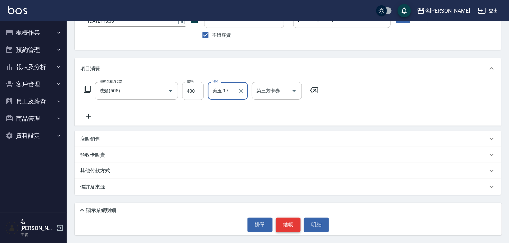
type input "美玉-17"
click at [288, 225] on button "結帳" at bounding box center [288, 225] width 25 height 14
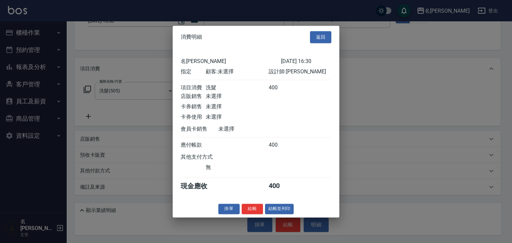
click at [296, 210] on div "掛單 結帳 結帳並列印" at bounding box center [256, 209] width 167 height 10
click at [283, 214] on button "結帳並列印" at bounding box center [279, 209] width 29 height 10
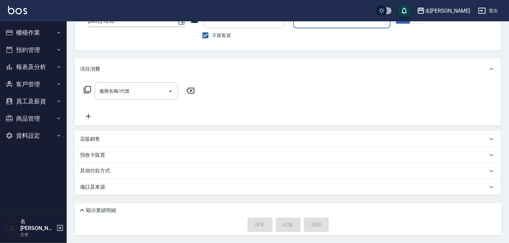
scroll to position [0, 0]
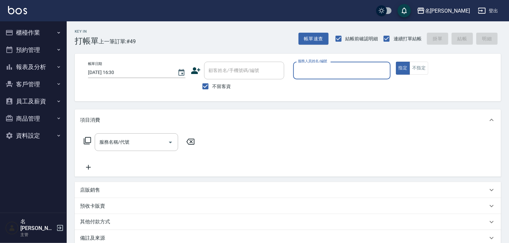
click at [338, 68] on input "服務人員姓名/編號" at bounding box center [341, 71] width 91 height 12
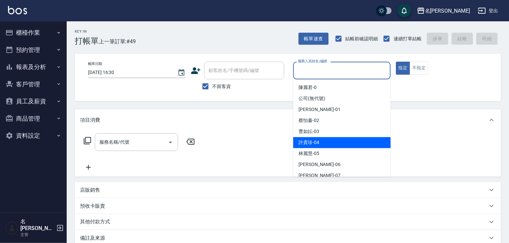
click at [306, 144] on span "許貴珍 -04" at bounding box center [308, 142] width 21 height 7
type input "許貴珍-04"
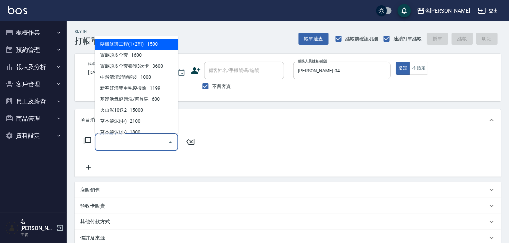
click at [139, 138] on input "服務名稱/代號" at bounding box center [131, 142] width 67 height 12
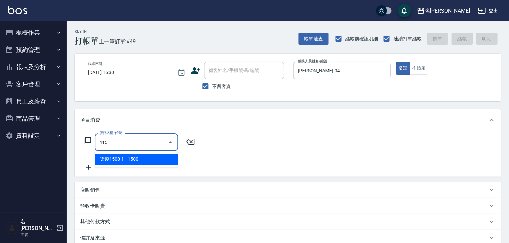
click at [159, 157] on span "染髮1500↑ - 1500" at bounding box center [136, 159] width 83 height 11
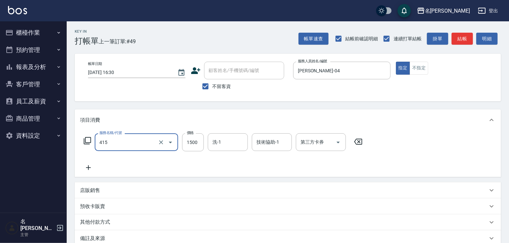
type input "染髮1500↑(415)"
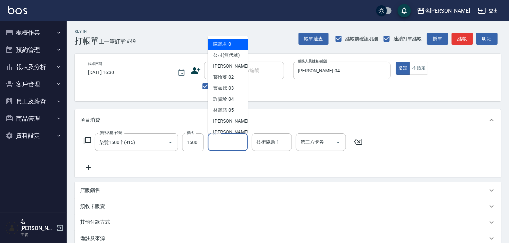
click at [219, 143] on input "洗-1" at bounding box center [228, 142] width 34 height 12
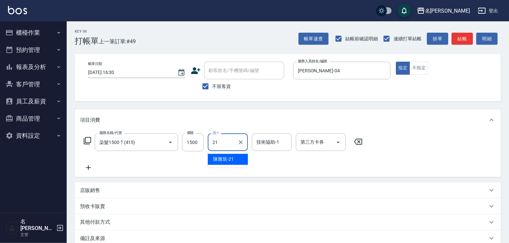
click at [221, 160] on span "[PERSON_NAME]-21" at bounding box center [223, 159] width 21 height 7
type input "[PERSON_NAME]-21"
click at [273, 148] on input "技術協助-1" at bounding box center [272, 142] width 34 height 12
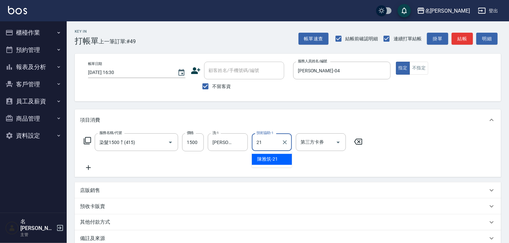
click at [273, 158] on span "[PERSON_NAME]-21" at bounding box center [267, 159] width 21 height 7
type input "[PERSON_NAME]-21"
drag, startPoint x: 94, startPoint y: 169, endPoint x: 113, endPoint y: 171, distance: 18.8
click at [97, 169] on div "服務名稱/代號 染髮1500↑(415) 服務名稱/代號 價格 1500 價格 洗-1 陳雅筑-21 洗-1 技術協助-1 陳雅筑-21 技術協助-1 第三方…" at bounding box center [223, 152] width 286 height 38
click at [139, 170] on div "服務名稱/代號 染髮1500↑(415) 服務名稱/代號 價格 1500 價格 洗-1 陳雅筑-21 洗-1 技術協助-1 陳雅筑-21 技術協助-1 第三方…" at bounding box center [223, 152] width 286 height 38
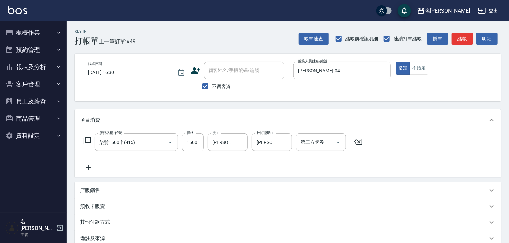
click at [88, 169] on icon at bounding box center [88, 168] width 17 height 8
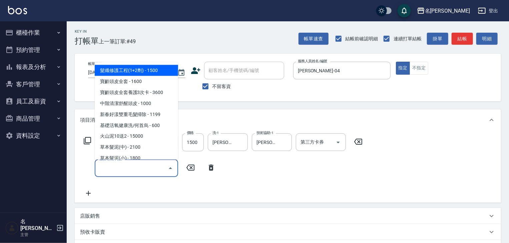
click at [110, 170] on input "服務名稱/代號" at bounding box center [131, 168] width 67 height 12
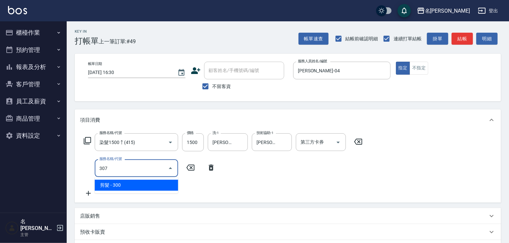
drag, startPoint x: 124, startPoint y: 188, endPoint x: 142, endPoint y: 180, distance: 19.6
click at [124, 188] on span "剪髮 - 300" at bounding box center [136, 185] width 83 height 11
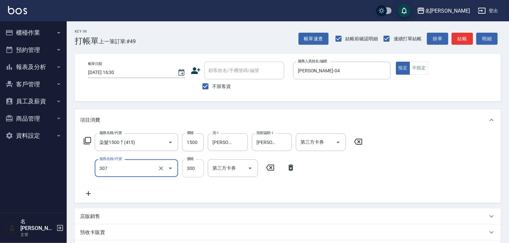
type input "剪髮(307)"
click at [184, 168] on input "300" at bounding box center [193, 168] width 22 height 18
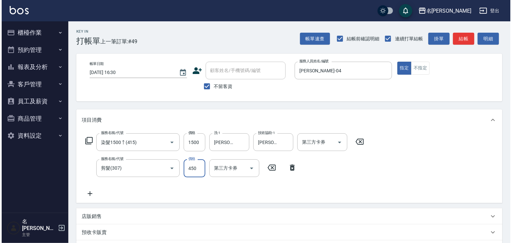
scroll to position [77, 0]
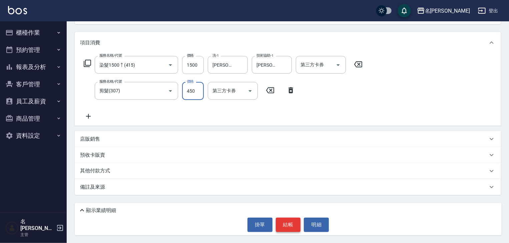
type input "450"
click at [290, 223] on button "結帳" at bounding box center [288, 225] width 25 height 14
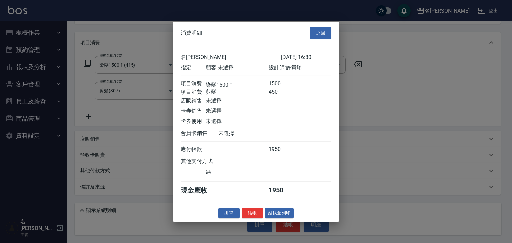
click at [276, 221] on div "消費明細 返回 名留林森 2025/10/13 16:30 指定 顧客: 未選擇 設計師: 許貴珍 項目消費 染髮1500↑ 1500 項目消費 剪髮 450…" at bounding box center [256, 121] width 167 height 200
click at [276, 218] on button "結帳並列印" at bounding box center [279, 213] width 29 height 10
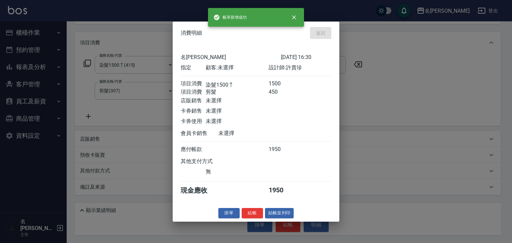
type input "2025/10/13 16:34"
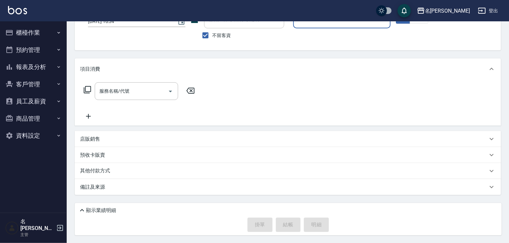
scroll to position [0, 0]
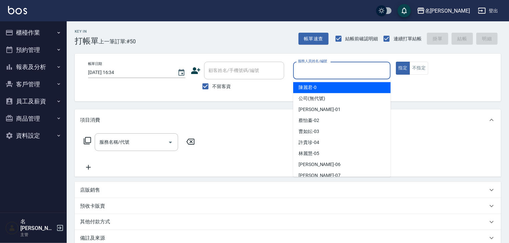
click at [323, 74] on input "服務人員姓名/編號" at bounding box center [341, 71] width 91 height 12
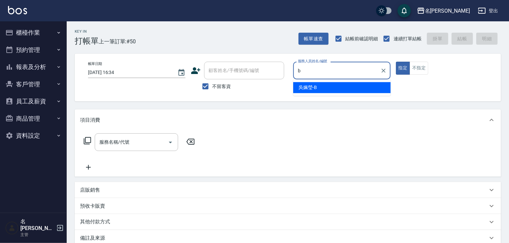
click at [312, 83] on div "[PERSON_NAME]" at bounding box center [341, 87] width 97 height 11
type input "[PERSON_NAME]"
click at [126, 141] on input "服務名稱/代號" at bounding box center [131, 142] width 67 height 12
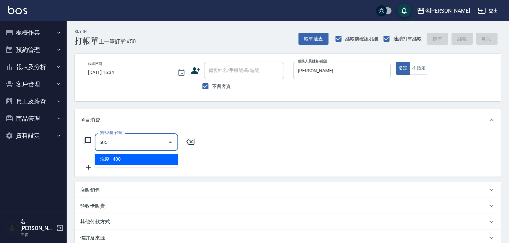
click at [137, 157] on span "洗髮 - 400" at bounding box center [136, 159] width 83 height 11
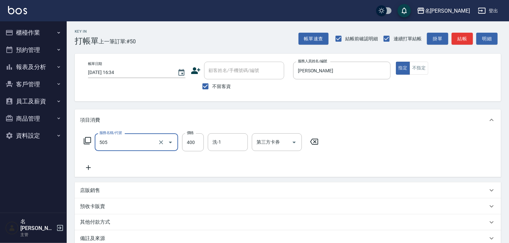
type input "洗髮(505)"
click at [88, 170] on icon at bounding box center [88, 168] width 17 height 8
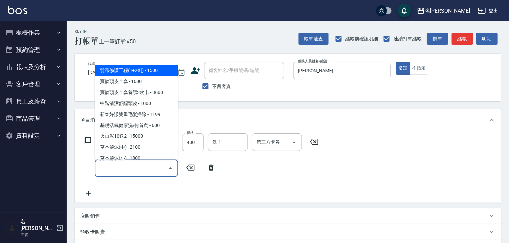
click at [106, 169] on input "服務名稱/代號" at bounding box center [131, 168] width 67 height 12
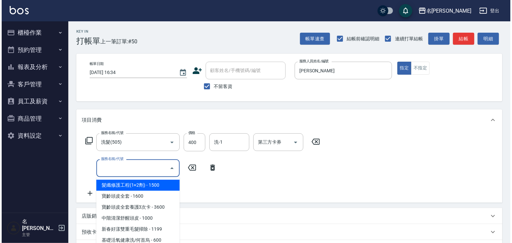
scroll to position [77, 0]
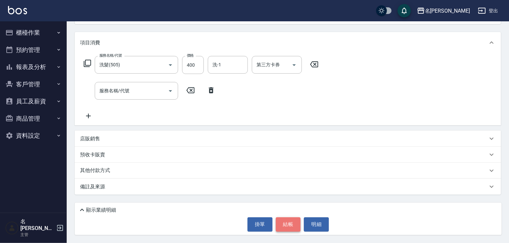
click at [281, 226] on button "結帳" at bounding box center [288, 224] width 25 height 14
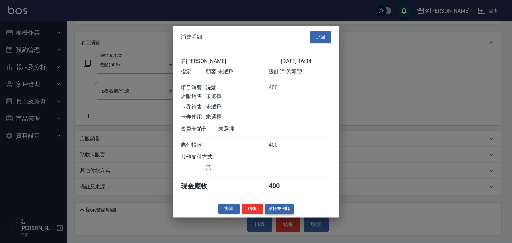
click at [277, 210] on button "結帳並列印" at bounding box center [279, 209] width 29 height 10
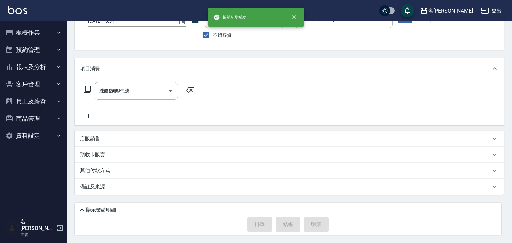
type input "2025/10/13 16:35"
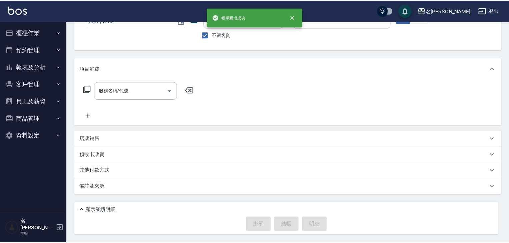
scroll to position [51, 0]
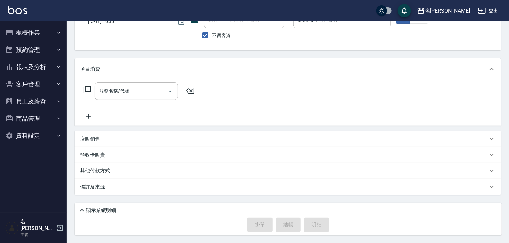
click at [112, 8] on div "名留林森 登出" at bounding box center [254, 10] width 509 height 21
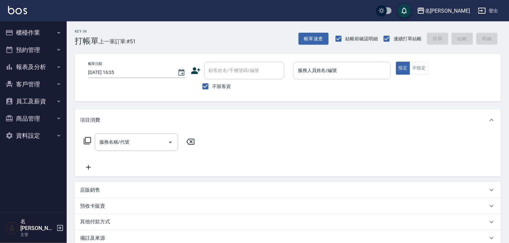
click at [348, 69] on input "服務人員姓名/編號" at bounding box center [341, 71] width 91 height 12
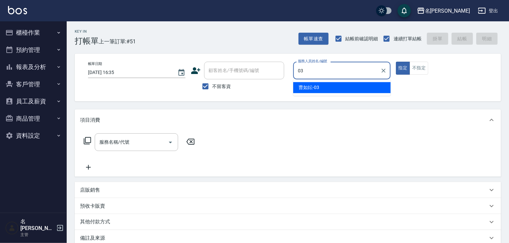
type input "曹如妘-03"
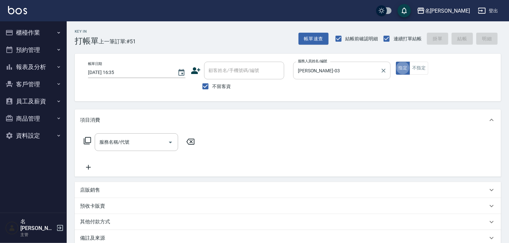
type button "true"
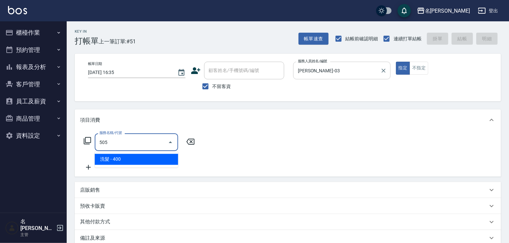
type input "洗髮(505)"
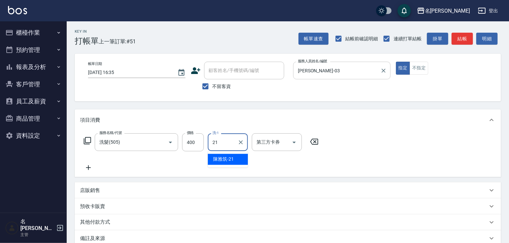
type input "[PERSON_NAME]-21"
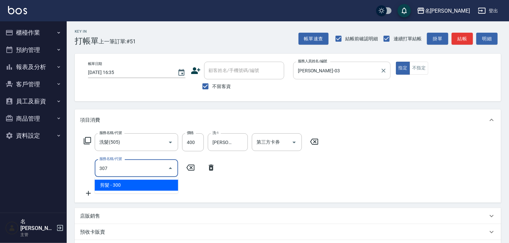
type input "剪髮(307)"
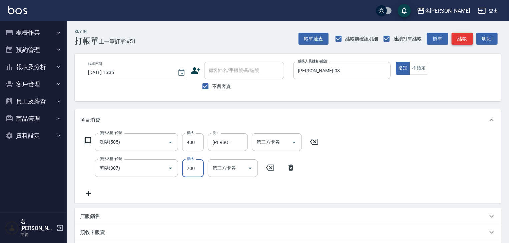
type input "700"
click at [467, 40] on button "結帳" at bounding box center [461, 39] width 21 height 12
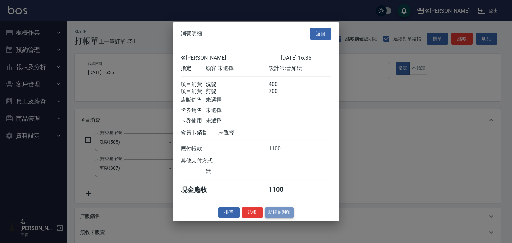
click at [279, 217] on button "結帳並列印" at bounding box center [279, 212] width 29 height 10
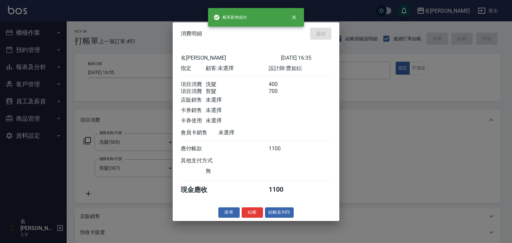
type input "2025/10/13 16:55"
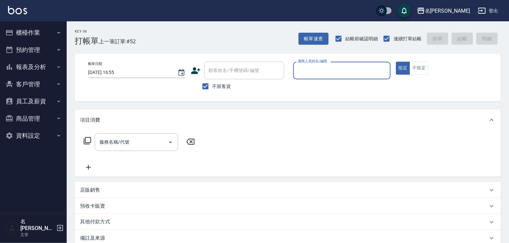
click at [41, 31] on button "櫃檯作業" at bounding box center [33, 32] width 61 height 17
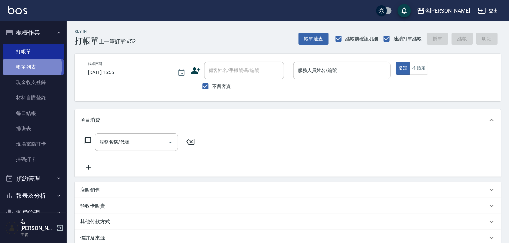
click at [31, 67] on link "帳單列表" at bounding box center [33, 66] width 61 height 15
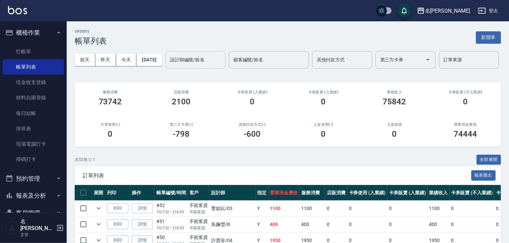
click at [165, 69] on div "設計師編號/姓名 設計師編號/姓名" at bounding box center [195, 60] width 60 height 18
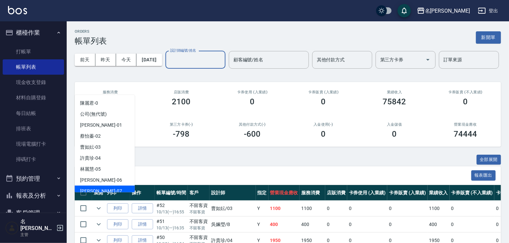
click at [110, 187] on div "[PERSON_NAME] -07" at bounding box center [105, 191] width 60 height 11
type input "[PERSON_NAME]-07"
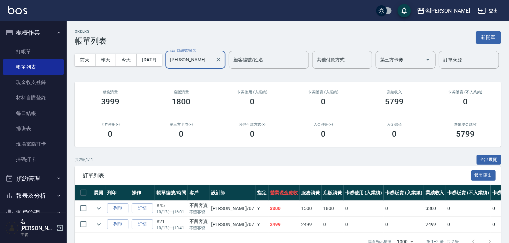
scroll to position [40, 0]
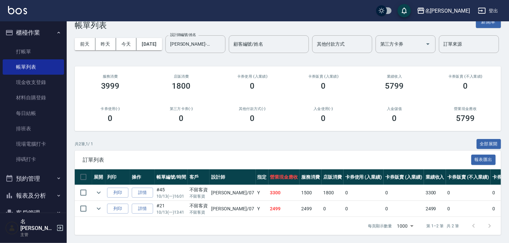
click at [24, 15] on link at bounding box center [17, 11] width 19 height 10
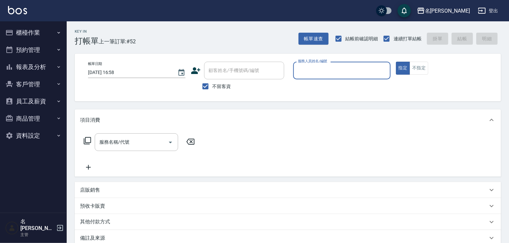
click at [113, 190] on div "店販銷售" at bounding box center [283, 190] width 407 height 7
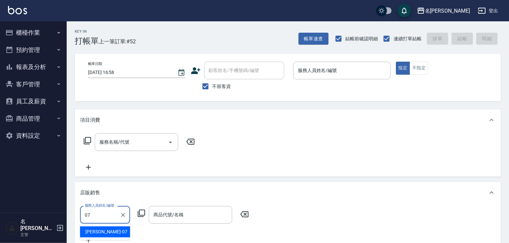
type input "[PERSON_NAME]-07"
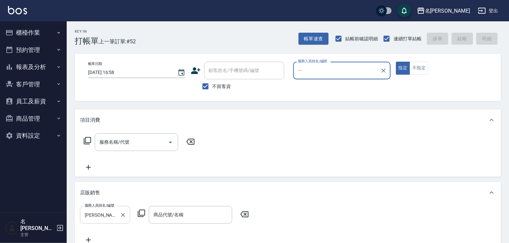
type input "ㄗㄧ"
click at [166, 215] on div "商品代號/名稱 商品代號/名稱" at bounding box center [190, 215] width 83 height 18
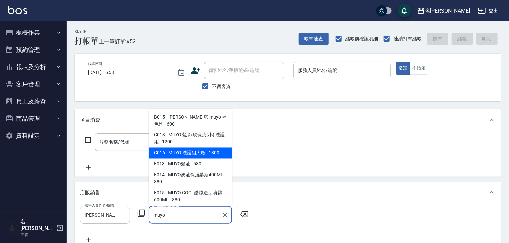
type input "muyo"
click at [279, 182] on div "店販銷售" at bounding box center [288, 192] width 426 height 21
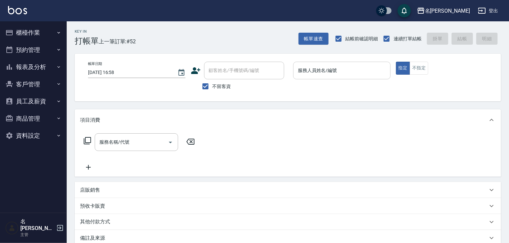
click at [333, 75] on input "服務人員姓名/編號" at bounding box center [341, 71] width 91 height 12
click at [44, 29] on button "櫃檯作業" at bounding box center [33, 32] width 61 height 17
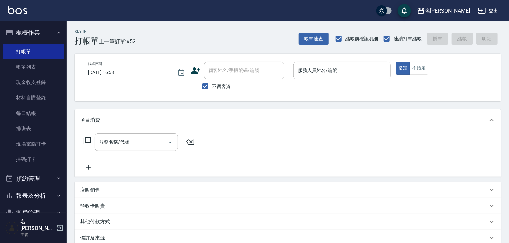
drag, startPoint x: 25, startPoint y: 64, endPoint x: 128, endPoint y: 203, distance: 173.1
click at [25, 64] on link "帳單列表" at bounding box center [33, 66] width 61 height 15
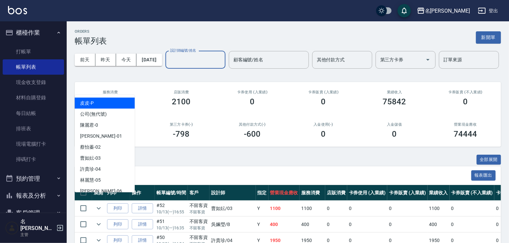
click at [168, 66] on input "設計師編號/姓名" at bounding box center [195, 60] width 54 height 12
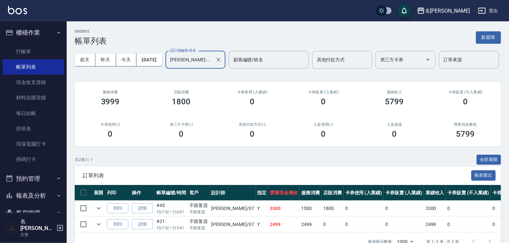
scroll to position [35, 0]
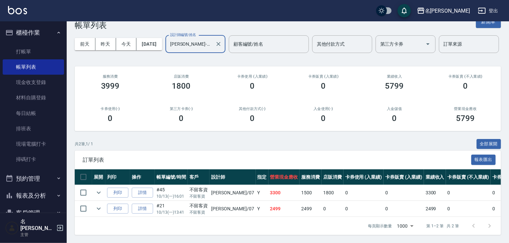
type input "[PERSON_NAME]-07"
click at [153, 193] on td "詳情" at bounding box center [142, 193] width 25 height 16
click at [150, 194] on link "詳情" at bounding box center [142, 193] width 21 height 10
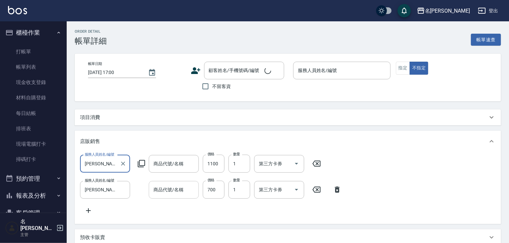
scroll to position [1, 0]
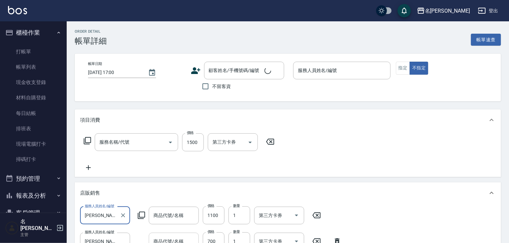
type input "[DATE] 16:01"
checkbox input "true"
type input "[PERSON_NAME]-07"
type input "A+C洗護組"
type input "AK1頭皮水"
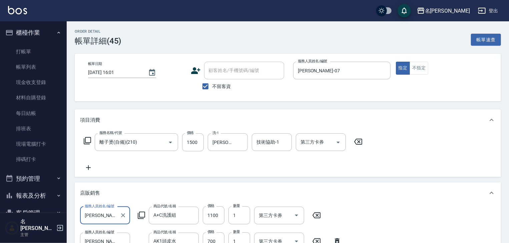
scroll to position [0, 0]
type input "離子燙(自備)(210)"
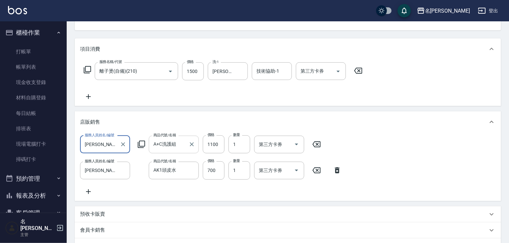
scroll to position [107, 0]
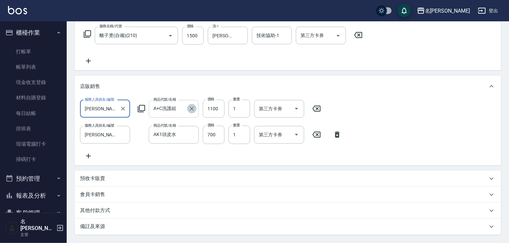
click at [193, 107] on icon "Clear" at bounding box center [192, 109] width 4 height 4
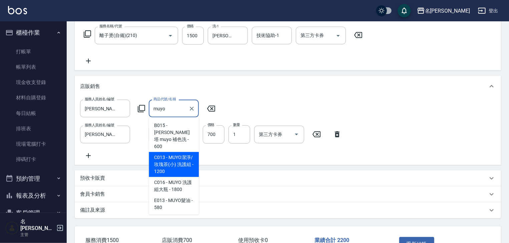
click at [167, 157] on span "C013 - MUYO潔淨/玫瑰茶(小) 洗護組 - 1200" at bounding box center [174, 164] width 50 height 25
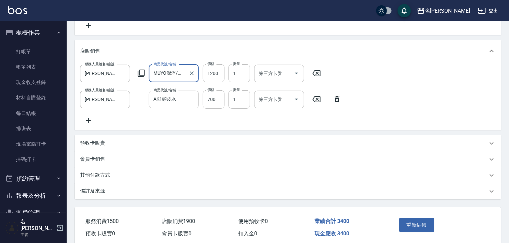
scroll to position [173, 0]
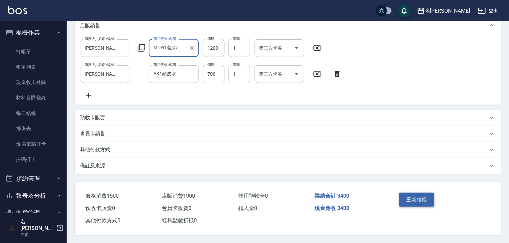
type input "MUYO潔淨/玫瑰茶(小) 洗護組"
click at [425, 198] on button "重新結帳" at bounding box center [416, 200] width 35 height 14
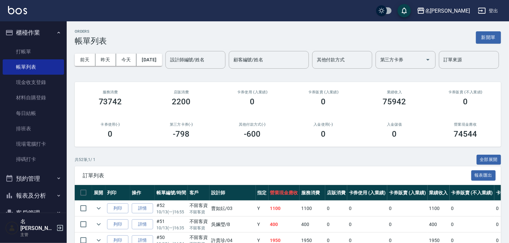
scroll to position [178, 0]
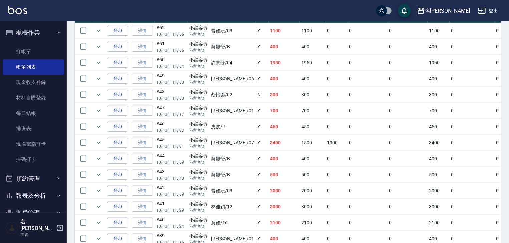
click at [24, 15] on link at bounding box center [17, 11] width 19 height 10
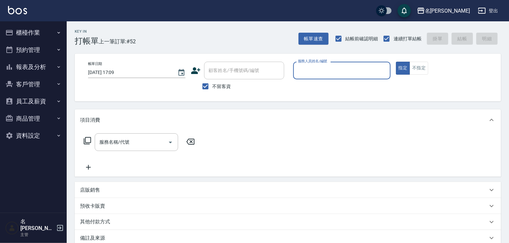
click at [344, 65] on input "服務人員姓名/編號" at bounding box center [341, 71] width 91 height 12
type input "黃于瑄-09"
type button "true"
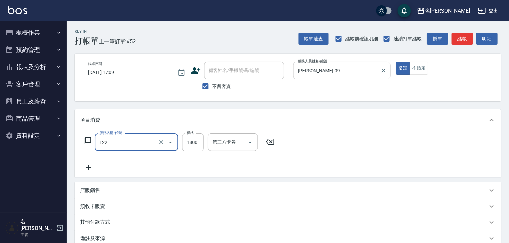
type input "草本髮泥(小)(122)"
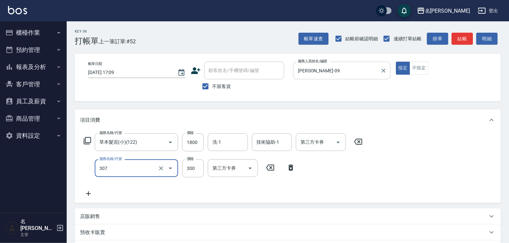
type input "剪髮(307)"
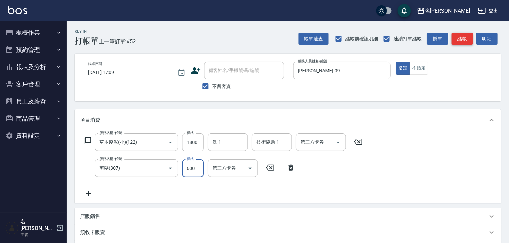
type input "600"
click at [469, 35] on button "結帳" at bounding box center [461, 39] width 21 height 12
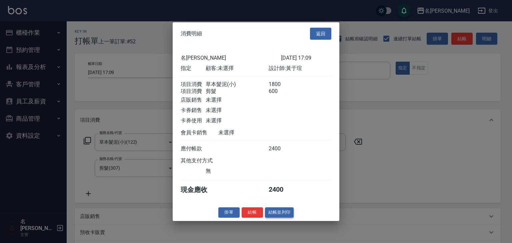
click at [271, 213] on button "結帳並列印" at bounding box center [279, 212] width 29 height 10
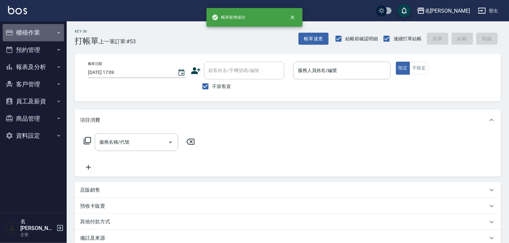
click at [21, 36] on button "櫃檯作業" at bounding box center [33, 32] width 61 height 17
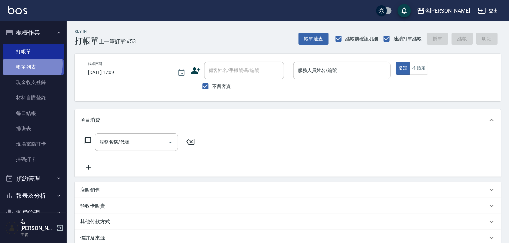
click at [26, 64] on link "帳單列表" at bounding box center [33, 66] width 61 height 15
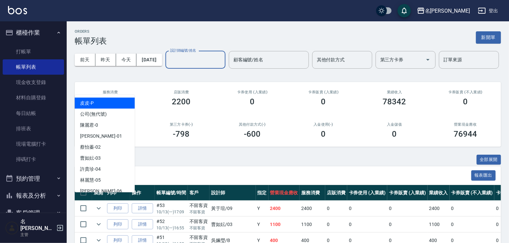
click at [168, 66] on input "設計師編號/姓名" at bounding box center [195, 60] width 54 height 12
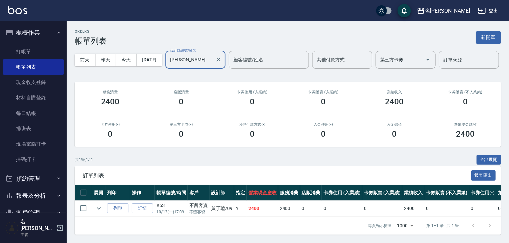
scroll to position [24, 0]
type input "黃于瑄-09"
click at [20, 10] on img at bounding box center [17, 10] width 19 height 8
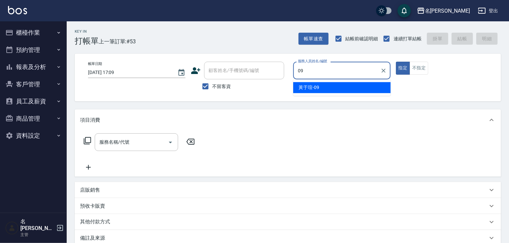
type input "黃于瑄-09"
type button "true"
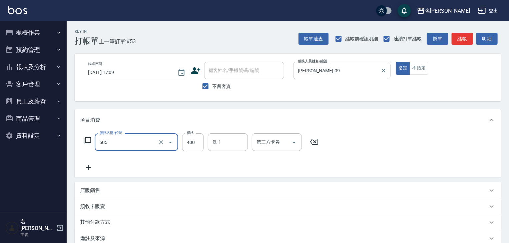
type input "洗髮(505)"
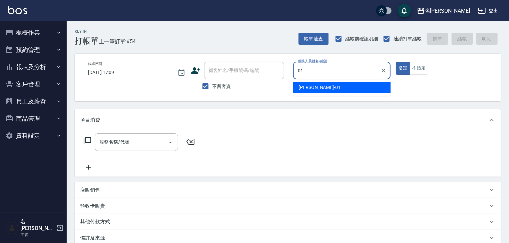
type input "Joyce-01"
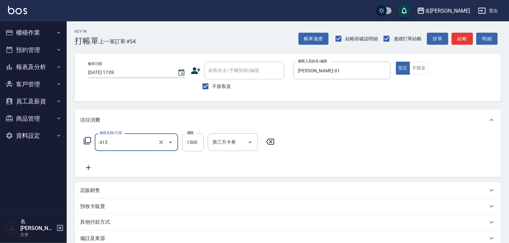
type input "染髮1500↑(415)"
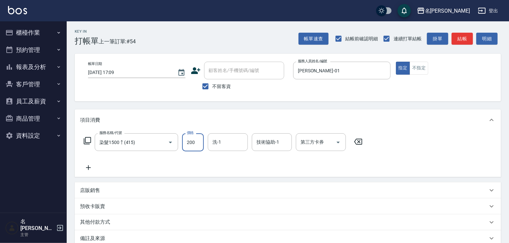
type input "2000"
type input "2025/10/13 17:27"
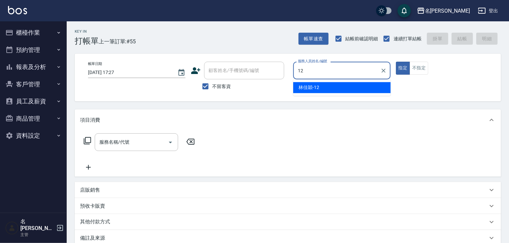
type input "林佳穎-12"
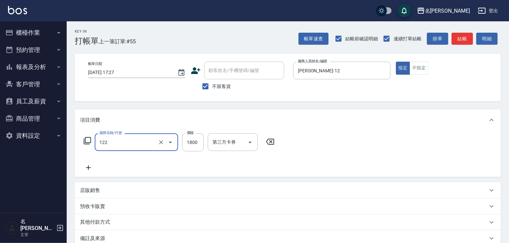
type input "草本髮泥(小)(122)"
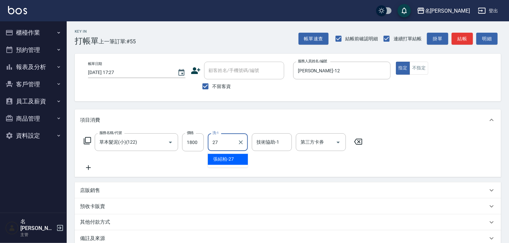
type input "[PERSON_NAME]-27"
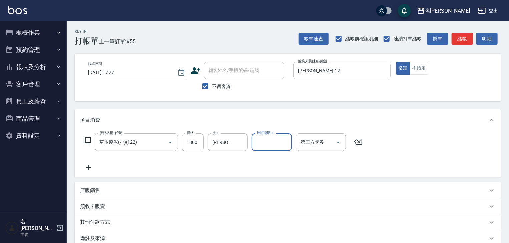
type input "3"
type input "[PERSON_NAME]-27"
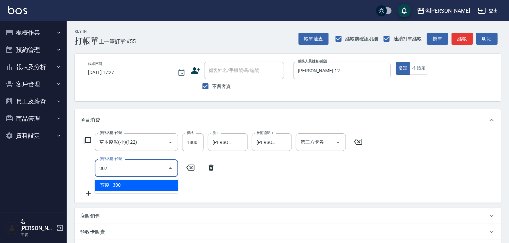
type input "剪髮(307)"
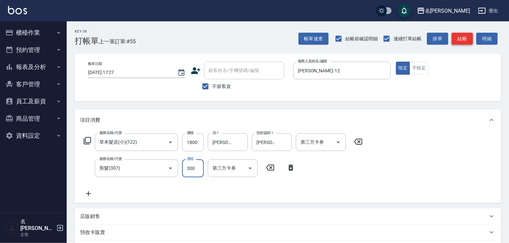
click at [464, 36] on button "結帳" at bounding box center [461, 39] width 21 height 12
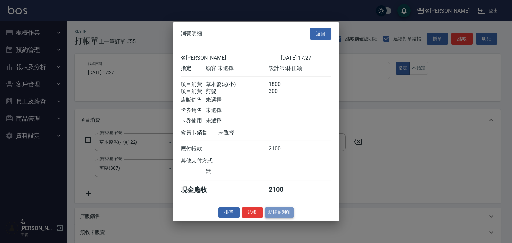
click at [285, 218] on button "結帳並列印" at bounding box center [279, 212] width 29 height 10
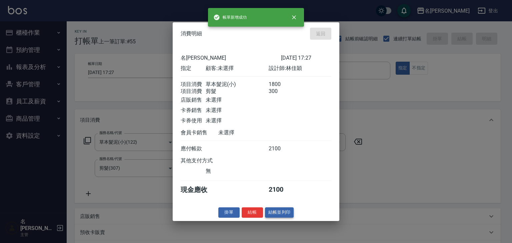
type input "2025/10/13 17:28"
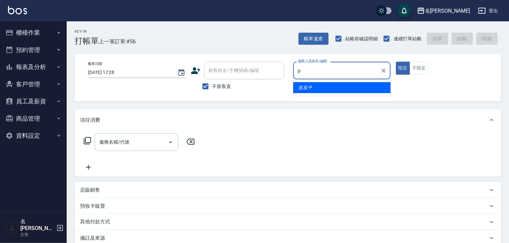
type input "皮皮-P"
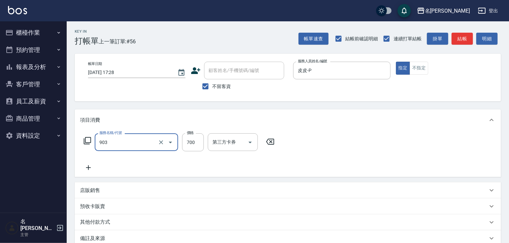
type input "修腳+手(903)"
click at [465, 43] on button "結帳" at bounding box center [461, 39] width 21 height 12
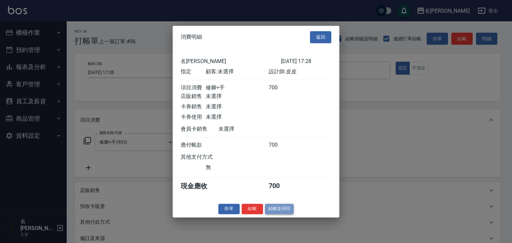
click at [282, 214] on button "結帳並列印" at bounding box center [279, 209] width 29 height 10
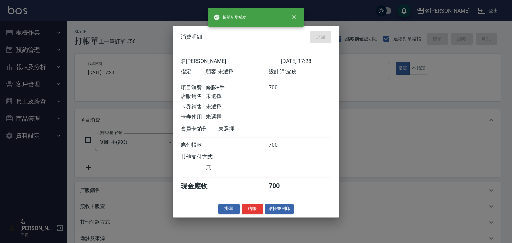
type input "2025/10/13 17:36"
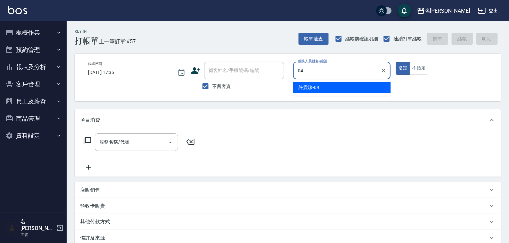
type input "許貴珍-04"
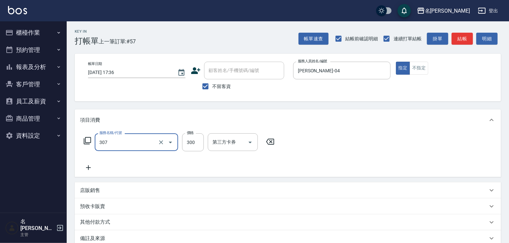
type input "剪髮(307)"
type input "450"
click at [460, 37] on button "結帳" at bounding box center [461, 39] width 21 height 12
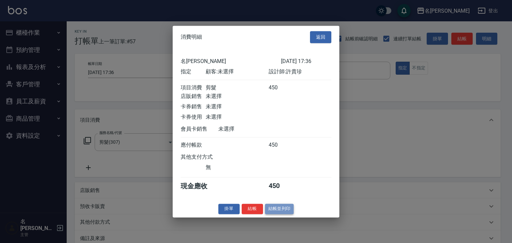
click at [283, 212] on button "結帳並列印" at bounding box center [279, 209] width 29 height 10
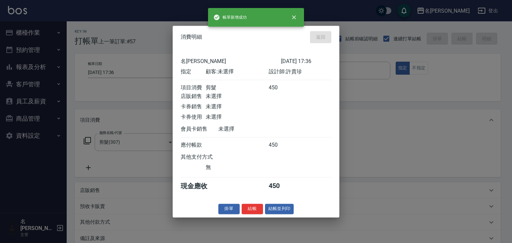
type input "2025/10/13 17:45"
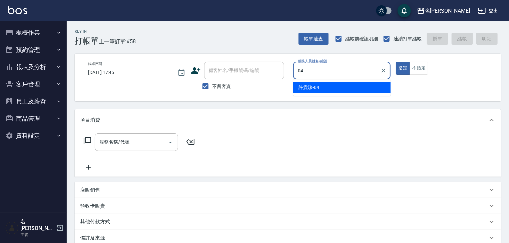
type input "許貴珍-04"
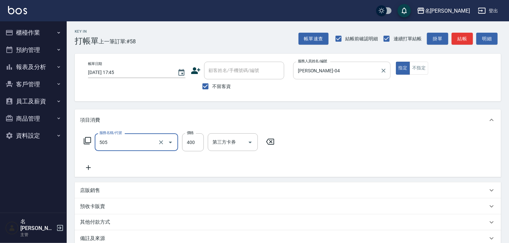
type input "洗髮(505)"
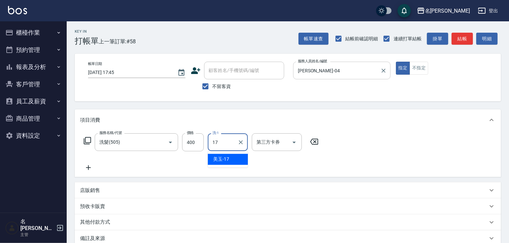
type input "美玉-17"
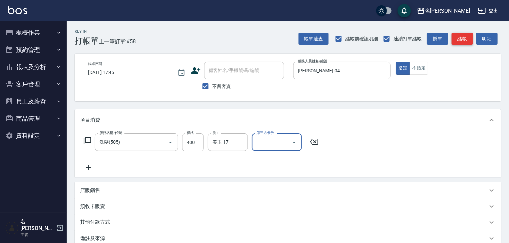
click at [466, 38] on button "結帳" at bounding box center [461, 39] width 21 height 12
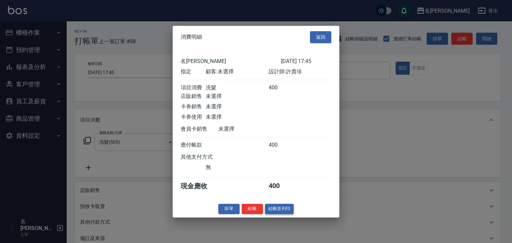
click at [286, 212] on button "結帳並列印" at bounding box center [279, 209] width 29 height 10
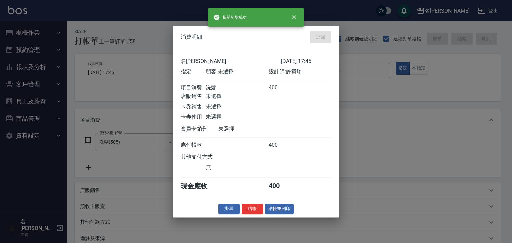
type input "2025/10/13 17:56"
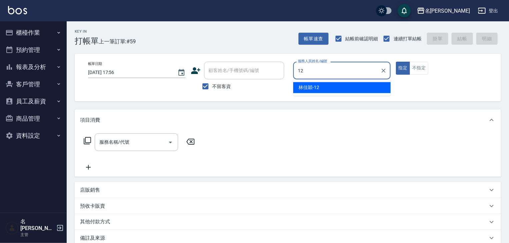
type input "林佳穎-12"
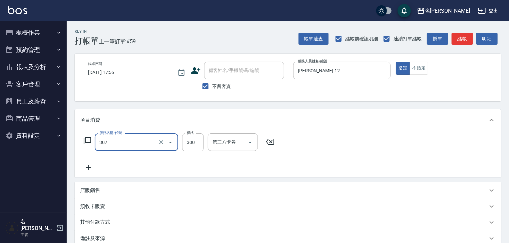
type input "剪髮(307)"
type input "500"
click at [471, 34] on button "結帳" at bounding box center [461, 39] width 21 height 12
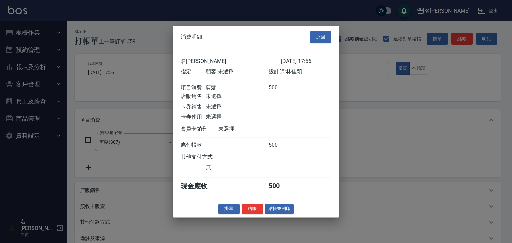
click at [294, 212] on div "掛單 結帳 結帳並列印" at bounding box center [256, 209] width 167 height 10
click at [293, 213] on button "結帳並列印" at bounding box center [279, 209] width 29 height 10
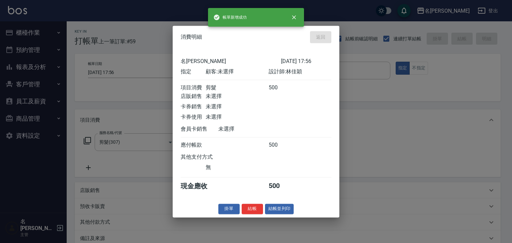
type input "2025/10/13 17:57"
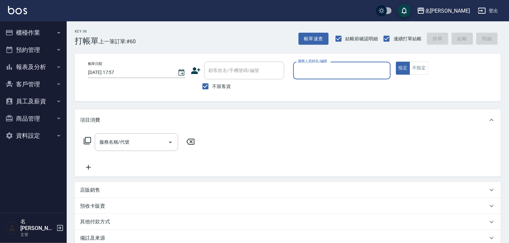
click at [28, 35] on button "櫃檯作業" at bounding box center [33, 32] width 61 height 17
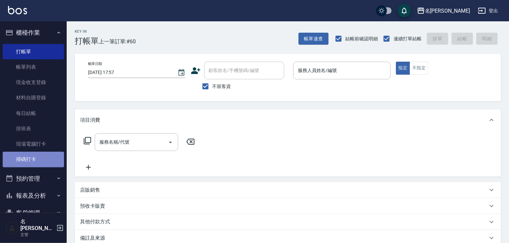
click at [36, 155] on link "掃碼打卡" at bounding box center [33, 159] width 61 height 15
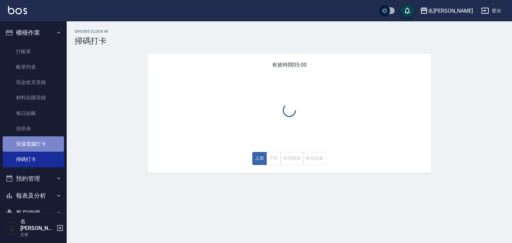
click at [41, 145] on link "現場電腦打卡" at bounding box center [33, 143] width 61 height 15
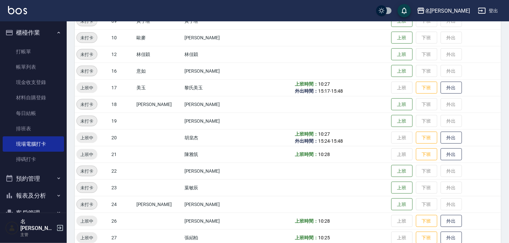
scroll to position [209, 0]
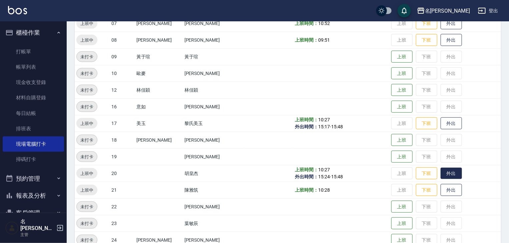
click at [441, 174] on button "外出" at bounding box center [450, 174] width 21 height 12
click at [16, 10] on img at bounding box center [17, 10] width 19 height 8
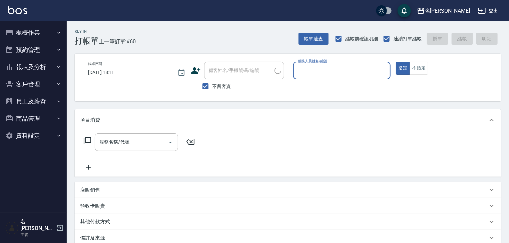
click at [357, 70] on input "服務人員姓名/編號" at bounding box center [341, 71] width 91 height 12
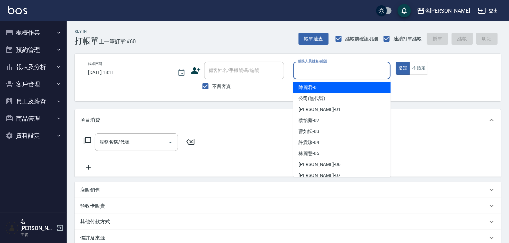
type input "ㄆ"
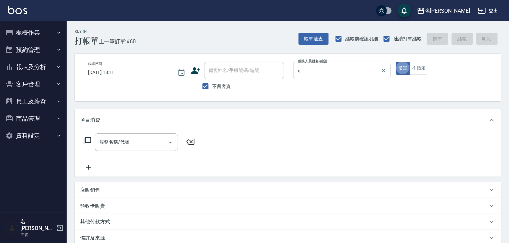
type input "賴妤韓-Q"
type button "true"
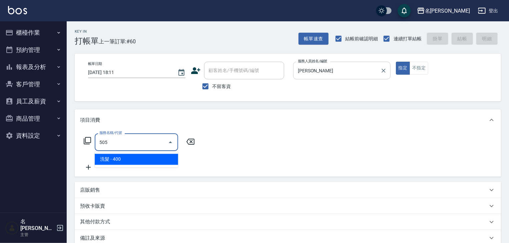
type input "洗髮(505)"
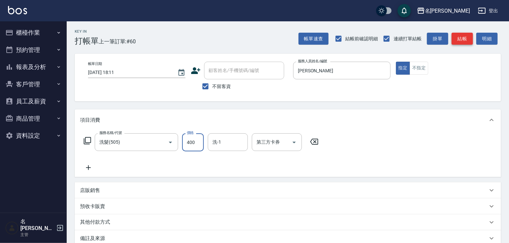
click at [466, 42] on button "結帳" at bounding box center [461, 39] width 21 height 12
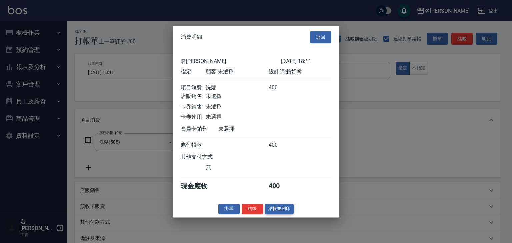
click at [291, 211] on button "結帳並列印" at bounding box center [279, 209] width 29 height 10
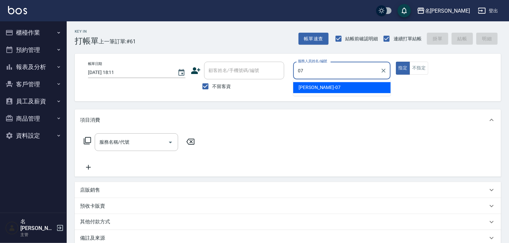
type input "[PERSON_NAME]-07"
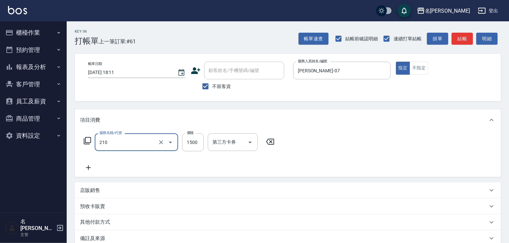
type input "離子燙(自備)(210)"
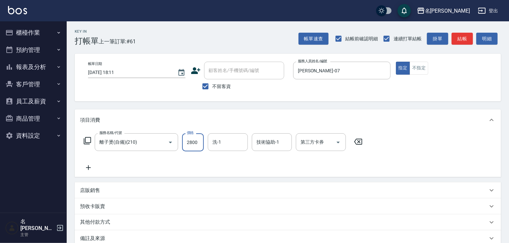
type input "2800"
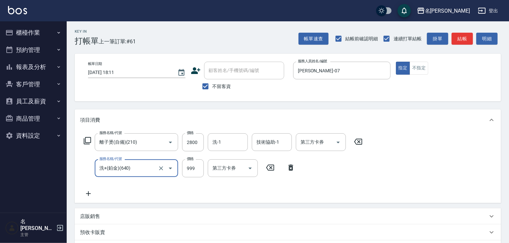
type input "洗+(鉑金)(640)"
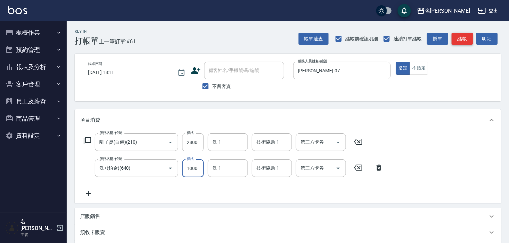
type input "1000"
click at [459, 36] on button "結帳" at bounding box center [461, 39] width 21 height 12
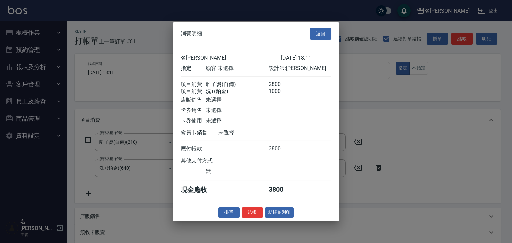
click at [279, 210] on div "消費明細 返回 名留林森 2025/10/13 18:11 指定 顧客: 未選擇 設計師: 高淳涵 項目消費 離子燙(自備) 2800 項目消費 洗+(鉑金)…" at bounding box center [256, 121] width 167 height 199
click at [280, 213] on button "結帳並列印" at bounding box center [279, 212] width 29 height 10
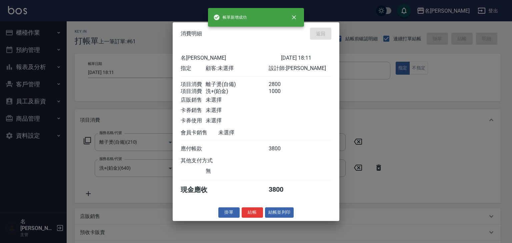
type input "2025/10/13 18:12"
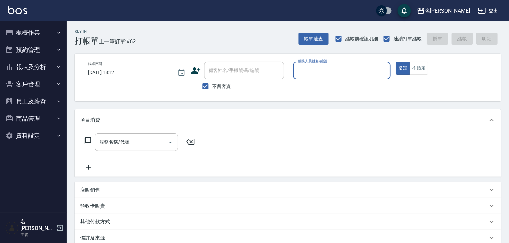
click at [30, 34] on button "櫃檯作業" at bounding box center [33, 32] width 61 height 17
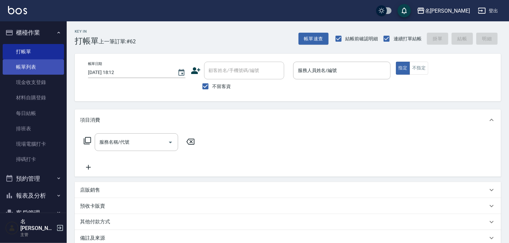
click at [49, 71] on link "帳單列表" at bounding box center [33, 66] width 61 height 15
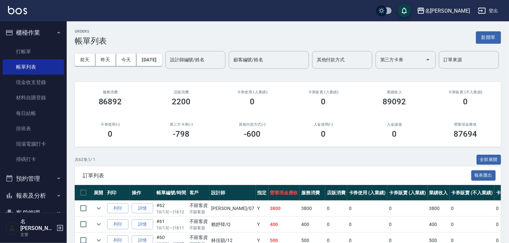
scroll to position [35, 0]
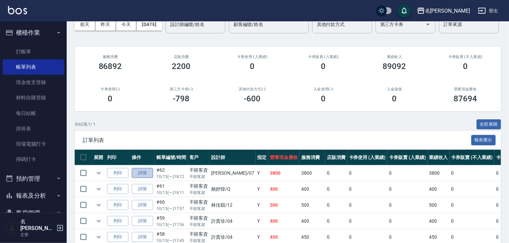
click at [148, 178] on link "詳情" at bounding box center [142, 173] width 21 height 10
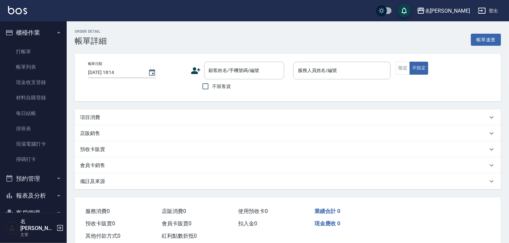
type input "2025/10/13 18:12"
checkbox input "true"
type input "[PERSON_NAME]-07"
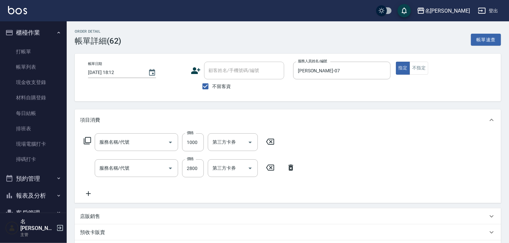
type input "洗+(鉑金)(640)"
type input "離子燙(自備)(210)"
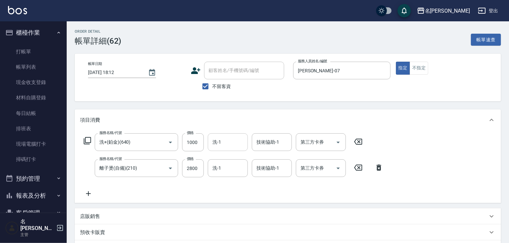
click at [227, 148] on div "洗-1" at bounding box center [228, 142] width 40 height 18
type input "[PERSON_NAME]-27"
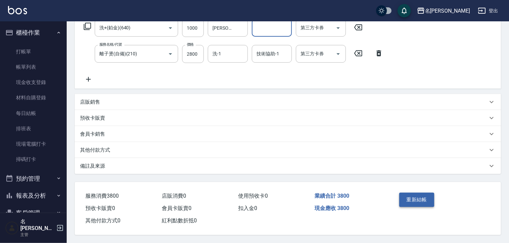
click at [422, 195] on button "重新結帳" at bounding box center [416, 200] width 35 height 14
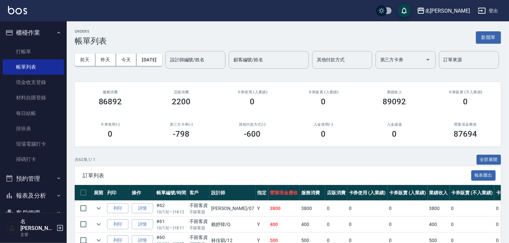
scroll to position [213, 0]
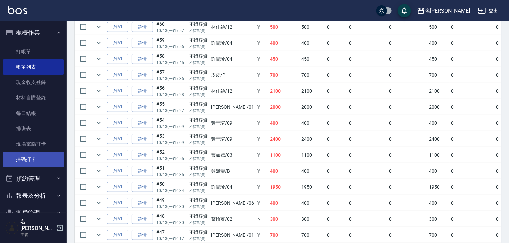
click at [34, 158] on link "掃碼打卡" at bounding box center [33, 159] width 61 height 15
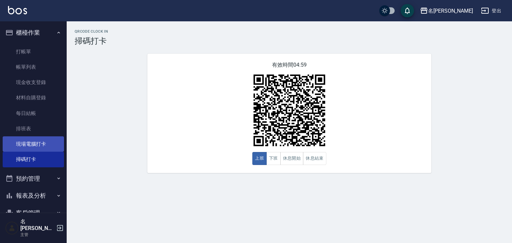
click at [47, 144] on link "現場電腦打卡" at bounding box center [33, 143] width 61 height 15
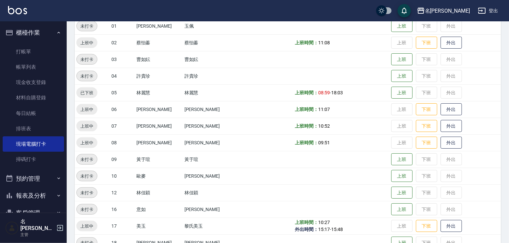
scroll to position [249, 0]
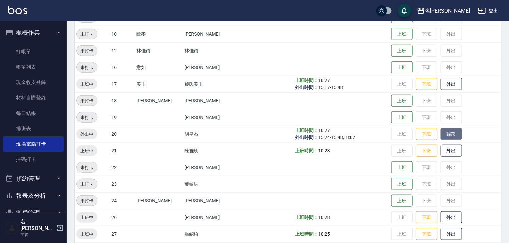
click at [444, 138] on button "歸來" at bounding box center [450, 134] width 21 height 12
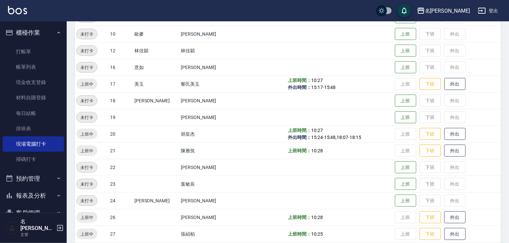
click at [16, 9] on img at bounding box center [17, 10] width 19 height 8
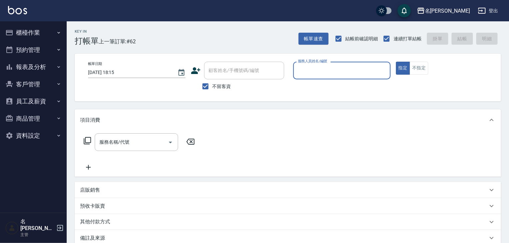
click at [18, 12] on img at bounding box center [17, 10] width 19 height 8
click at [324, 75] on input "服務人員姓名/編號" at bounding box center [341, 71] width 91 height 12
type input "Joyce-01"
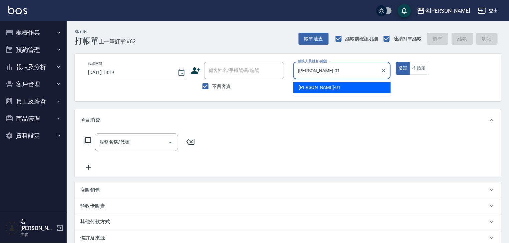
type button "true"
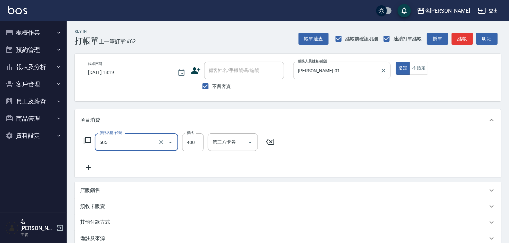
type input "洗髮(505)"
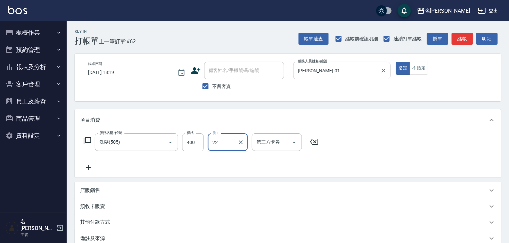
type input "王婕宇-22"
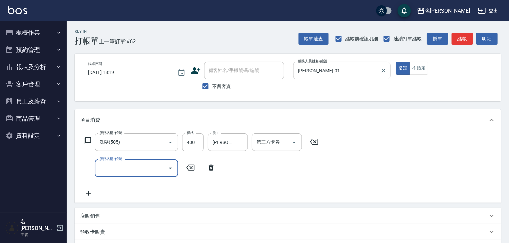
type input "8"
click at [125, 174] on input "服務名稱/代號" at bounding box center [131, 168] width 67 height 12
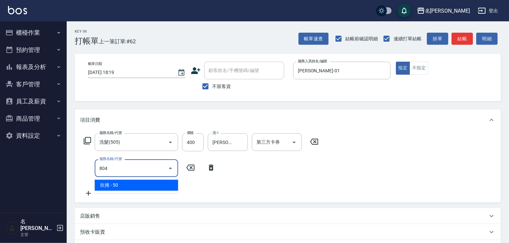
type input "吹捲(804)"
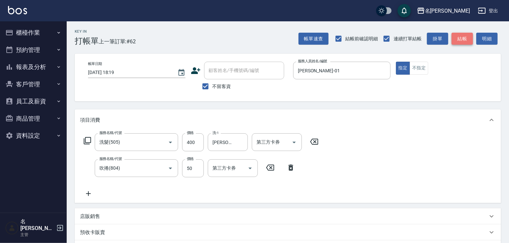
click at [459, 37] on button "結帳" at bounding box center [461, 39] width 21 height 12
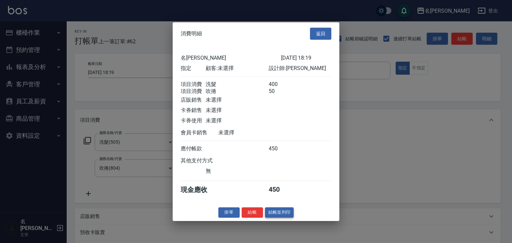
click at [271, 214] on button "結帳並列印" at bounding box center [279, 212] width 29 height 10
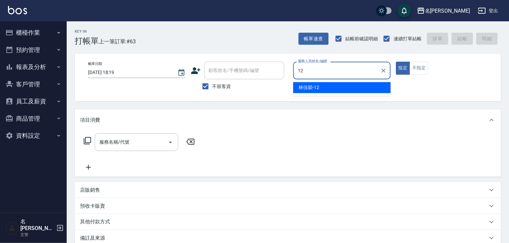
type input "林佳穎-12"
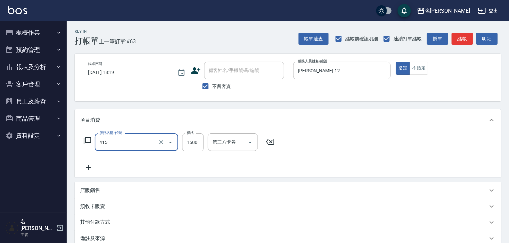
type input "染髮1500↑(415)"
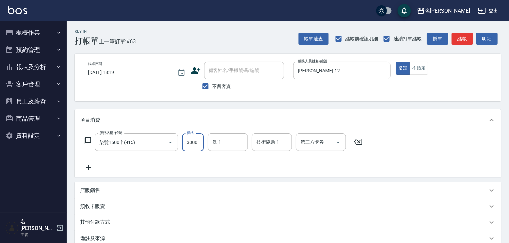
type input "3000"
type input "[PERSON_NAME]-27"
click at [462, 33] on button "結帳" at bounding box center [461, 39] width 21 height 12
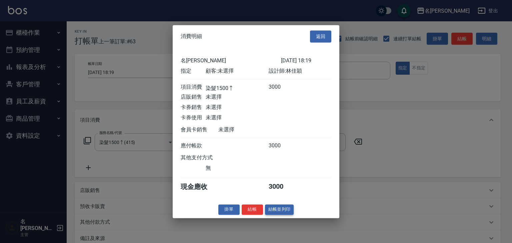
click at [286, 215] on button "結帳並列印" at bounding box center [279, 209] width 29 height 10
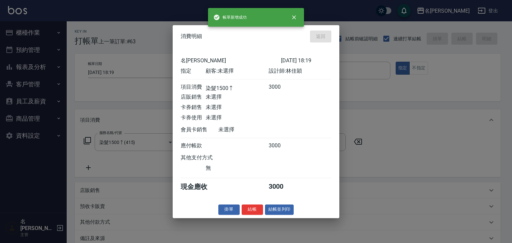
type input "2025/10/13 18:21"
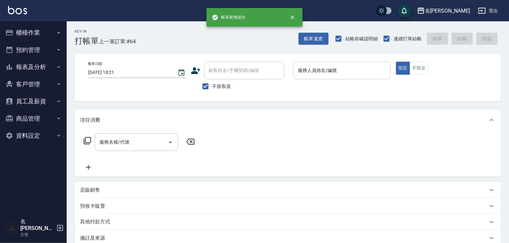
click at [341, 62] on div "服務人員姓名/編號" at bounding box center [341, 71] width 97 height 18
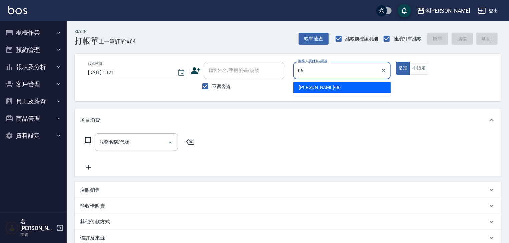
type input "阿龔-06"
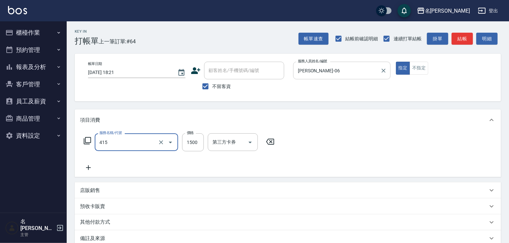
type input "染髮1500↑(415)"
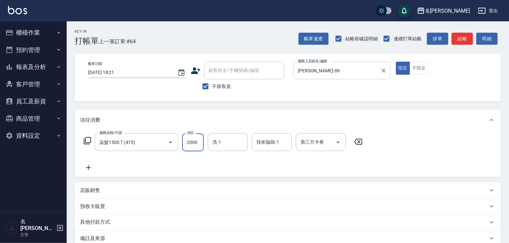
type input "2000"
type input "方羿筑-26"
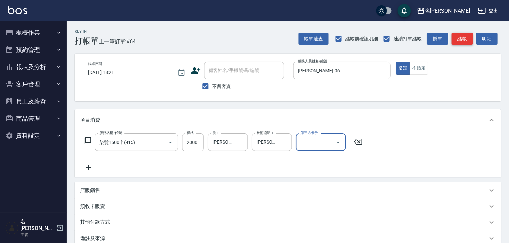
click at [467, 42] on button "結帳" at bounding box center [461, 39] width 21 height 12
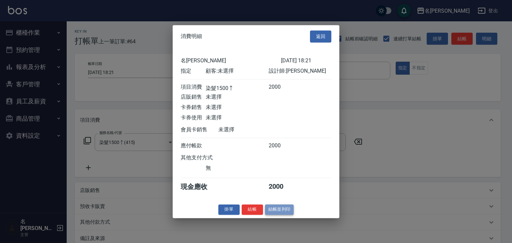
click at [290, 213] on button "結帳並列印" at bounding box center [279, 209] width 29 height 10
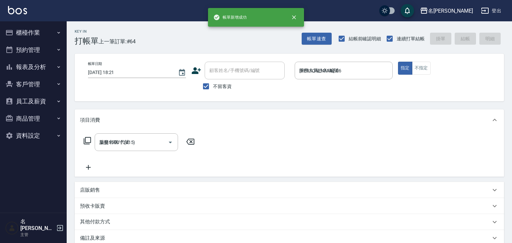
type input "2025/10/13 18:22"
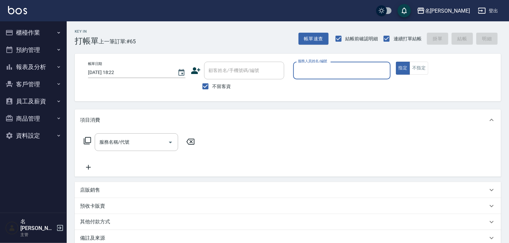
click at [346, 74] on input "服務人員姓名/編號" at bounding box center [341, 71] width 91 height 12
type input "Joyce-01"
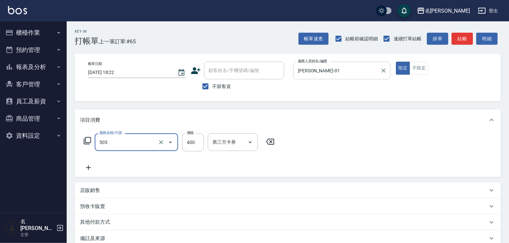
type input "洗髮(505)"
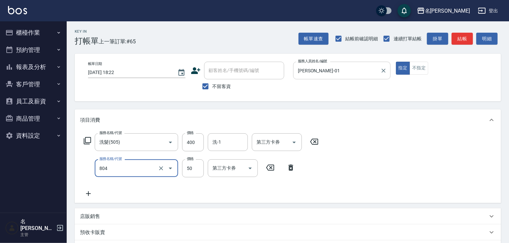
type input "吹捲(804)"
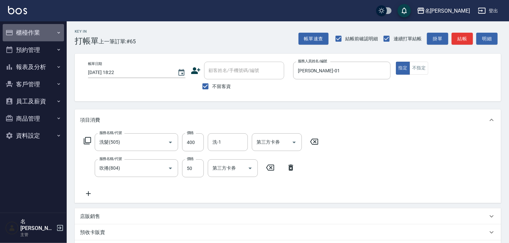
click at [27, 34] on button "櫃檯作業" at bounding box center [33, 32] width 61 height 17
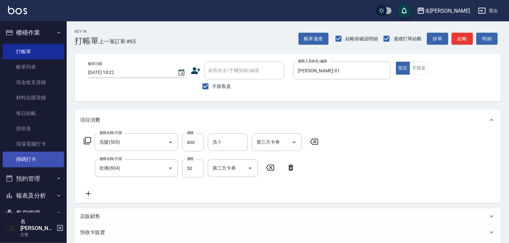
click at [33, 152] on link "掃碼打卡" at bounding box center [33, 159] width 61 height 15
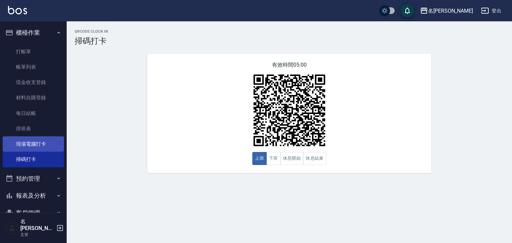
click at [35, 147] on link "現場電腦打卡" at bounding box center [33, 143] width 61 height 15
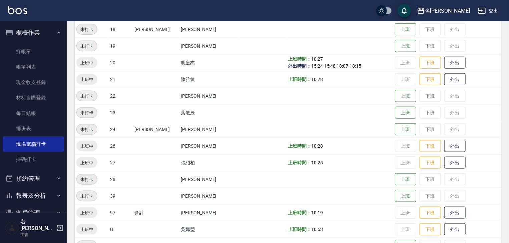
scroll to position [423, 0]
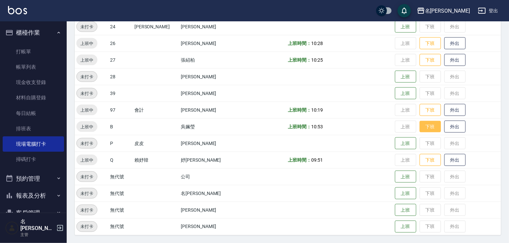
click at [424, 128] on button "下班" at bounding box center [429, 127] width 21 height 12
click at [18, 9] on img at bounding box center [17, 10] width 19 height 8
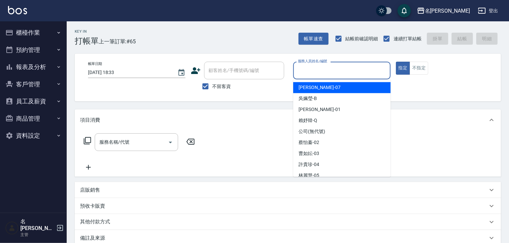
click at [353, 70] on input "服務人員姓名/編號" at bounding box center [341, 71] width 91 height 12
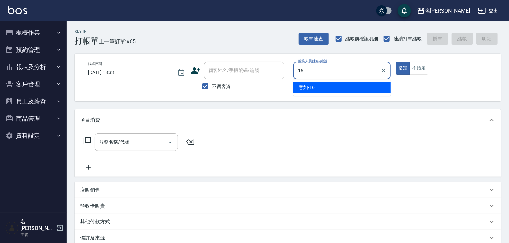
type input "意如-16"
type button "true"
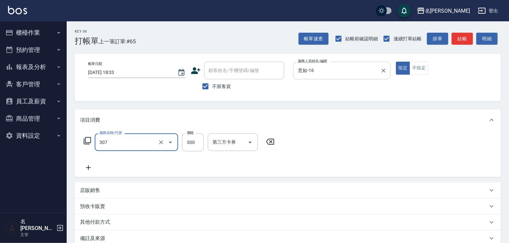
type input "剪髮(307)"
type input "450"
click at [460, 40] on button "結帳" at bounding box center [461, 39] width 21 height 12
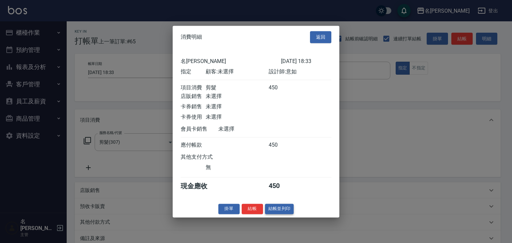
click at [283, 212] on button "結帳並列印" at bounding box center [279, 209] width 29 height 10
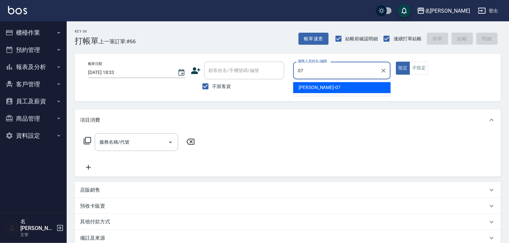
type input "[PERSON_NAME]-07"
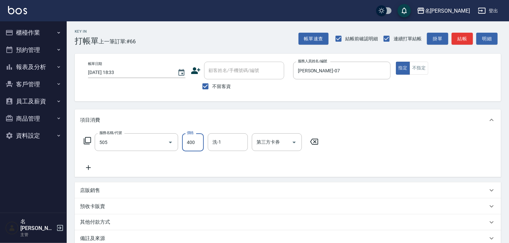
type input "洗髮(505)"
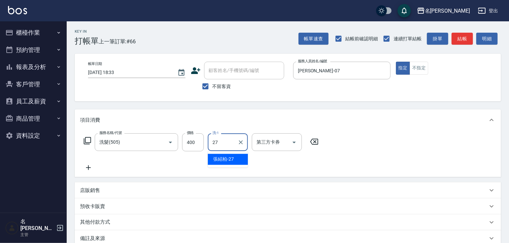
type input "[PERSON_NAME]-27"
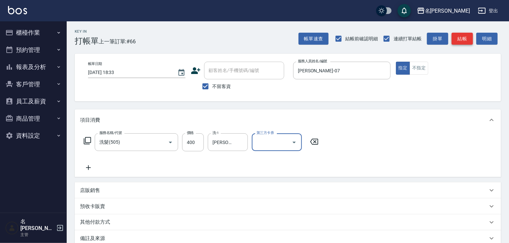
click at [455, 39] on button "結帳" at bounding box center [461, 39] width 21 height 12
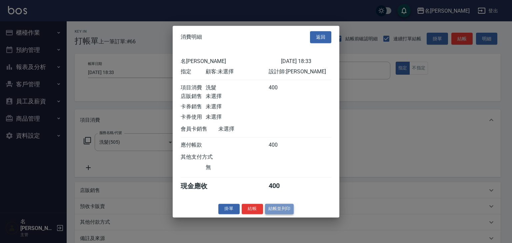
click at [283, 210] on button "結帳並列印" at bounding box center [279, 209] width 29 height 10
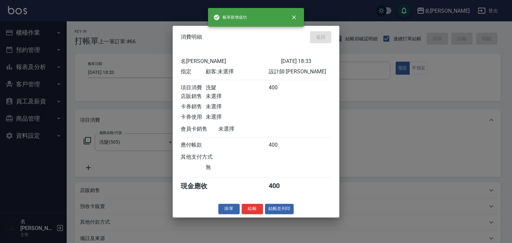
type input "2025/10/13 18:40"
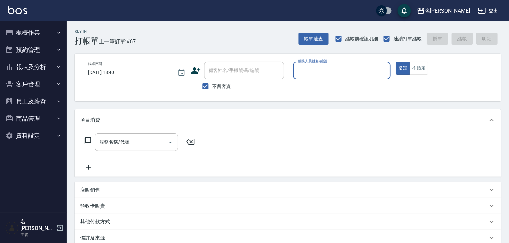
type input "ㄆ"
type input "賴妤韓-Q"
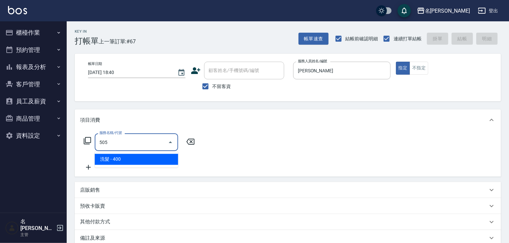
type input "洗髮(505)"
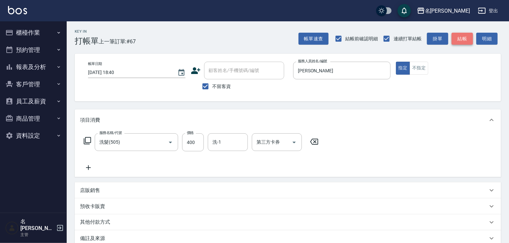
click at [456, 40] on button "結帳" at bounding box center [461, 39] width 21 height 12
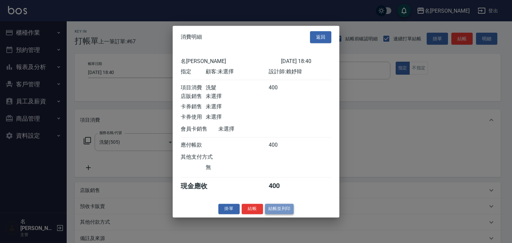
click at [291, 211] on button "結帳並列印" at bounding box center [279, 209] width 29 height 10
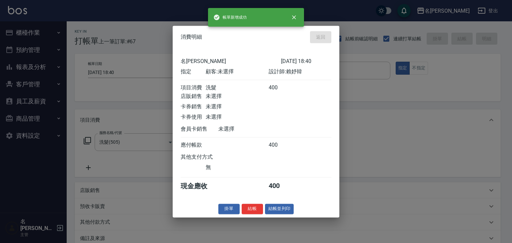
type input "2025/10/13 18:47"
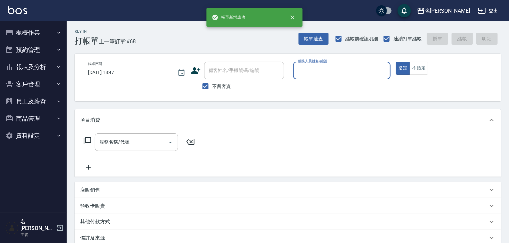
click at [345, 77] on div "服務人員姓名/編號" at bounding box center [341, 71] width 97 height 18
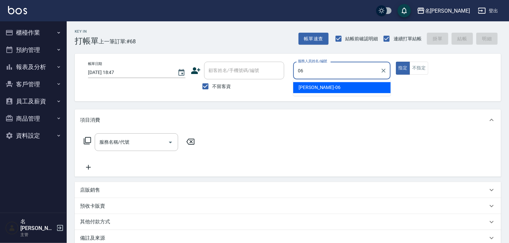
type input "阿龔-06"
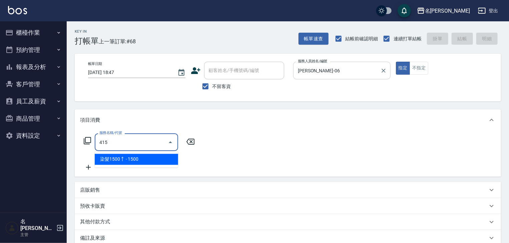
type input "染髮1500↑(415)"
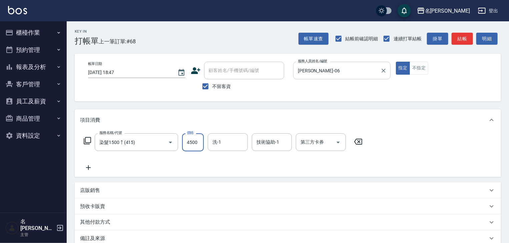
type input "4500"
type input "方羿筑-26"
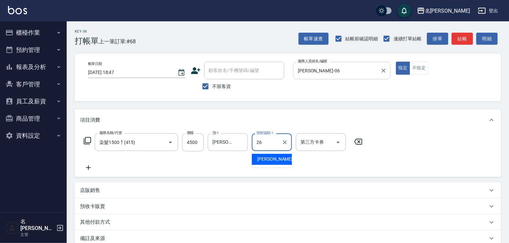
type input "方羿筑-26"
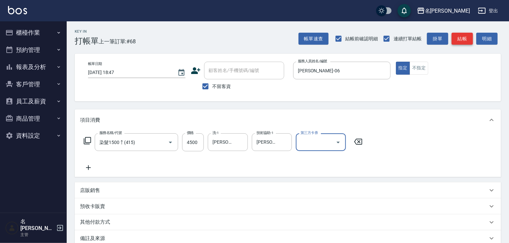
click at [457, 44] on button "結帳" at bounding box center [461, 39] width 21 height 12
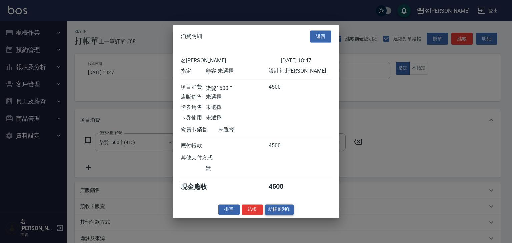
click at [285, 211] on button "結帳並列印" at bounding box center [279, 209] width 29 height 10
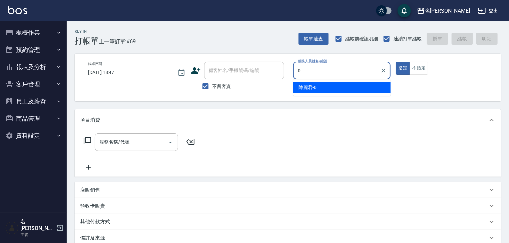
type input "陳麗君-0"
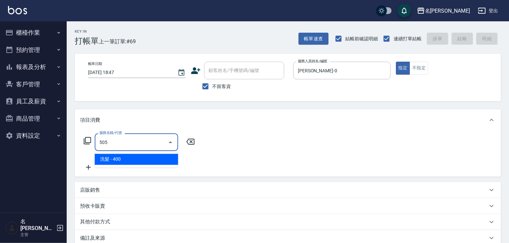
type input "洗髮(505)"
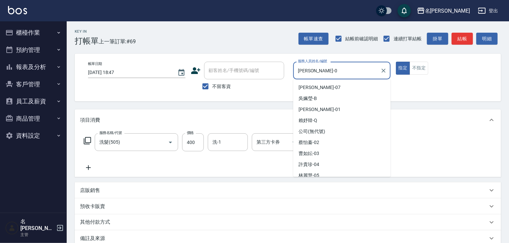
click at [317, 67] on input "陳麗君-0" at bounding box center [336, 71] width 81 height 12
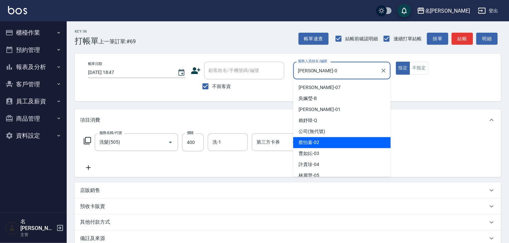
click at [329, 140] on div "蔡怡蓁 -02" at bounding box center [341, 142] width 97 height 11
type input "蔡怡蓁-02"
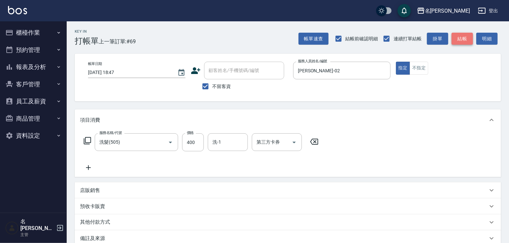
click at [455, 40] on button "結帳" at bounding box center [461, 39] width 21 height 12
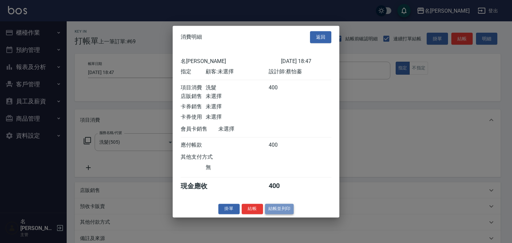
click at [286, 214] on button "結帳並列印" at bounding box center [279, 209] width 29 height 10
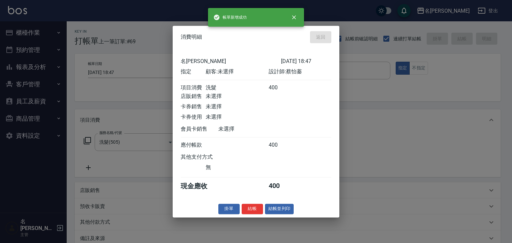
type input "2025/10/13 18:53"
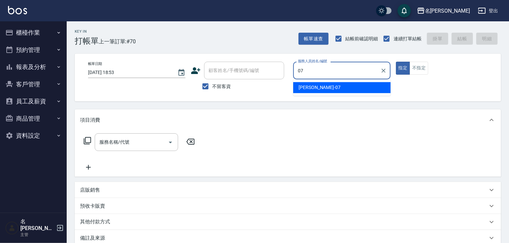
type input "[PERSON_NAME]-07"
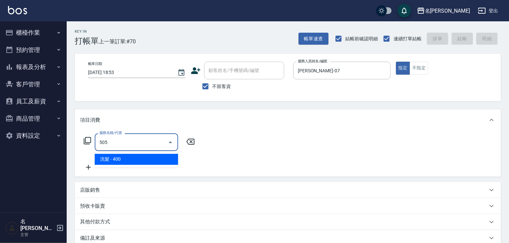
type input "洗髮(505)"
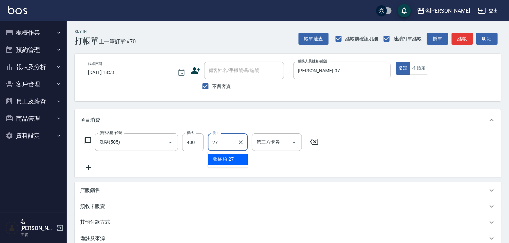
type input "[PERSON_NAME]-27"
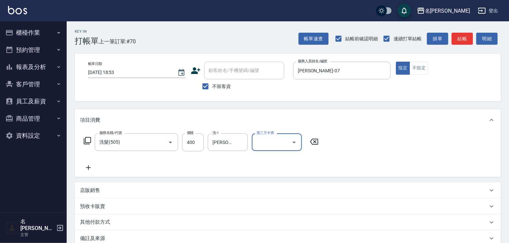
click at [23, 9] on img at bounding box center [17, 10] width 19 height 8
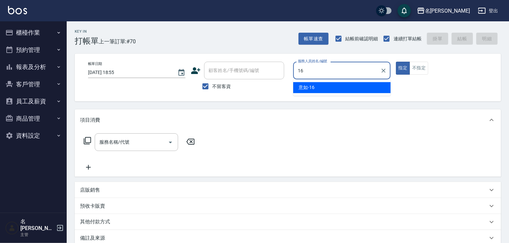
type input "意如-16"
type button "true"
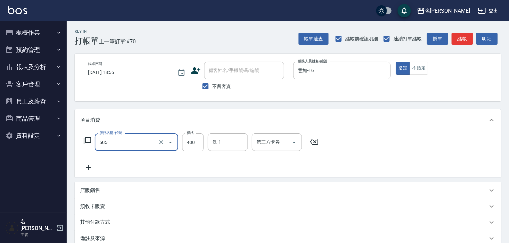
type input "洗髮(505)"
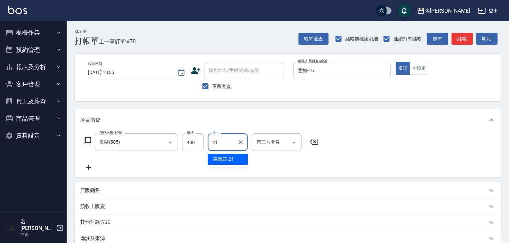
type input "[PERSON_NAME]-21"
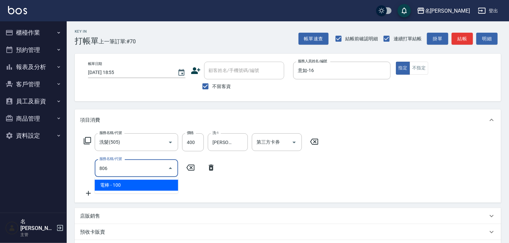
type input "電棒(806)"
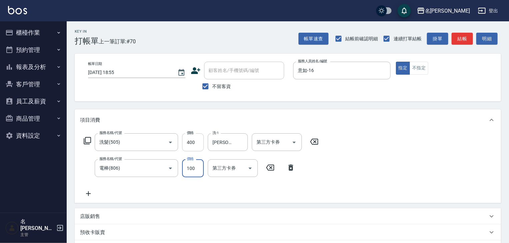
click at [189, 140] on input "400" at bounding box center [193, 142] width 22 height 18
type input "500"
click at [465, 35] on button "結帳" at bounding box center [461, 39] width 21 height 12
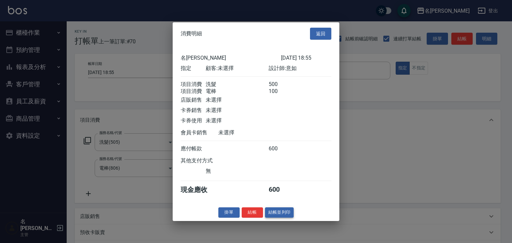
click at [282, 214] on button "結帳並列印" at bounding box center [279, 212] width 29 height 10
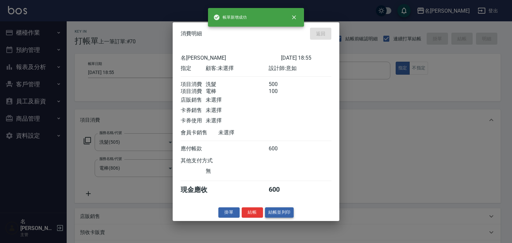
type input "2025/10/13 18:57"
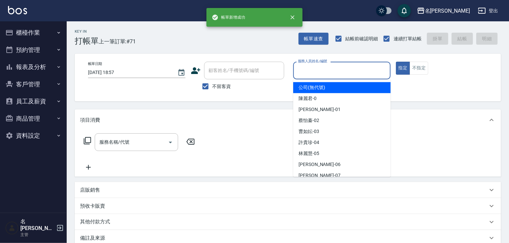
click at [331, 69] on input "服務人員姓名/編號" at bounding box center [341, 71] width 91 height 12
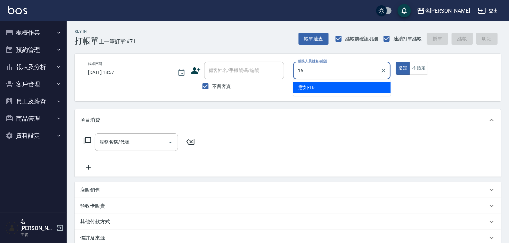
type input "意如-16"
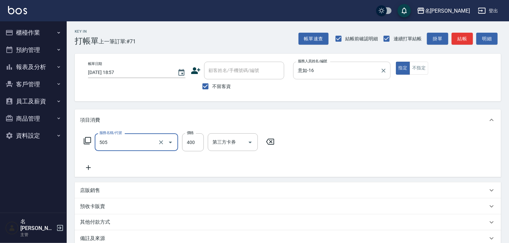
type input "洗髮(505)"
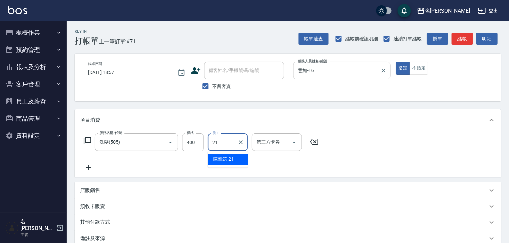
type input "[PERSON_NAME]-21"
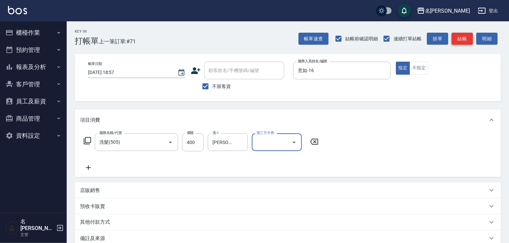
click at [461, 36] on button "結帳" at bounding box center [461, 39] width 21 height 12
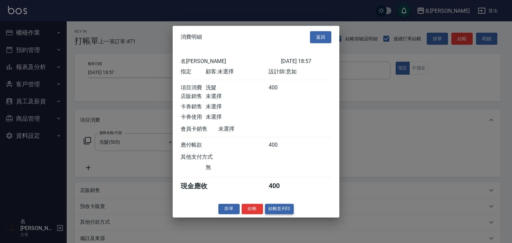
click at [284, 214] on button "結帳並列印" at bounding box center [279, 209] width 29 height 10
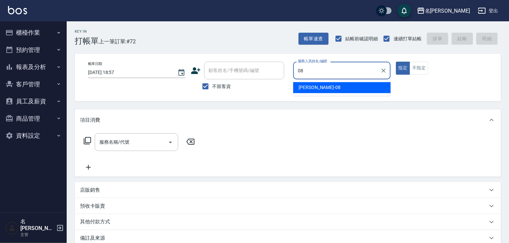
type input "蔡慈恩-08"
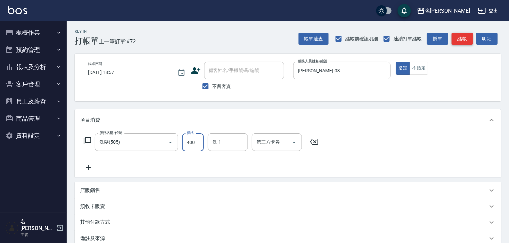
click at [464, 41] on button "結帳" at bounding box center [461, 39] width 21 height 12
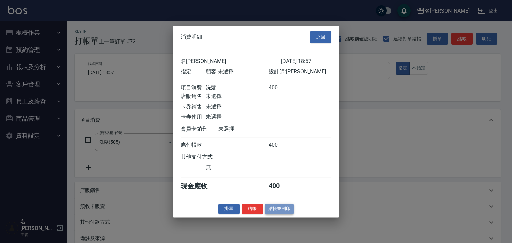
click at [289, 214] on button "結帳並列印" at bounding box center [279, 209] width 29 height 10
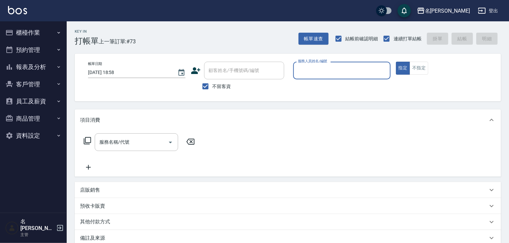
click at [21, 34] on button "櫃檯作業" at bounding box center [33, 32] width 61 height 17
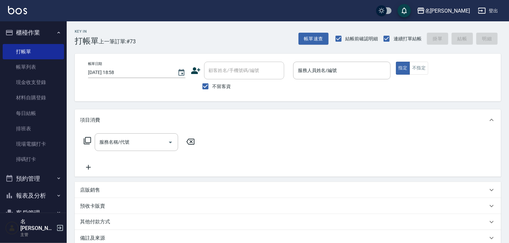
drag, startPoint x: 32, startPoint y: 68, endPoint x: 163, endPoint y: 99, distance: 134.6
click at [32, 68] on link "帳單列表" at bounding box center [33, 66] width 61 height 15
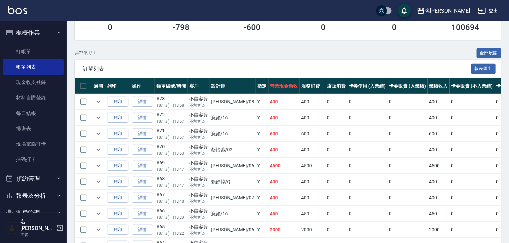
scroll to position [213, 0]
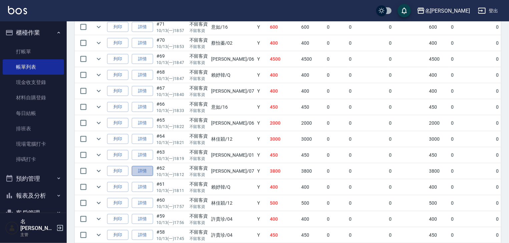
click at [143, 176] on link "詳情" at bounding box center [142, 171] width 21 height 10
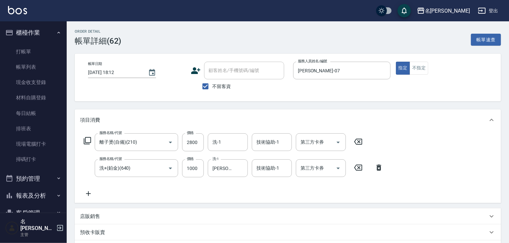
scroll to position [107, 0]
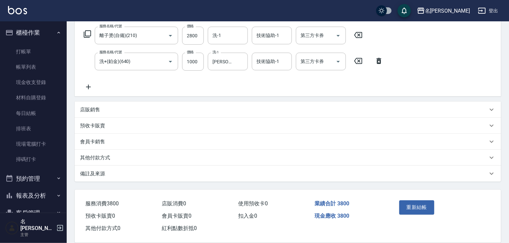
click at [129, 161] on div "其他付款方式" at bounding box center [283, 157] width 407 height 7
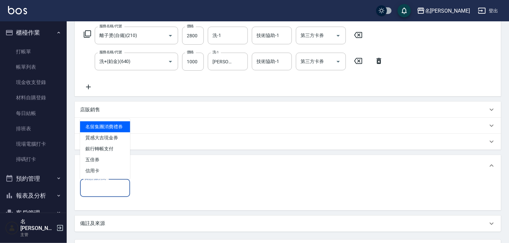
click at [121, 184] on input "其他付款方式" at bounding box center [105, 188] width 44 height 12
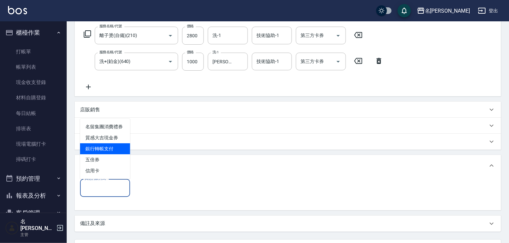
click at [122, 152] on span "銀行轉帳支付" at bounding box center [105, 148] width 50 height 11
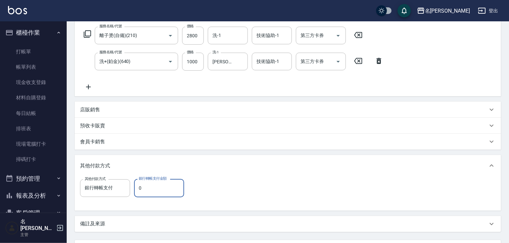
click at [158, 183] on input "0" at bounding box center [159, 188] width 50 height 18
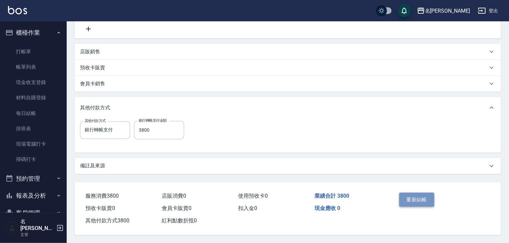
click at [415, 194] on button "重新結帳" at bounding box center [416, 200] width 35 height 14
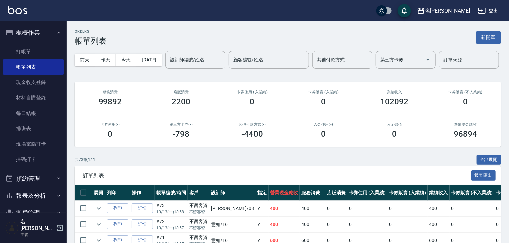
click at [13, 15] on link at bounding box center [17, 11] width 19 height 10
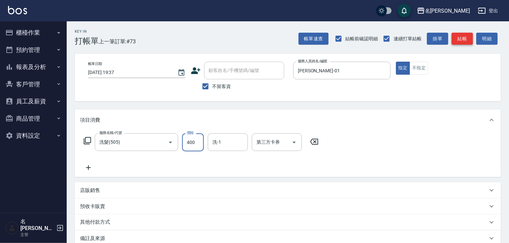
click at [469, 35] on button "結帳" at bounding box center [461, 39] width 21 height 12
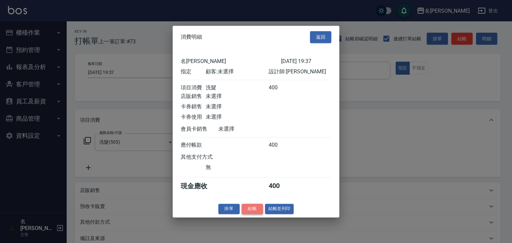
click at [259, 213] on button "結帳" at bounding box center [252, 209] width 21 height 10
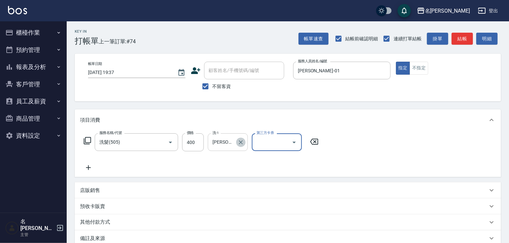
click at [243, 144] on icon "Clear" at bounding box center [240, 142] width 7 height 7
click at [463, 41] on button "結帳" at bounding box center [461, 39] width 21 height 12
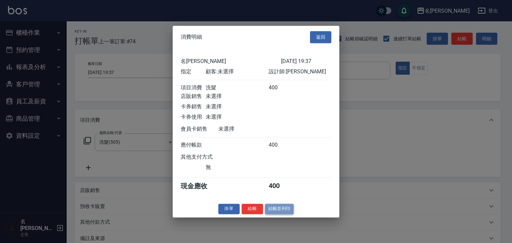
click at [273, 211] on button "結帳並列印" at bounding box center [279, 209] width 29 height 10
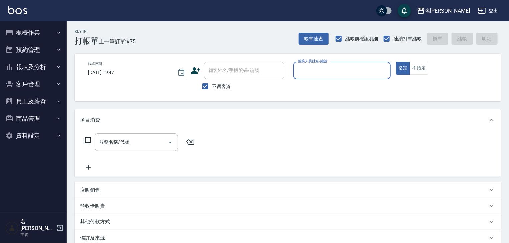
drag, startPoint x: 23, startPoint y: 32, endPoint x: 29, endPoint y: 38, distance: 8.0
click at [23, 32] on button "櫃檯作業" at bounding box center [33, 32] width 61 height 17
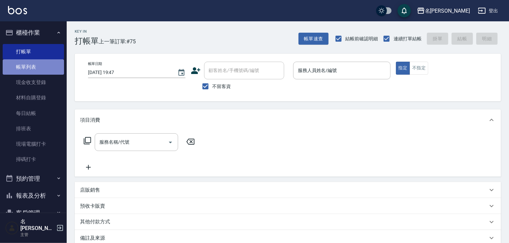
click at [34, 62] on link "帳單列表" at bounding box center [33, 66] width 61 height 15
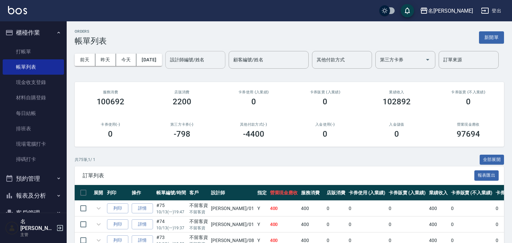
click at [165, 69] on div "設計師編號/姓名 設計師編號/姓名" at bounding box center [195, 60] width 60 height 18
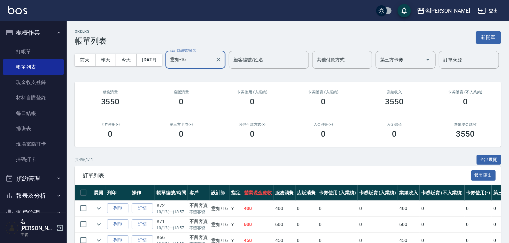
scroll to position [72, 0]
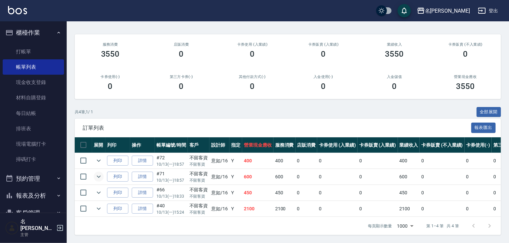
click at [98, 173] on icon "expand row" at bounding box center [99, 177] width 8 height 8
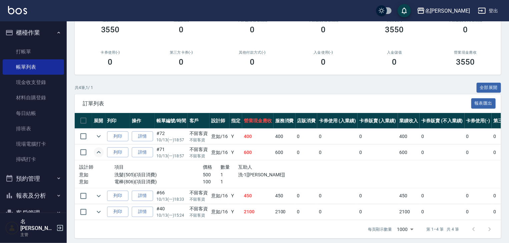
click at [26, 13] on img at bounding box center [17, 10] width 19 height 8
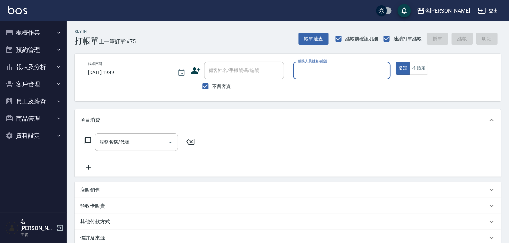
click at [331, 70] on input "服務人員姓名/編號" at bounding box center [341, 71] width 91 height 12
click at [30, 35] on button "櫃檯作業" at bounding box center [33, 32] width 61 height 17
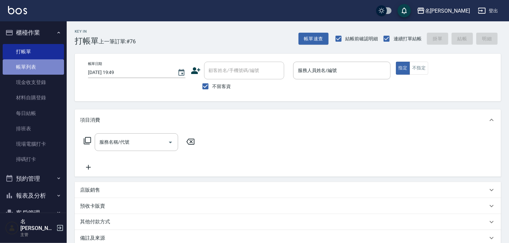
click at [39, 63] on link "帳單列表" at bounding box center [33, 66] width 61 height 15
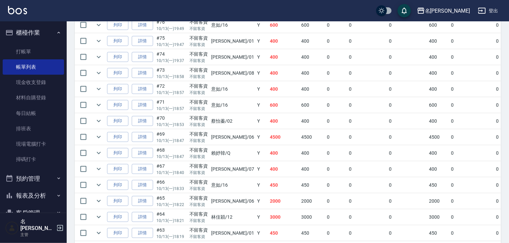
scroll to position [77, 0]
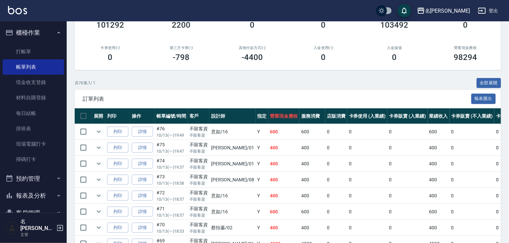
click at [17, 12] on img at bounding box center [17, 10] width 19 height 8
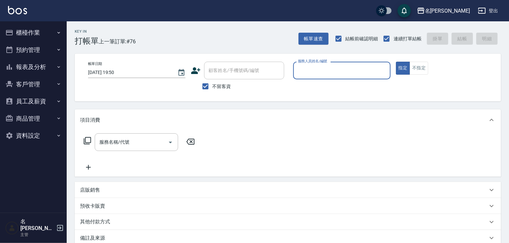
click at [34, 25] on button "櫃檯作業" at bounding box center [33, 32] width 61 height 17
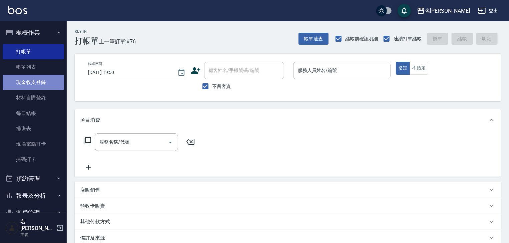
click at [34, 81] on link "現金收支登錄" at bounding box center [33, 82] width 61 height 15
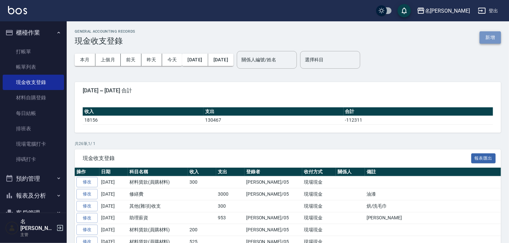
click at [493, 34] on button "新增" at bounding box center [489, 37] width 21 height 12
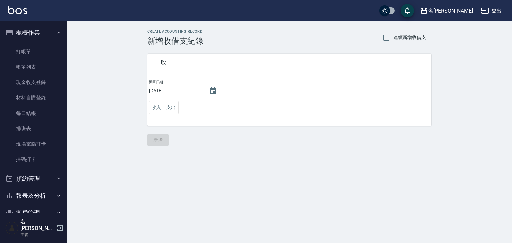
click at [178, 107] on button "支出" at bounding box center [171, 108] width 15 height 14
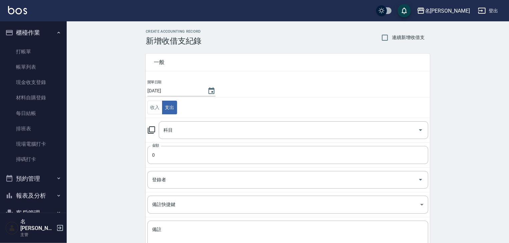
click at [153, 128] on icon at bounding box center [151, 130] width 8 height 8
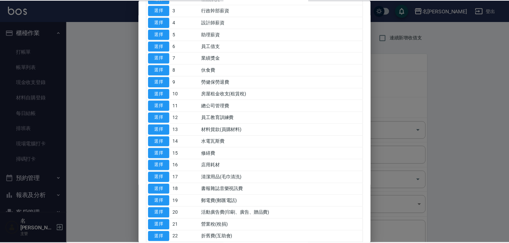
scroll to position [107, 0]
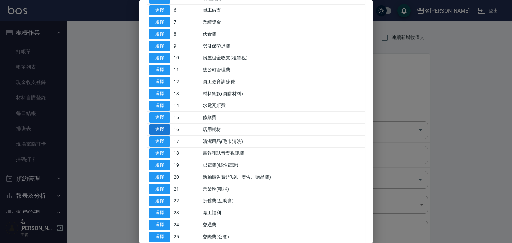
click at [162, 127] on button "選擇" at bounding box center [159, 130] width 21 height 10
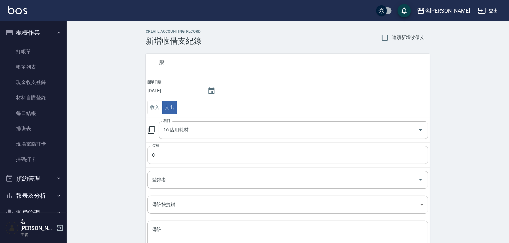
click at [166, 159] on input "0" at bounding box center [287, 155] width 281 height 18
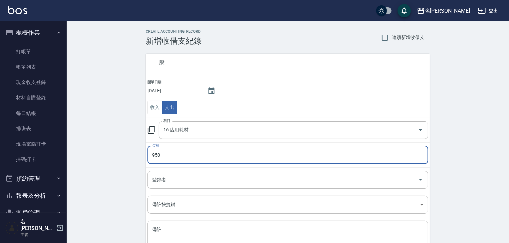
scroll to position [51, 0]
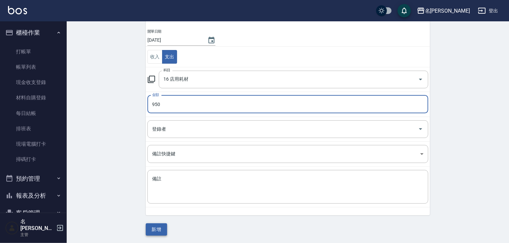
click at [154, 225] on button "新增" at bounding box center [156, 229] width 21 height 12
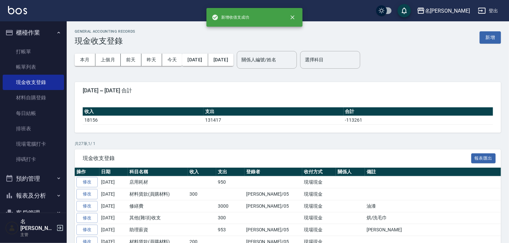
scroll to position [62, 0]
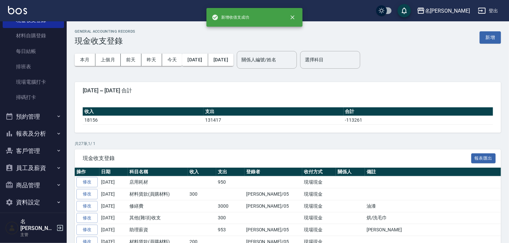
click at [35, 132] on button "報表及分析" at bounding box center [33, 133] width 61 height 17
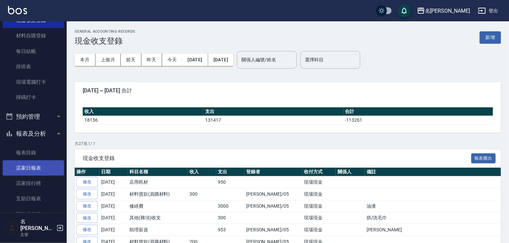
click at [36, 171] on link "店家日報表" at bounding box center [33, 167] width 61 height 15
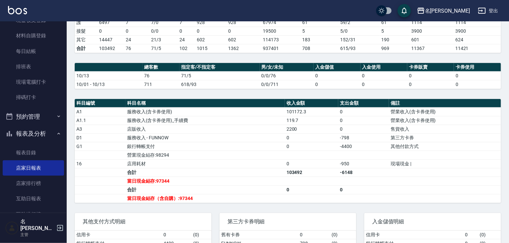
scroll to position [35, 0]
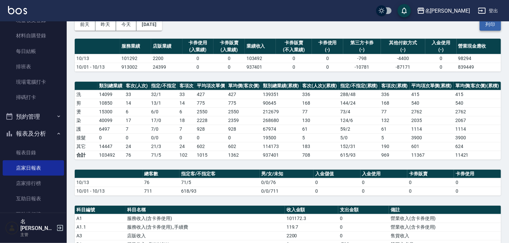
click at [487, 23] on button "列印" at bounding box center [489, 24] width 21 height 12
click at [33, 96] on link "掃碼打卡" at bounding box center [33, 97] width 61 height 15
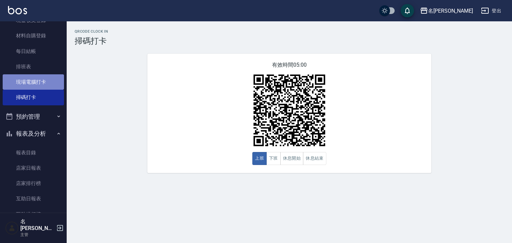
click at [36, 82] on link "現場電腦打卡" at bounding box center [33, 81] width 61 height 15
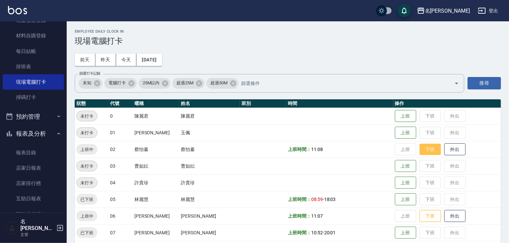
click at [419, 154] on button "下班" at bounding box center [429, 150] width 21 height 12
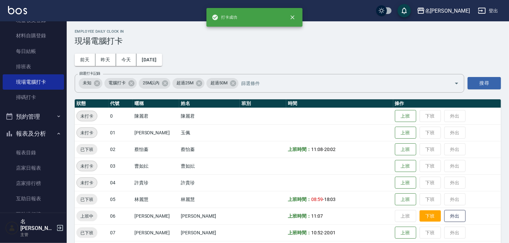
click at [428, 218] on button "下班" at bounding box center [429, 216] width 21 height 12
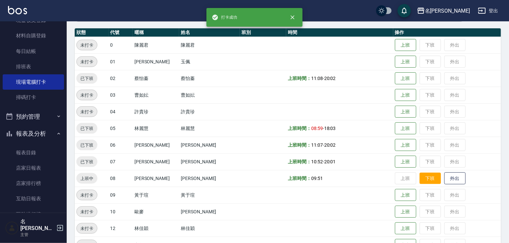
click at [422, 183] on button "下班" at bounding box center [429, 179] width 21 height 12
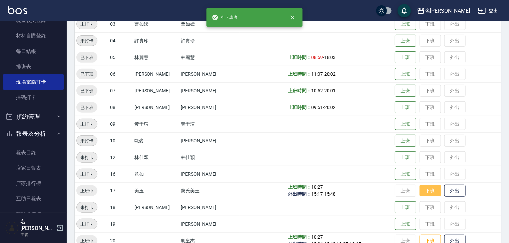
click at [424, 193] on button "下班" at bounding box center [429, 191] width 21 height 12
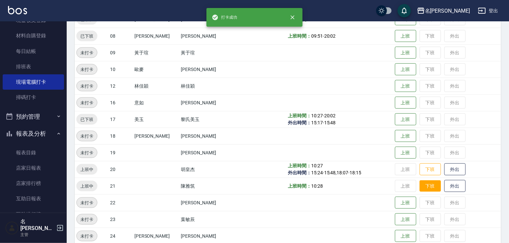
click at [426, 185] on button "下班" at bounding box center [429, 186] width 21 height 12
click at [422, 172] on button "下班" at bounding box center [429, 170] width 21 height 12
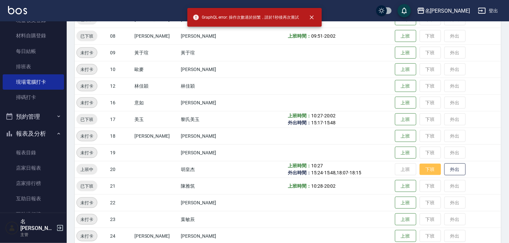
click at [424, 170] on button "下班" at bounding box center [429, 170] width 21 height 12
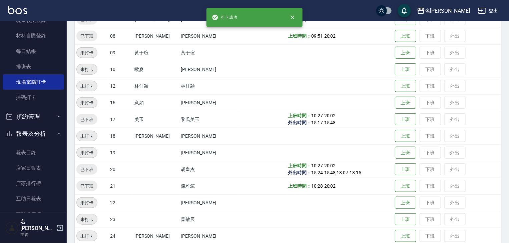
scroll to position [284, 0]
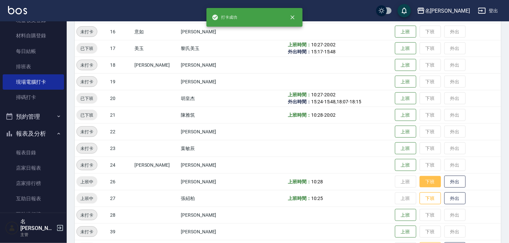
click at [424, 178] on button "下班" at bounding box center [429, 182] width 21 height 12
click at [427, 196] on button "下班" at bounding box center [429, 199] width 21 height 12
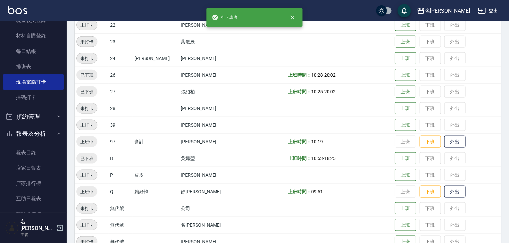
scroll to position [423, 0]
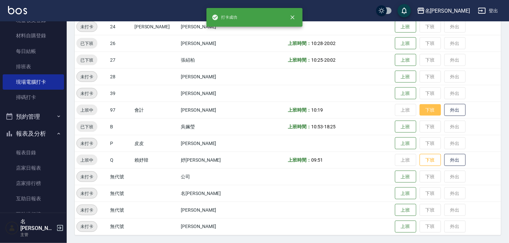
click at [426, 104] on button "下班" at bounding box center [429, 110] width 21 height 12
click at [430, 155] on button "下班" at bounding box center [429, 160] width 21 height 12
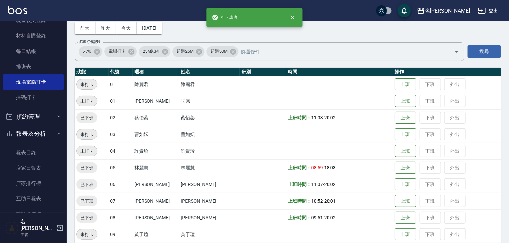
scroll to position [0, 0]
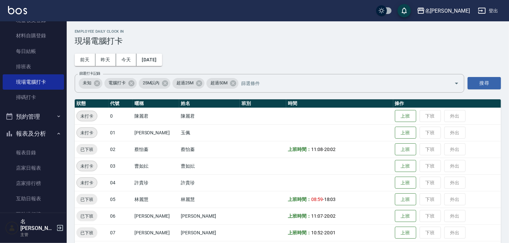
click at [128, 61] on button "今天" at bounding box center [126, 60] width 21 height 12
click at [101, 64] on button "昨天" at bounding box center [105, 60] width 21 height 12
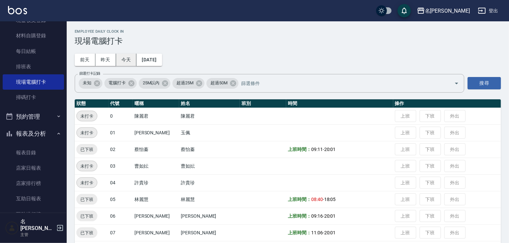
click at [126, 59] on button "今天" at bounding box center [126, 60] width 21 height 12
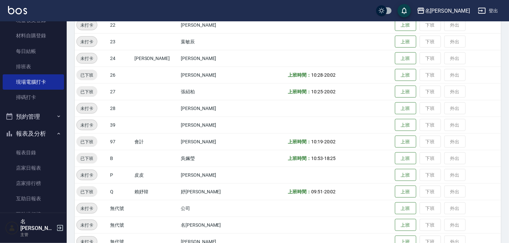
scroll to position [423, 0]
